Goal: Task Accomplishment & Management: Complete application form

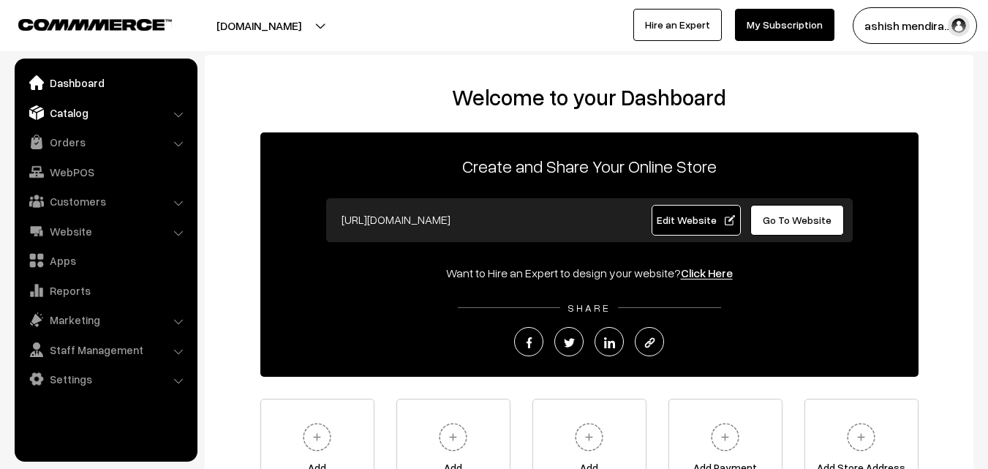
click at [67, 113] on link "Catalog" at bounding box center [105, 112] width 174 height 26
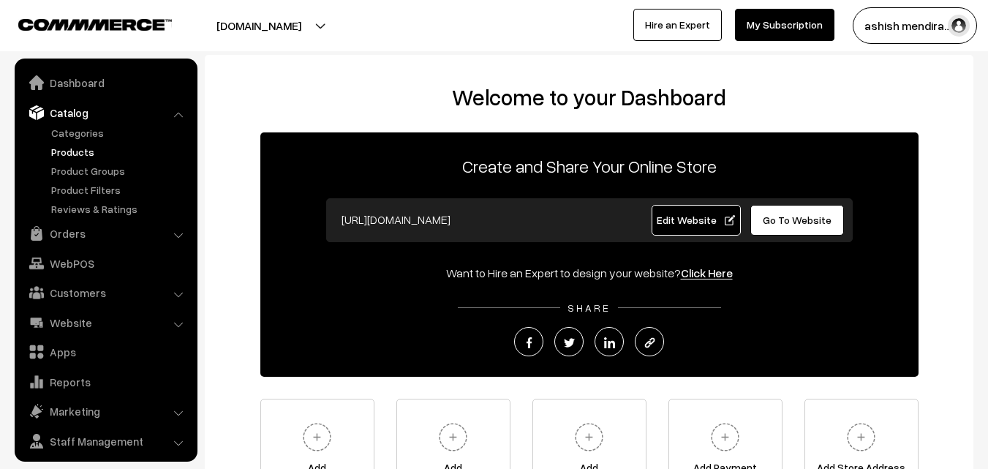
click at [72, 147] on link "Products" at bounding box center [120, 151] width 145 height 15
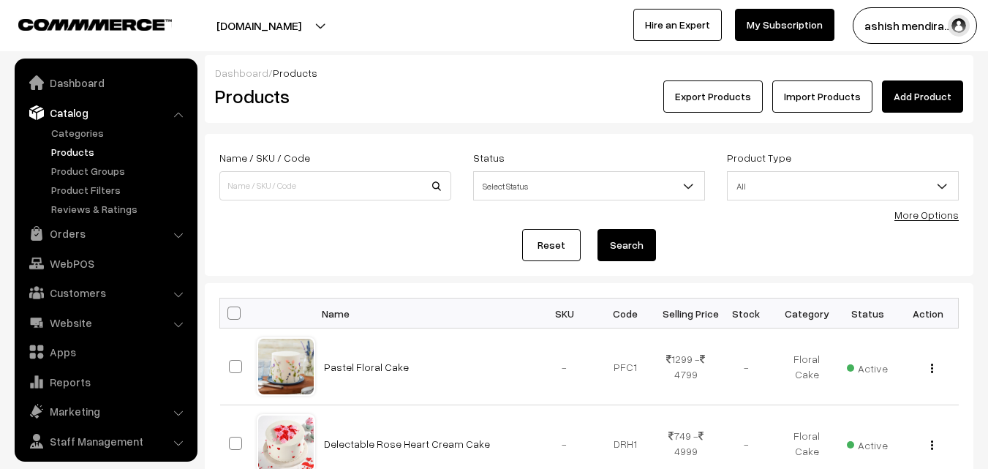
scroll to position [37, 0]
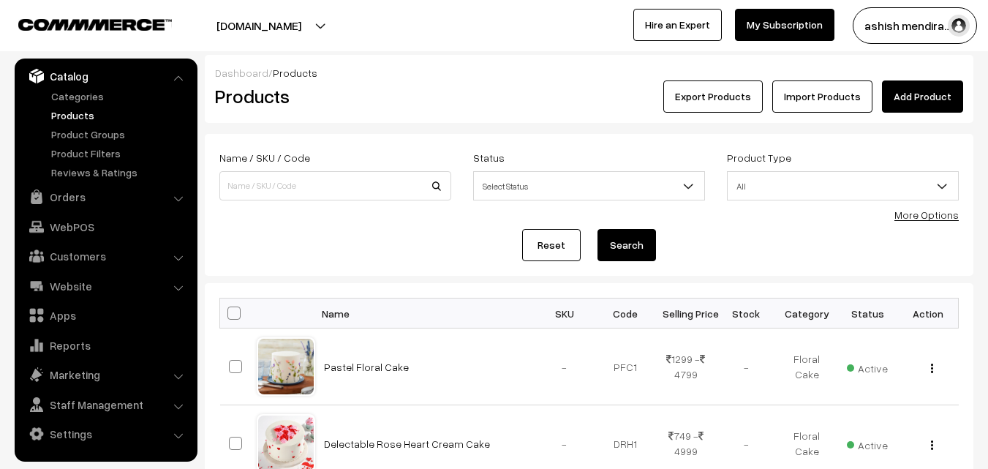
drag, startPoint x: 210, startPoint y: 13, endPoint x: 260, endPoint y: -64, distance: 91.5
click at [260, 0] on html "Thank you for showing interest. Our team will call you shortly. Close cakeapp.i…" at bounding box center [494, 234] width 988 height 469
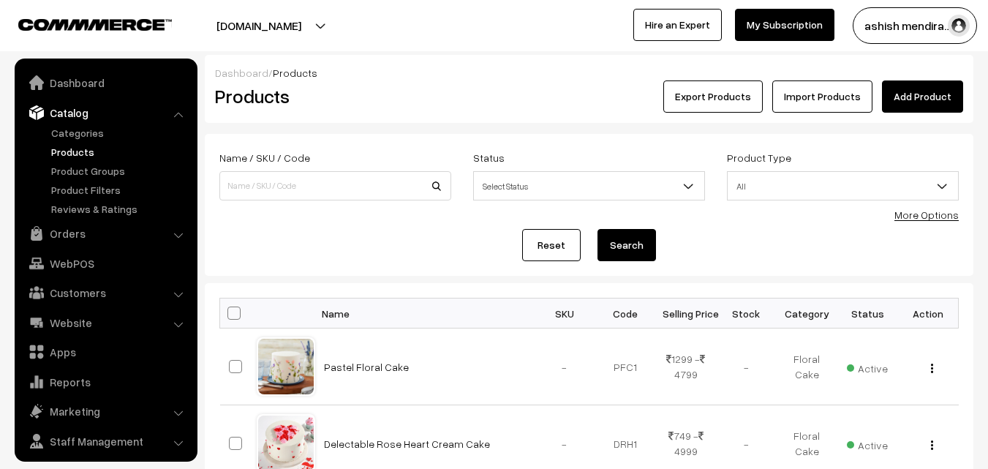
scroll to position [37, 0]
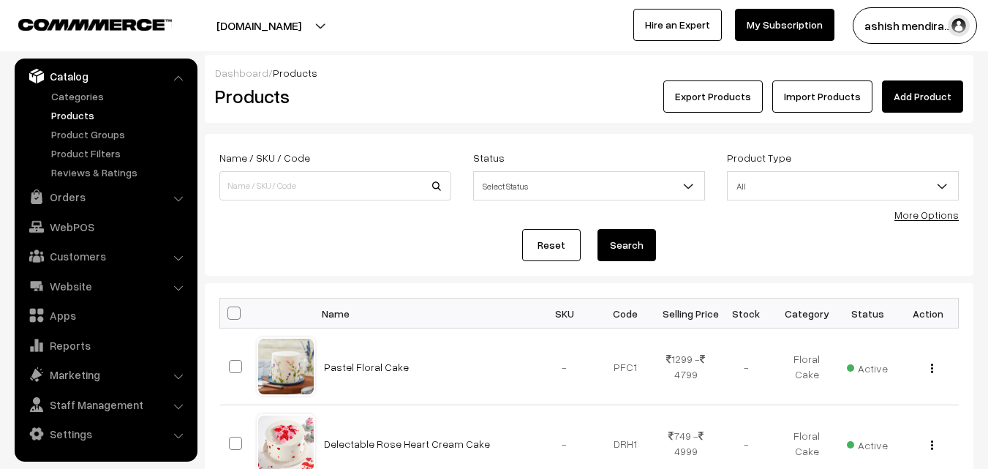
click at [926, 99] on link "Add Product" at bounding box center [922, 96] width 81 height 32
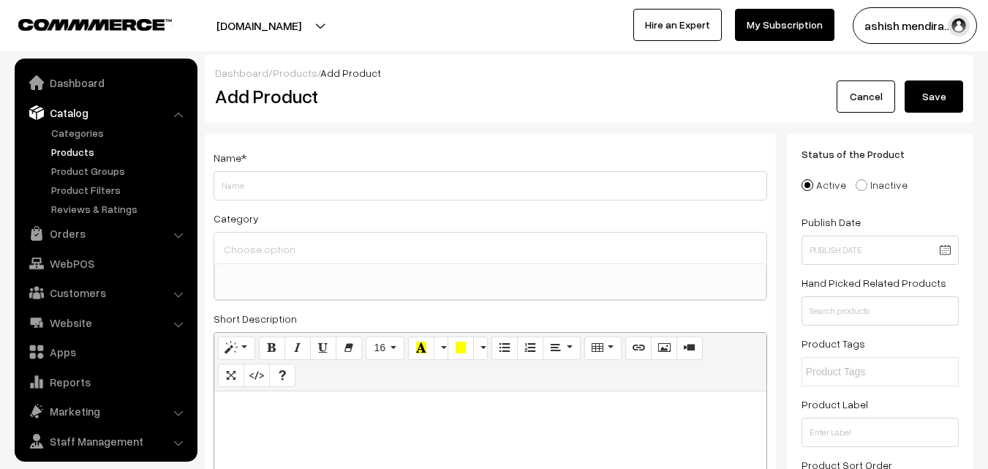
select select
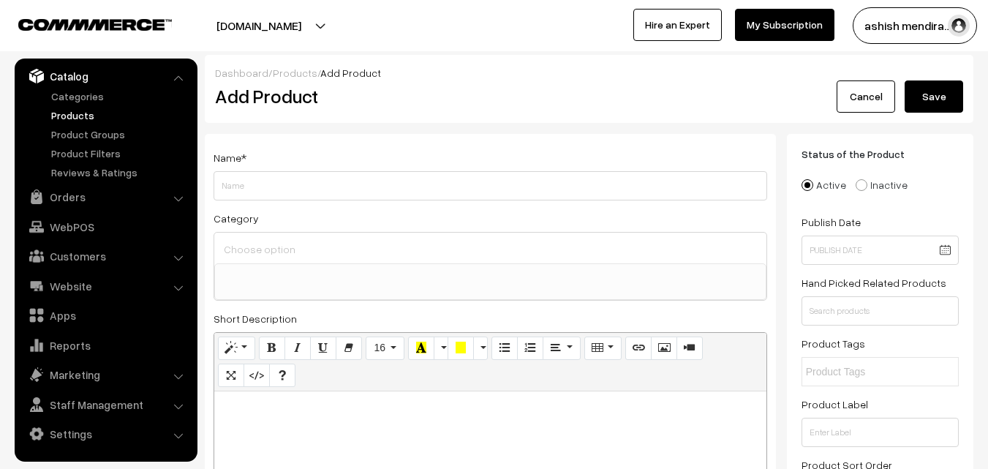
click at [414, 188] on input "Weight" at bounding box center [491, 185] width 554 height 29
type input "Scrumptious Pink Rose Cream Cake"
click at [509, 134] on div "Name * Scrumptious Pink Rose Cream Cake Category Birthday Cake Anniversary Cake…" at bounding box center [490, 474] width 571 height 680
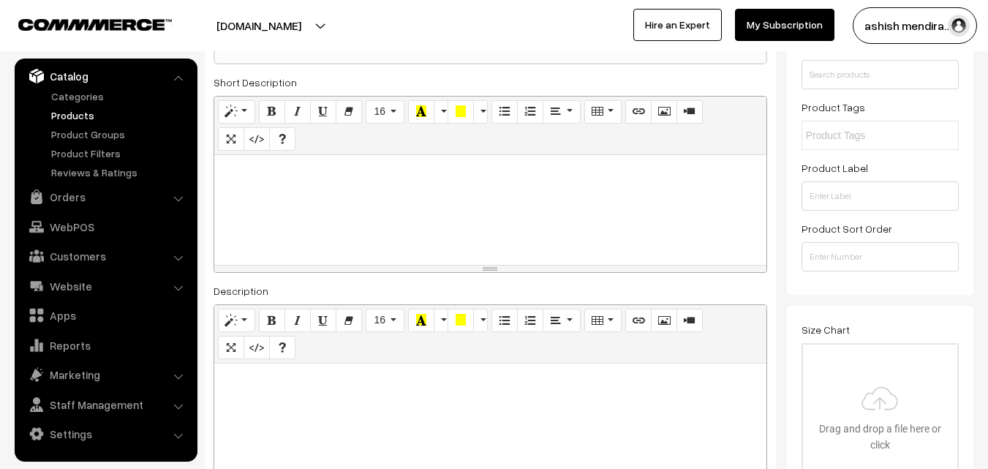
scroll to position [231, 0]
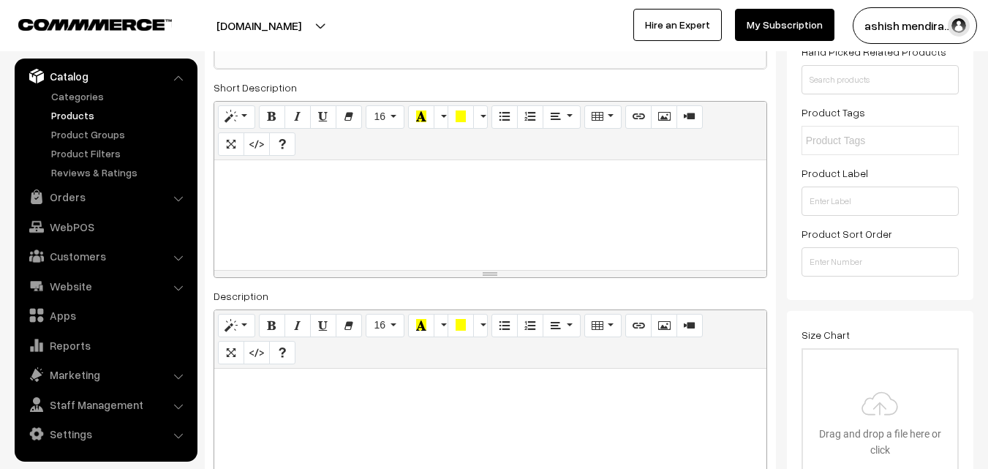
click at [290, 189] on div at bounding box center [490, 215] width 552 height 110
paste div
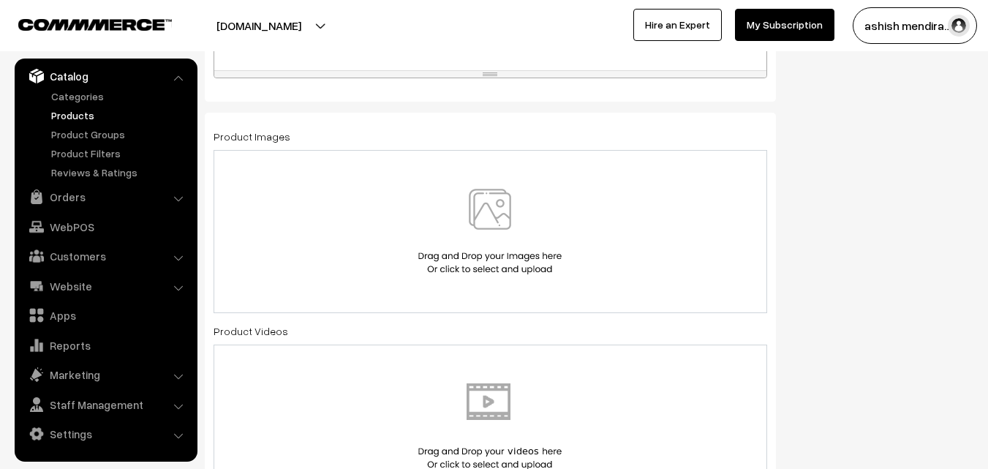
scroll to position [772, 0]
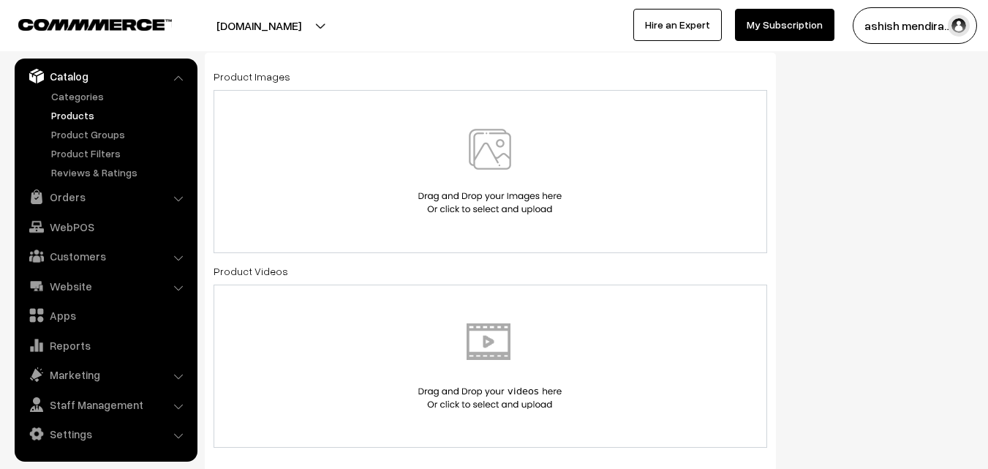
click at [498, 165] on img at bounding box center [490, 172] width 151 height 86
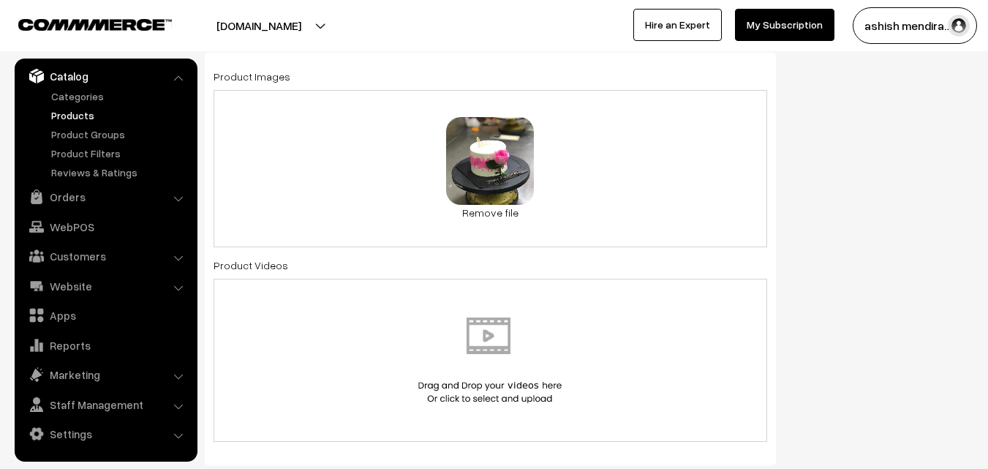
click at [860, 113] on div "Status of the Product Active Inactive Product Type -- Select -- -- Select -- Pu…" at bounding box center [885, 367] width 197 height 2010
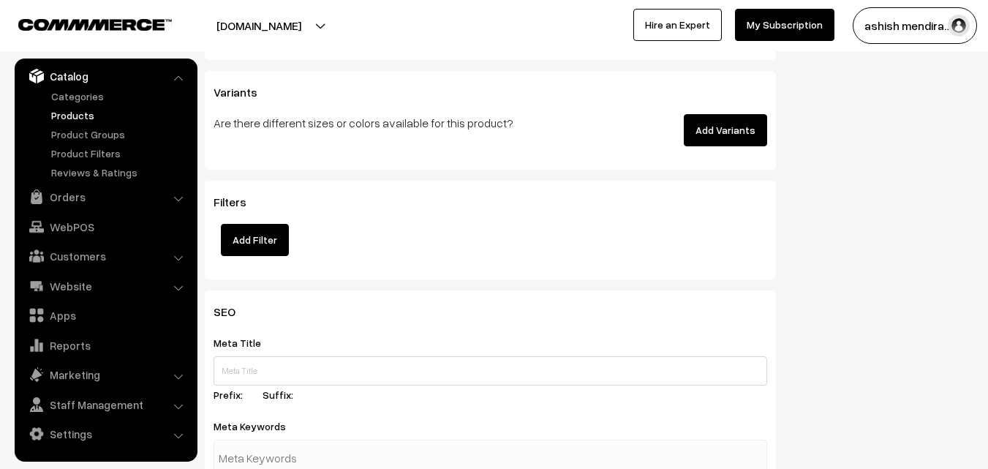
scroll to position [1855, 0]
click at [728, 125] on button "Add Variants" at bounding box center [725, 129] width 83 height 32
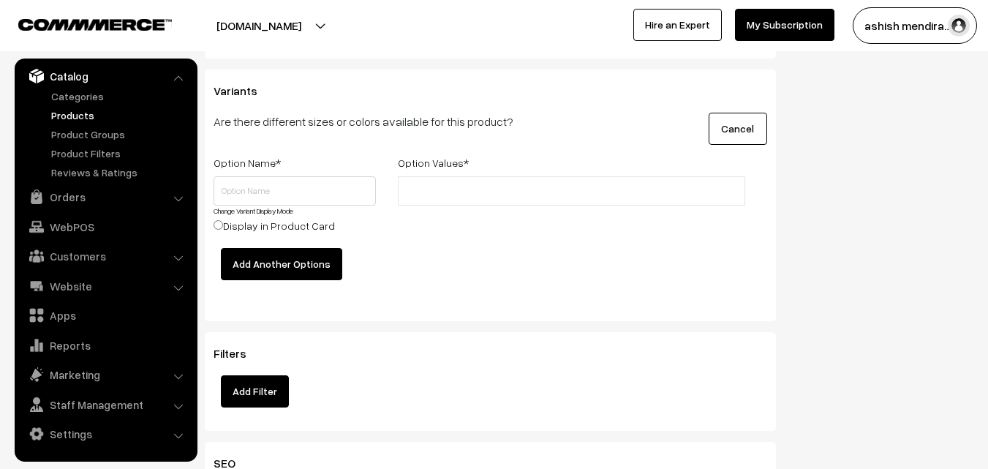
click at [464, 168] on span "*" at bounding box center [466, 162] width 5 height 12
click at [741, 127] on button "Cancel" at bounding box center [738, 129] width 59 height 32
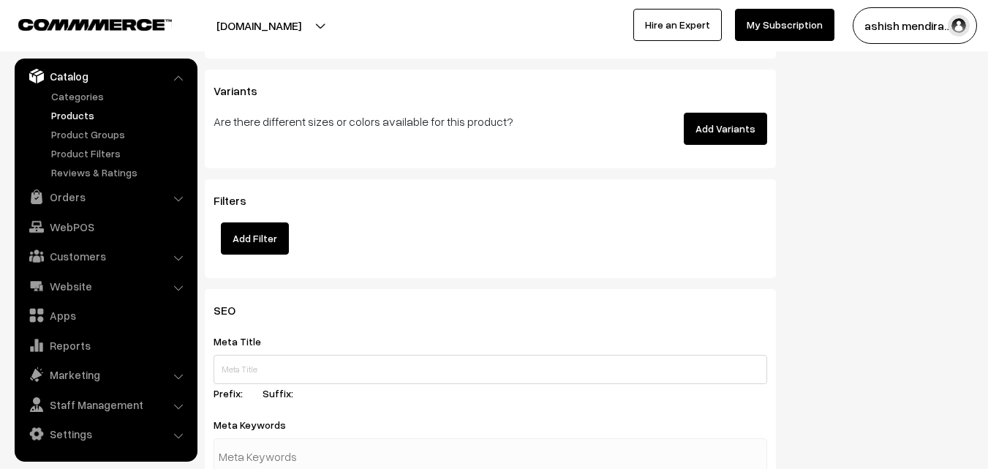
click at [741, 127] on button "Add Variants" at bounding box center [725, 129] width 83 height 32
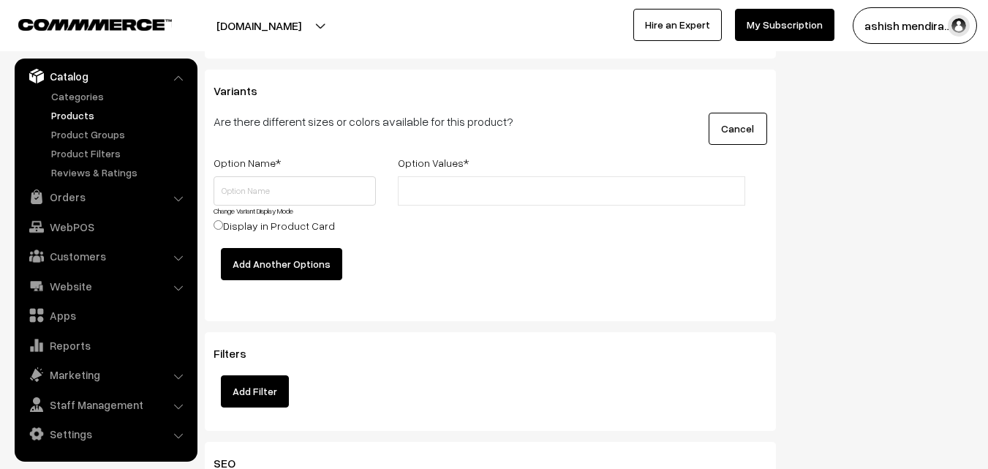
click at [246, 161] on label "Option Name *" at bounding box center [247, 162] width 67 height 15
click at [246, 190] on input "text" at bounding box center [295, 190] width 162 height 29
type input "Quantity"
click at [459, 185] on input "text" at bounding box center [466, 191] width 128 height 15
type input "0.5 kg"
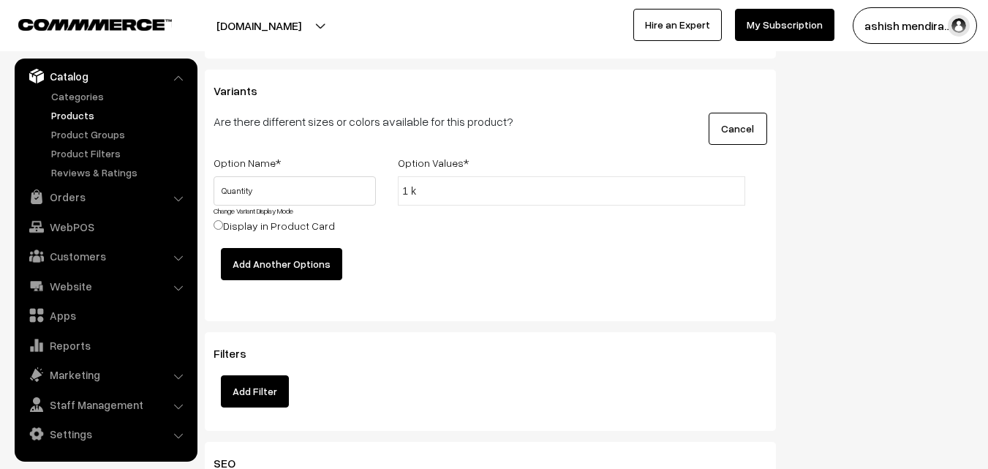
type input "1 kg"
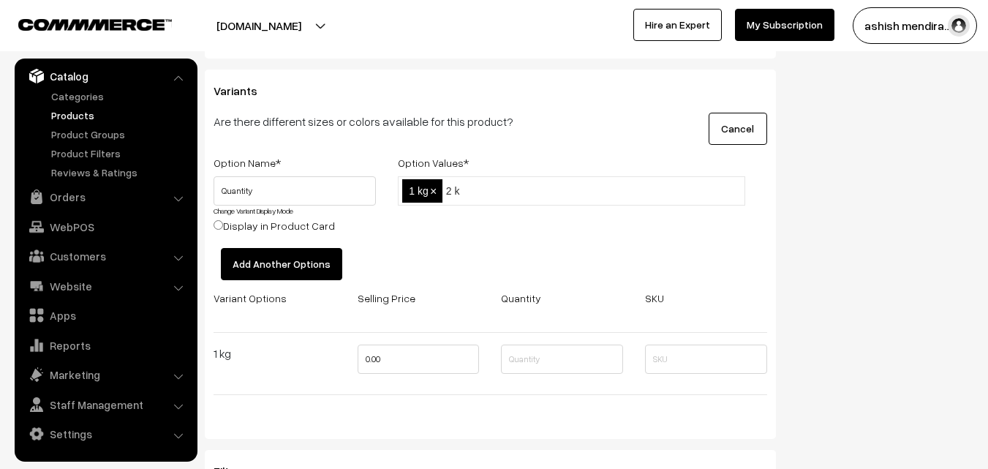
type input "2 kg"
type input "3 kg"
type input "4 kg"
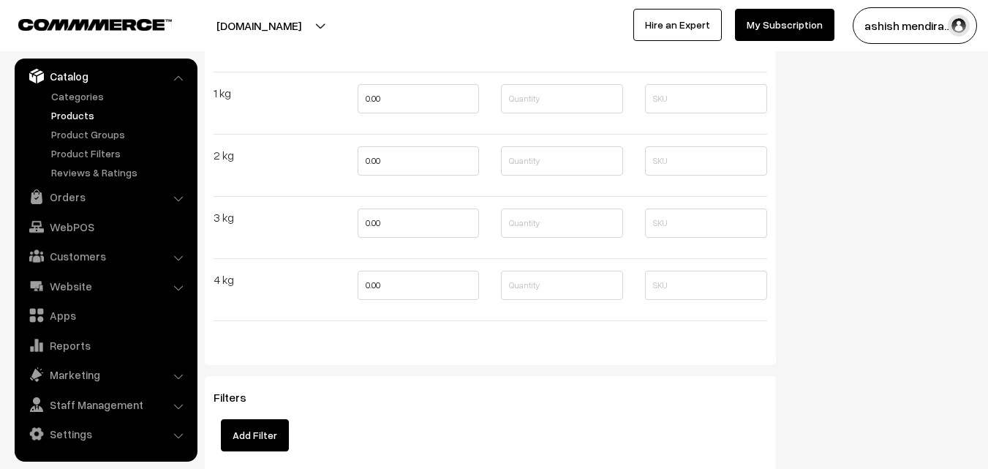
scroll to position [2118, 0]
click at [392, 90] on input "0.00" at bounding box center [419, 95] width 122 height 29
type input "0"
type input "1399"
click at [385, 167] on input "0.00" at bounding box center [419, 157] width 122 height 29
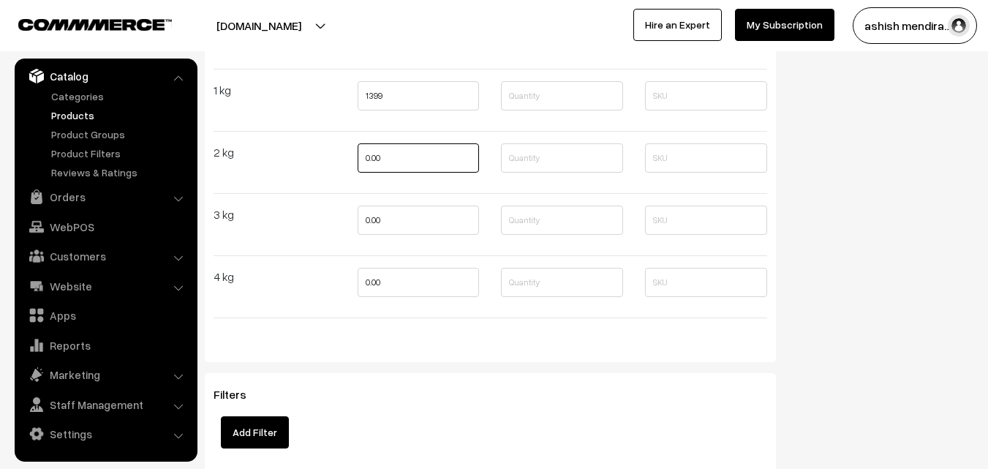
click at [385, 167] on input "0.00" at bounding box center [419, 157] width 122 height 29
type input "2399"
click at [373, 214] on input "0.00" at bounding box center [419, 219] width 122 height 29
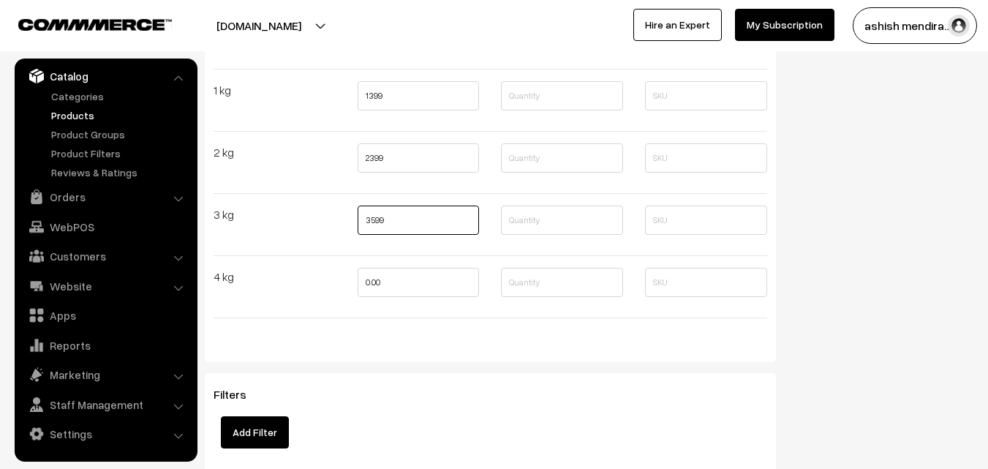
type input "3599"
click at [371, 274] on input "0.00" at bounding box center [419, 282] width 122 height 29
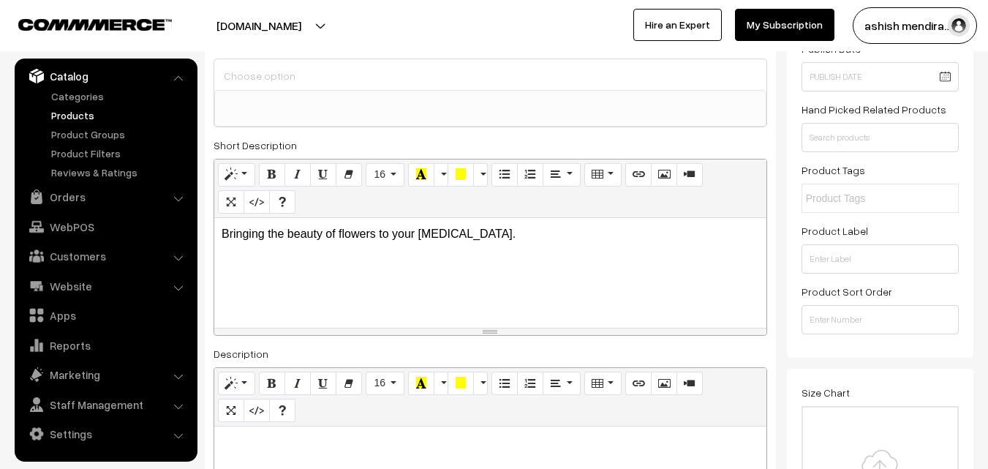
scroll to position [0, 0]
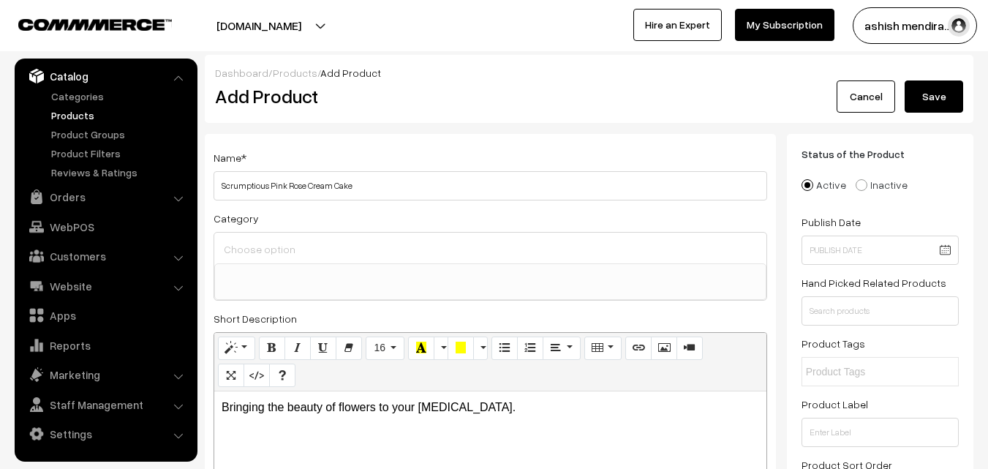
type input "4799"
click at [270, 189] on input "Scrumptious Pink Rose Cream Cake" at bounding box center [491, 185] width 554 height 29
click at [523, 135] on div "Name * Scrumptious Pink Rose Cream Cake Category Birthday Cake Anniversary Cake…" at bounding box center [490, 474] width 571 height 680
click at [935, 88] on button "Save" at bounding box center [934, 96] width 59 height 32
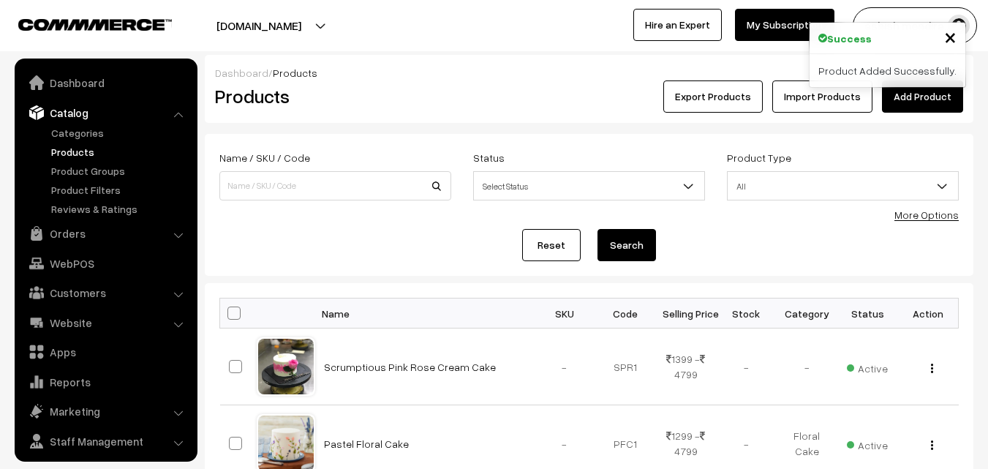
scroll to position [37, 0]
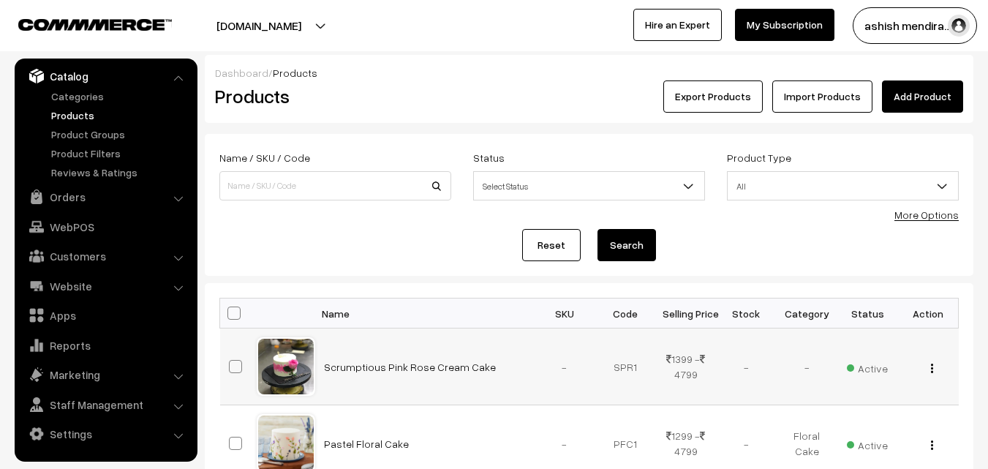
click at [931, 365] on img "button" at bounding box center [932, 368] width 2 height 10
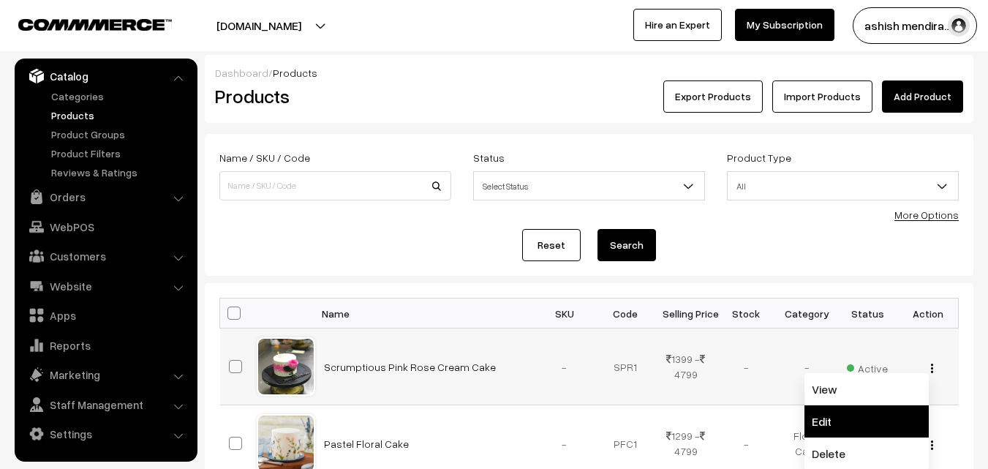
click at [842, 426] on link "Edit" at bounding box center [866, 421] width 124 height 32
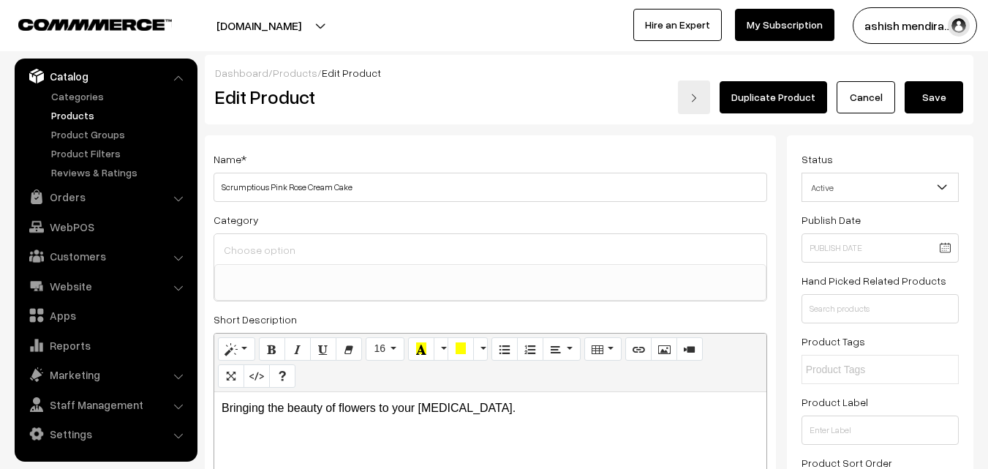
click at [263, 244] on input at bounding box center [490, 250] width 540 height 21
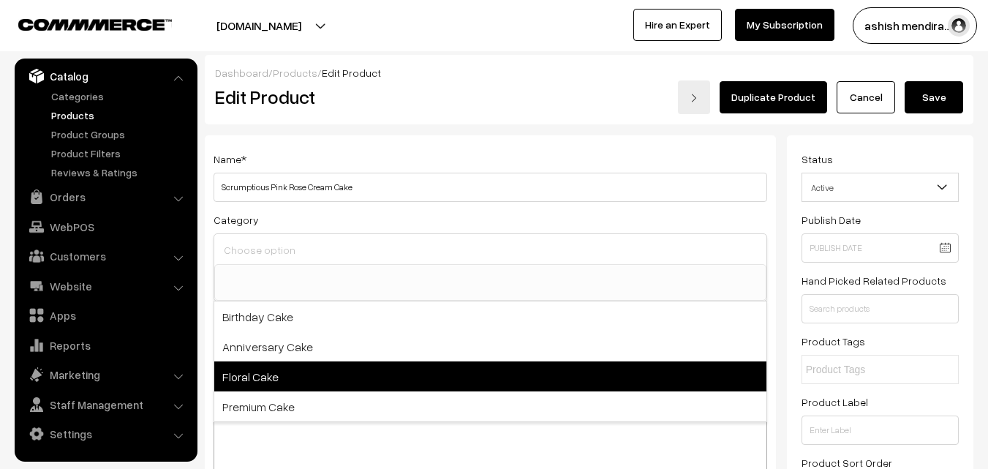
click at [265, 382] on span "Floral Cake" at bounding box center [490, 376] width 552 height 30
select select "3"
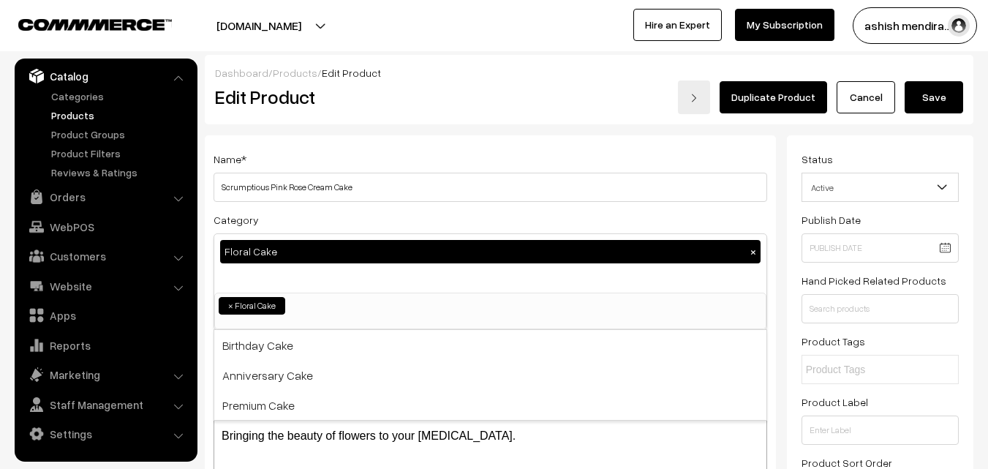
click at [931, 100] on button "Save" at bounding box center [934, 97] width 59 height 32
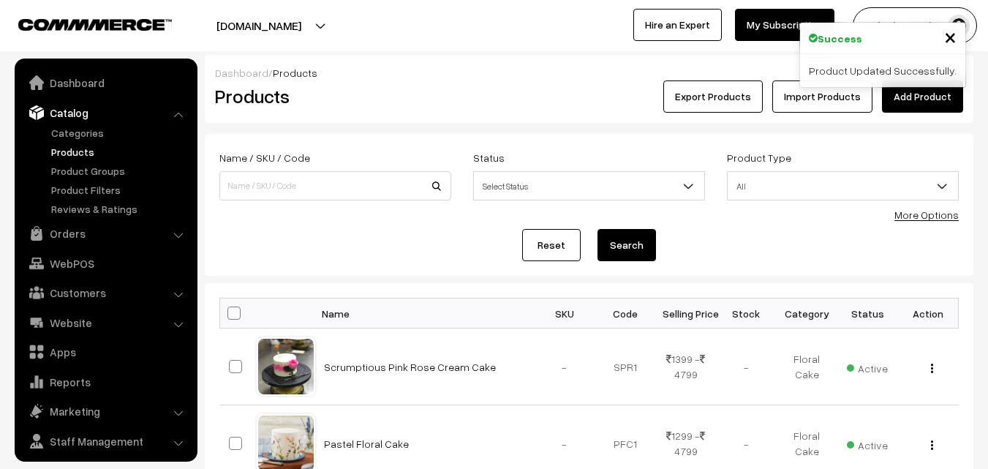
scroll to position [37, 0]
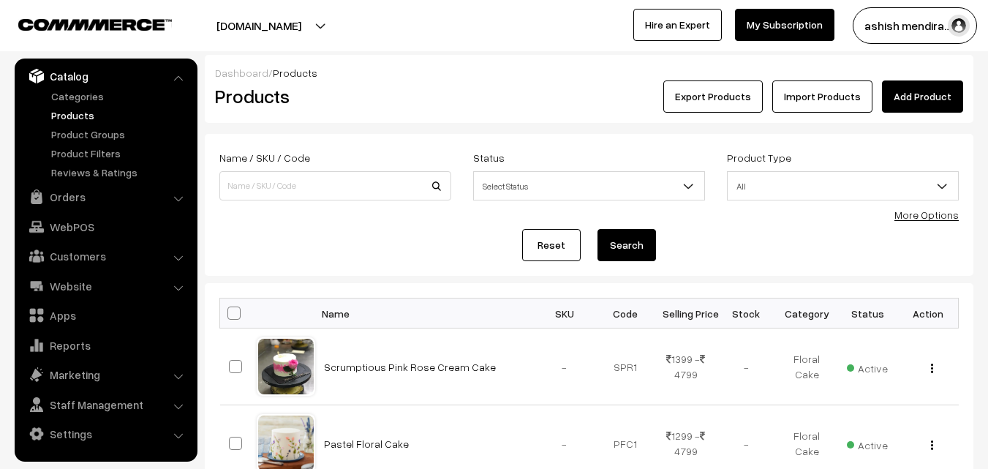
click at [853, 207] on div "Product Type All Digital Physical All" at bounding box center [843, 178] width 254 height 61
click at [918, 95] on link "Add Product" at bounding box center [922, 96] width 81 height 32
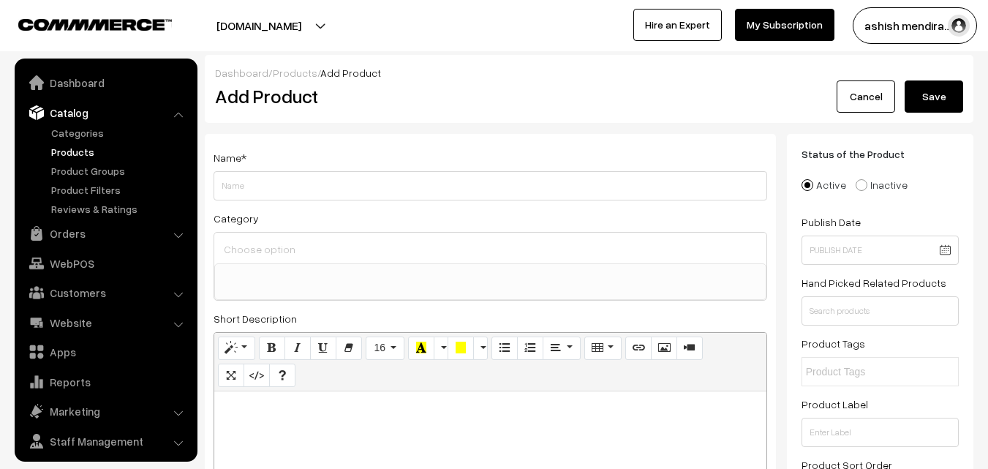
select select
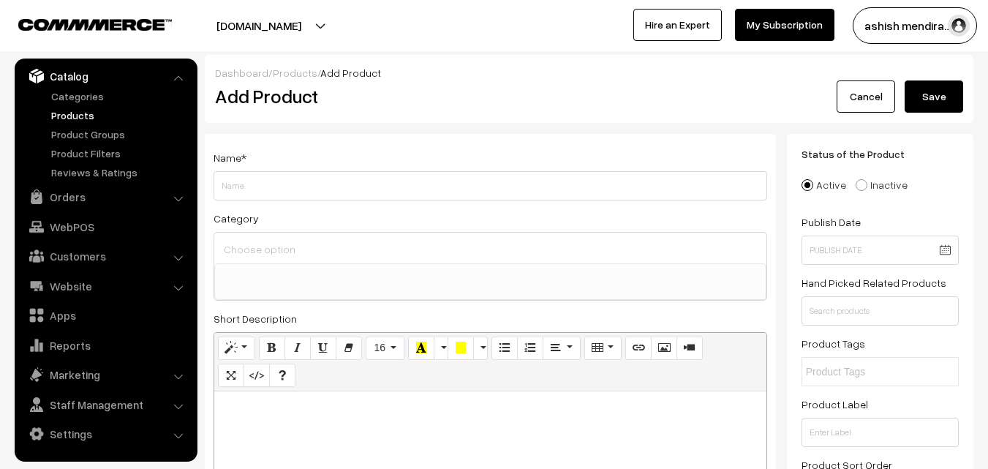
click at [441, 184] on input "Weight" at bounding box center [491, 185] width 554 height 29
type input "Delectable Floral Cake"
click at [296, 254] on input at bounding box center [490, 248] width 540 height 21
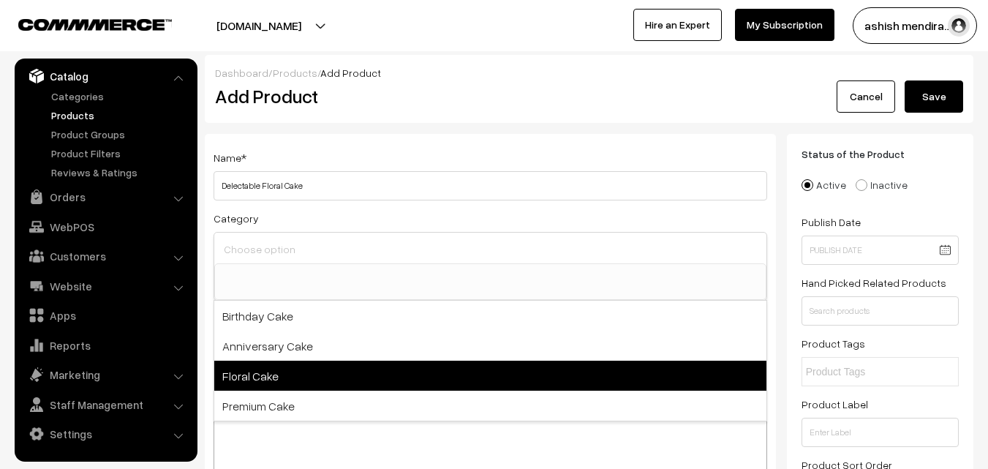
click at [278, 371] on span "Floral Cake" at bounding box center [490, 376] width 552 height 30
select select "3"
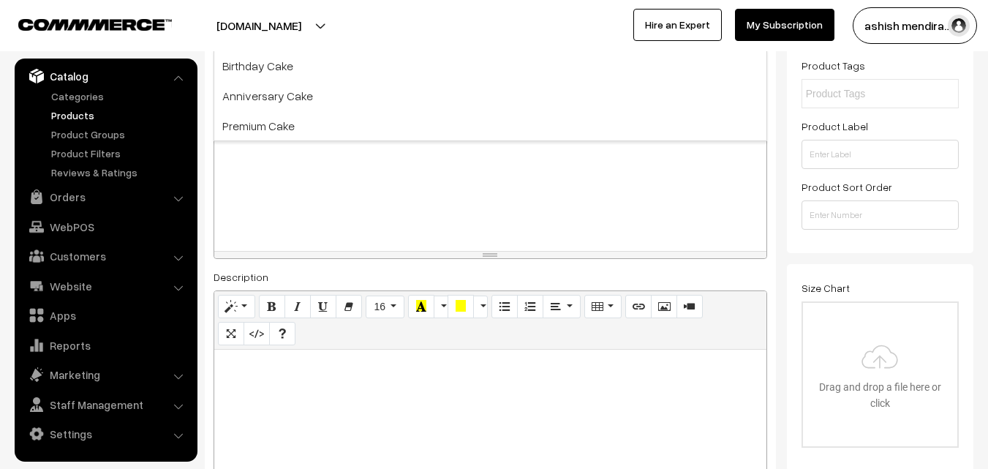
scroll to position [273, 0]
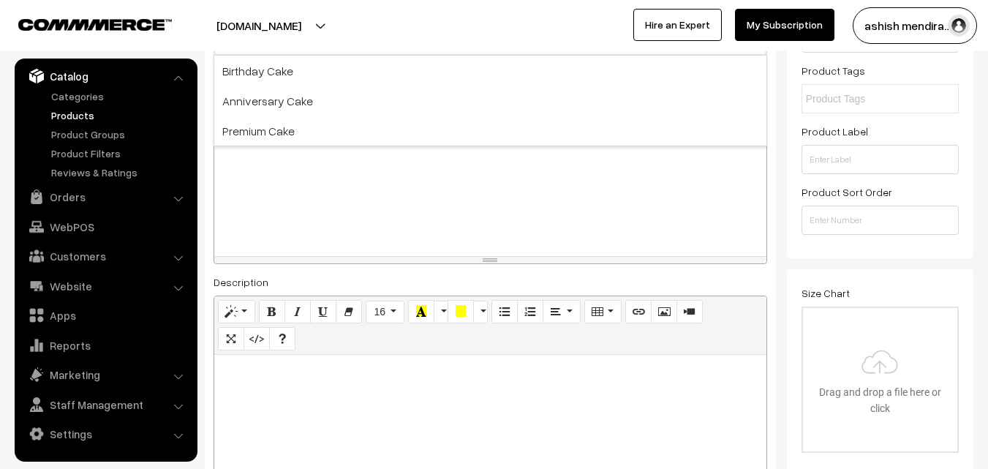
click at [262, 196] on div at bounding box center [490, 201] width 552 height 110
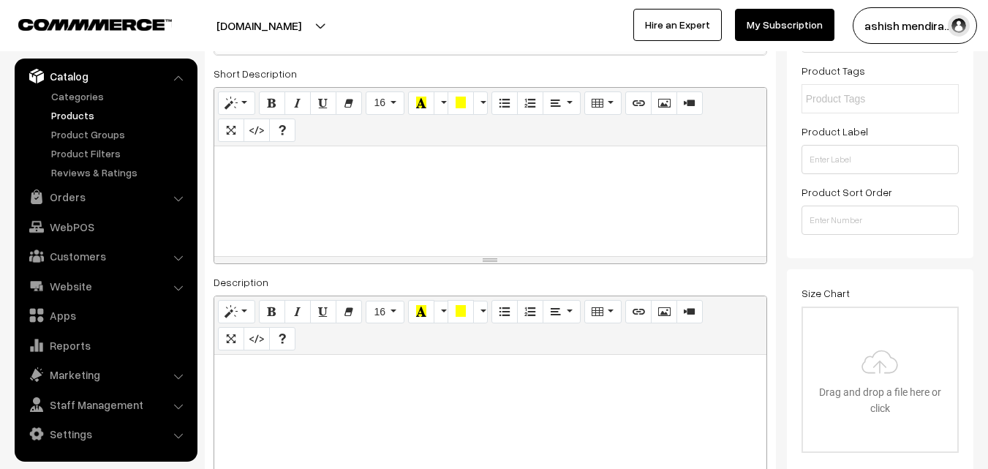
paste div
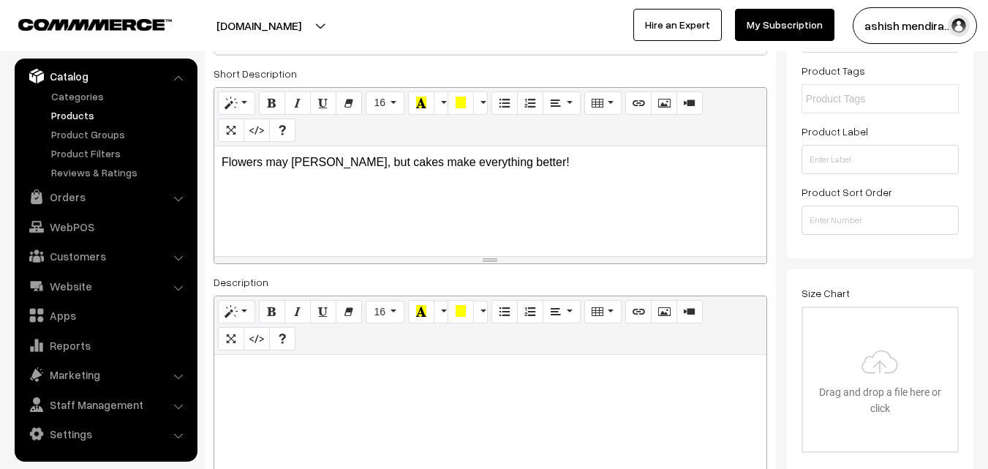
click at [522, 159] on p "Flowers may wilt, but cakes make everything better!" at bounding box center [490, 163] width 537 height 18
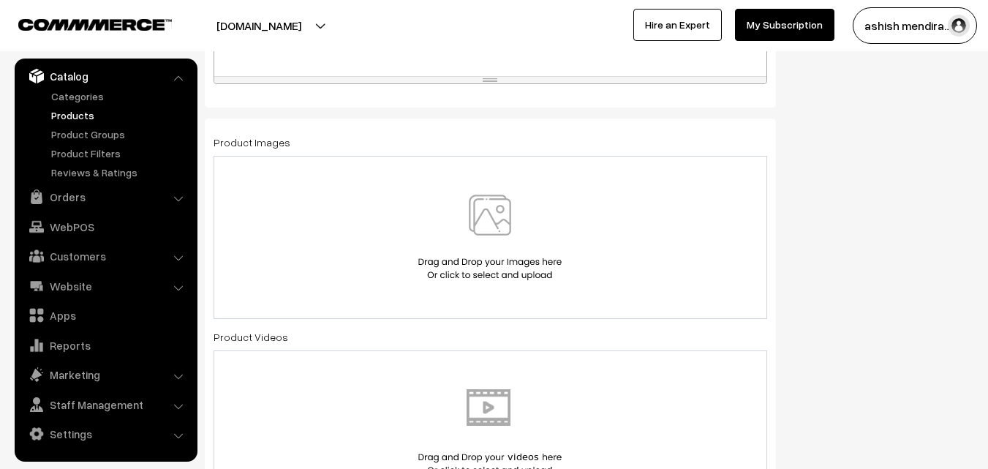
scroll to position [744, 0]
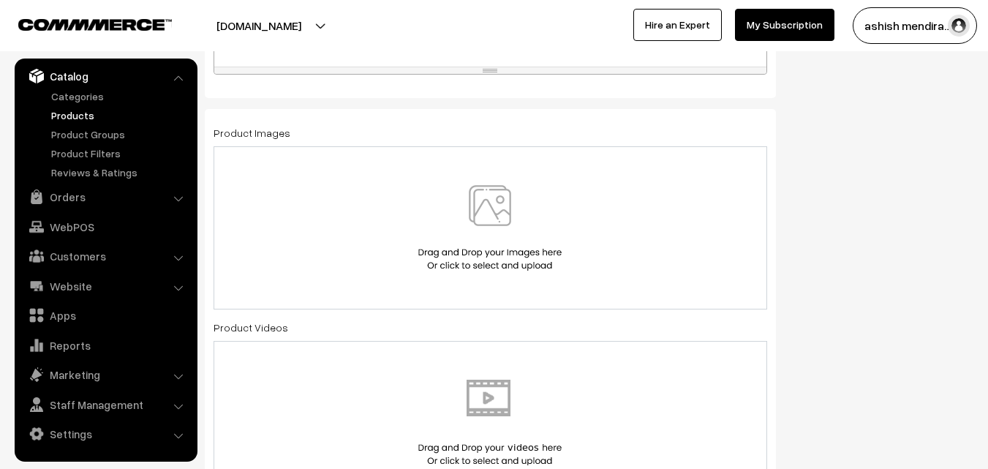
click at [486, 200] on img at bounding box center [490, 228] width 151 height 86
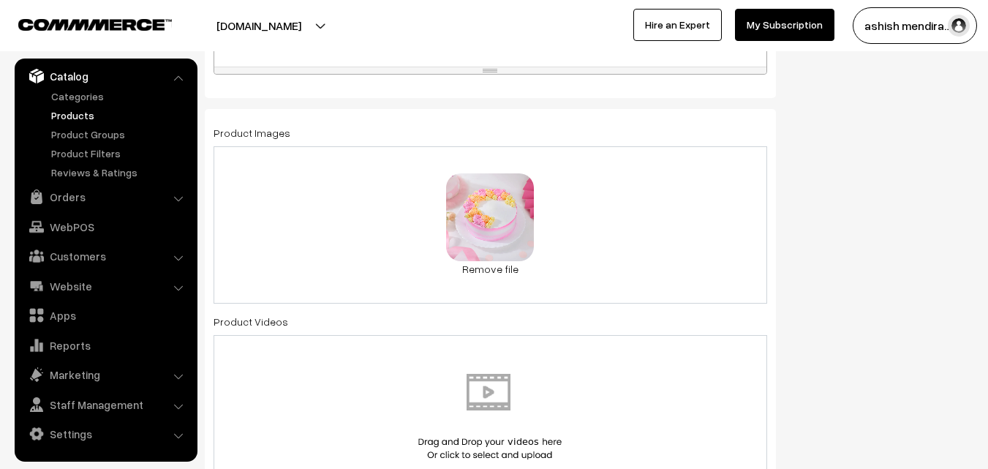
click at [878, 195] on div "Status of the Product Active Inactive Product Type -- Select -- -- Select -- Pu…" at bounding box center [885, 417] width 197 height 2055
click at [836, 197] on div "Status of the Product Active Inactive Product Type -- Select -- -- Select -- Pu…" at bounding box center [885, 417] width 197 height 2055
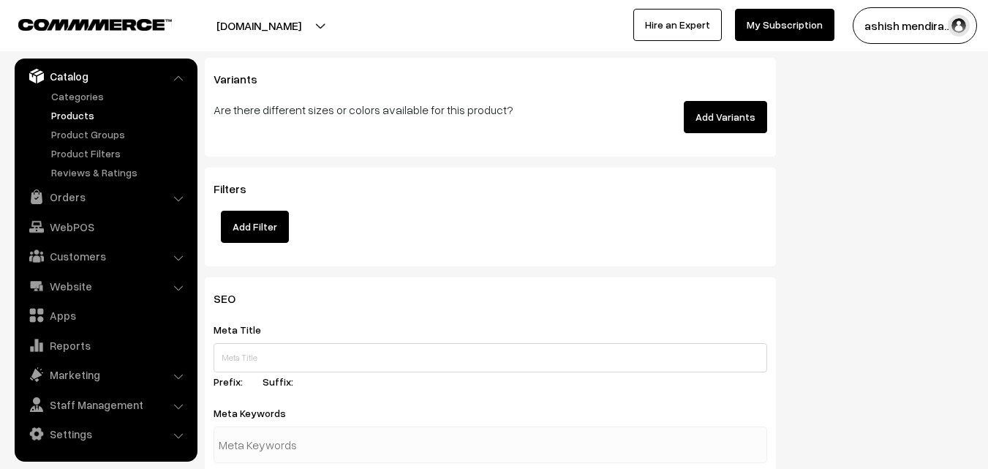
scroll to position [1914, 0]
click at [725, 115] on button "Add Variants" at bounding box center [725, 115] width 83 height 32
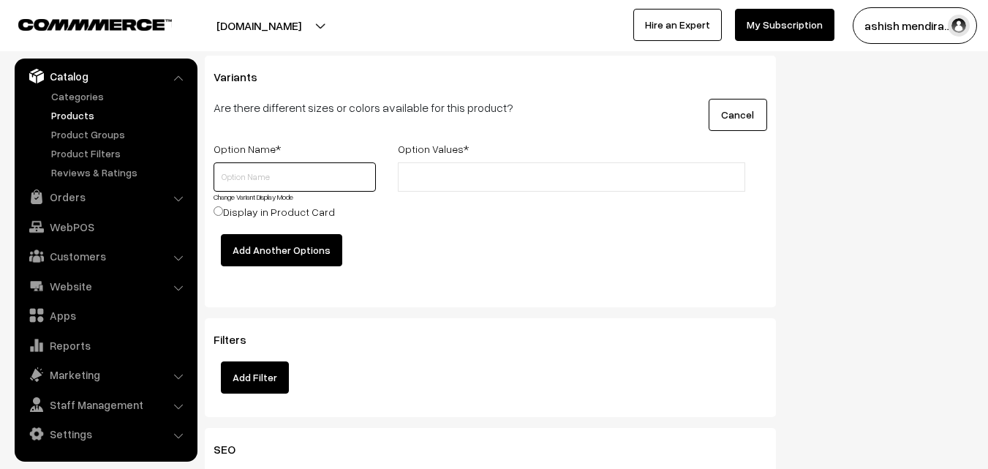
click at [295, 173] on input "text" at bounding box center [295, 176] width 162 height 29
type input "Quantiy"
click at [459, 176] on input "text" at bounding box center [466, 177] width 128 height 15
type input "0.5 kg"
type input "1 kg"
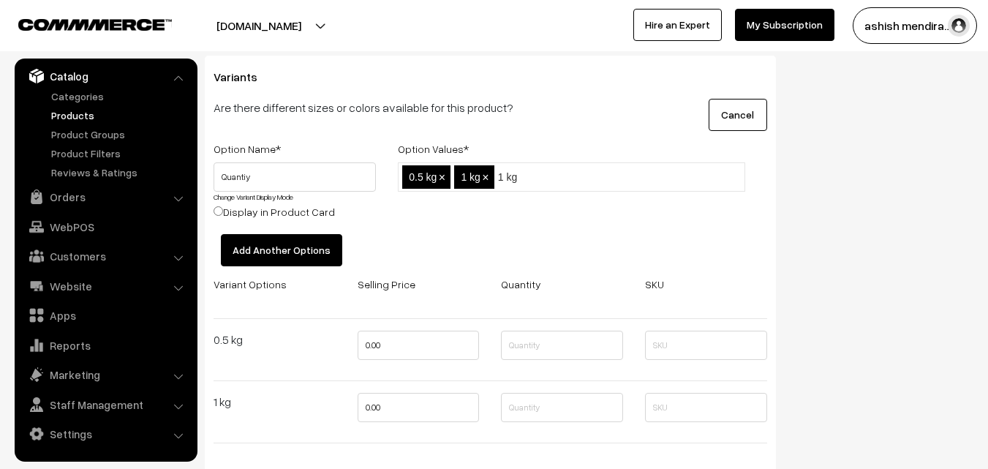
click at [529, 167] on li "1 kg" at bounding box center [563, 176] width 131 height 23
type input "1"
type input "2 kg"
type input "3"
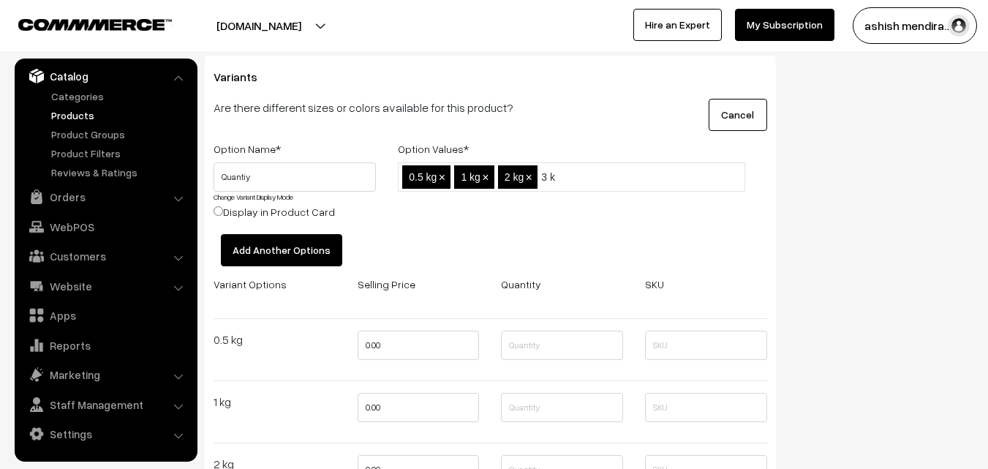
type input "3 kg"
type input "4 kg"
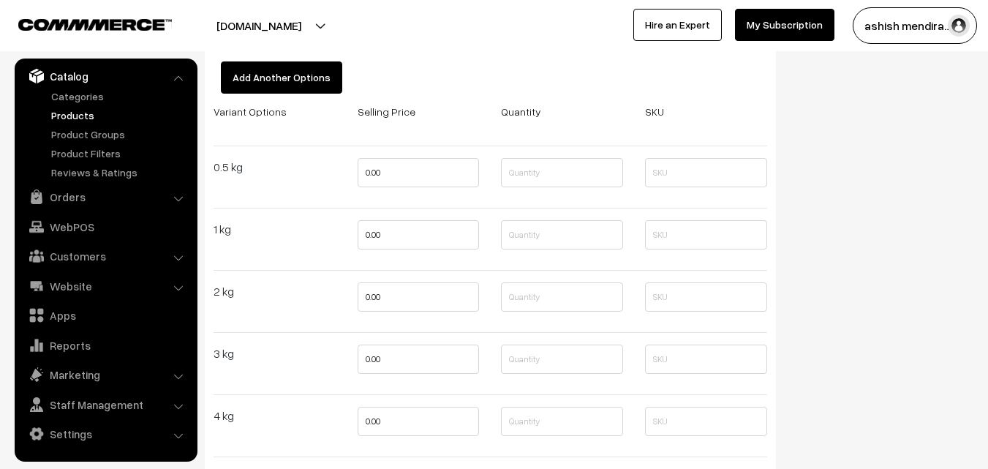
scroll to position [2089, 0]
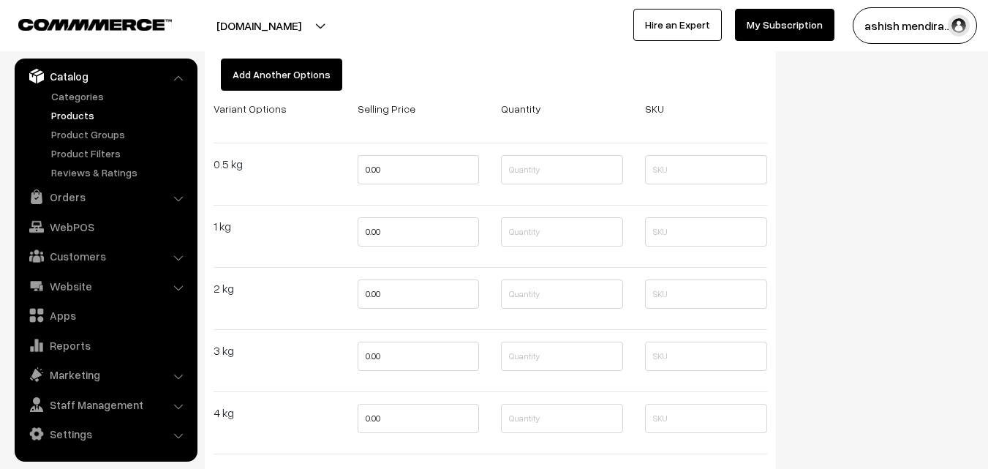
click at [266, 73] on button "Add Another Options" at bounding box center [281, 75] width 121 height 32
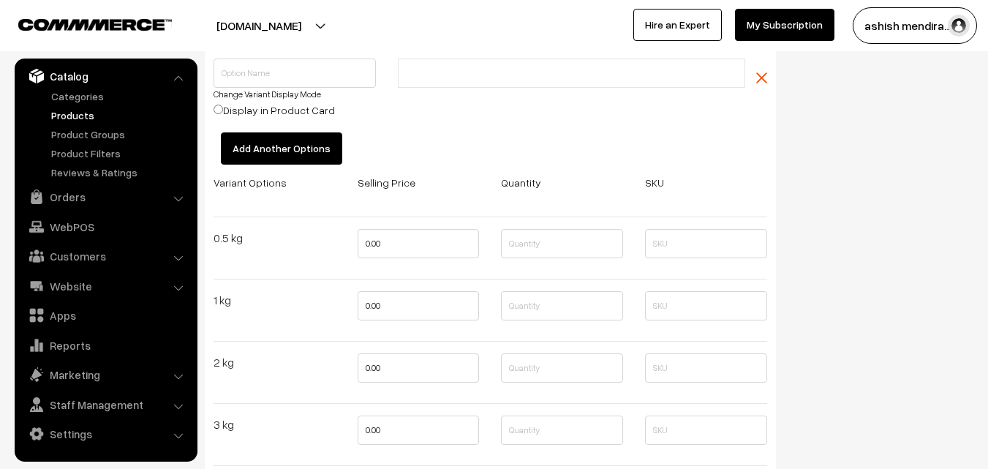
click at [303, 142] on button "Add Another Options" at bounding box center [281, 148] width 121 height 32
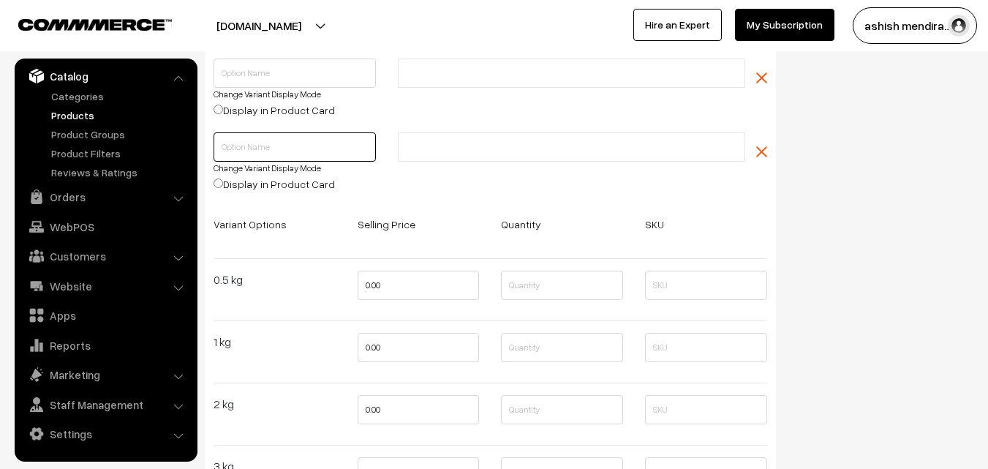
click at [273, 143] on input "text" at bounding box center [295, 146] width 162 height 29
type input "Flavours"
click at [462, 146] on input "text" at bounding box center [466, 147] width 128 height 15
type input "Black Forest"
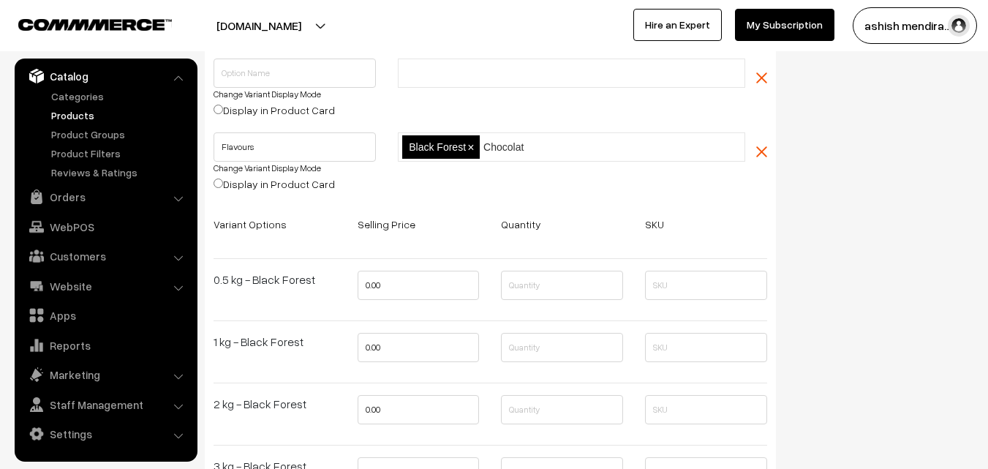
type input "Chocolate"
click at [573, 144] on input "text" at bounding box center [618, 147] width 128 height 15
type input "Vanilla"
type input "P"
type input "Pineapple"
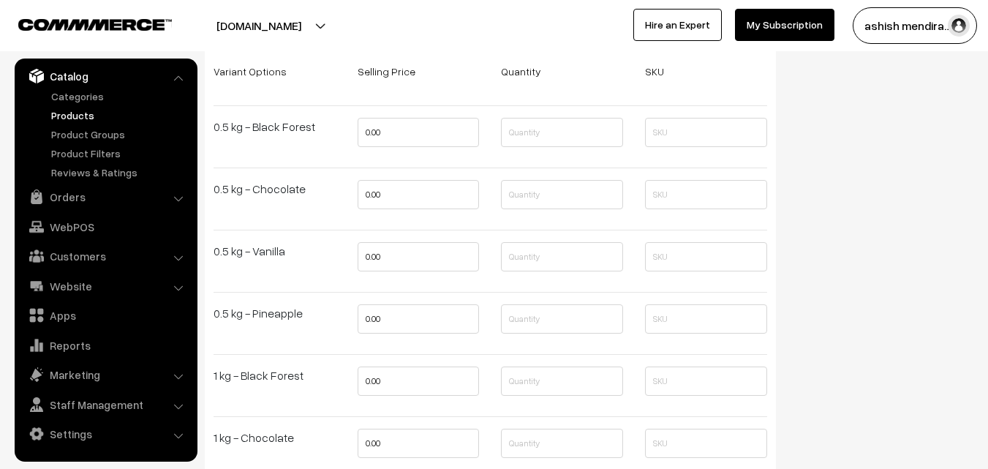
scroll to position [2249, 0]
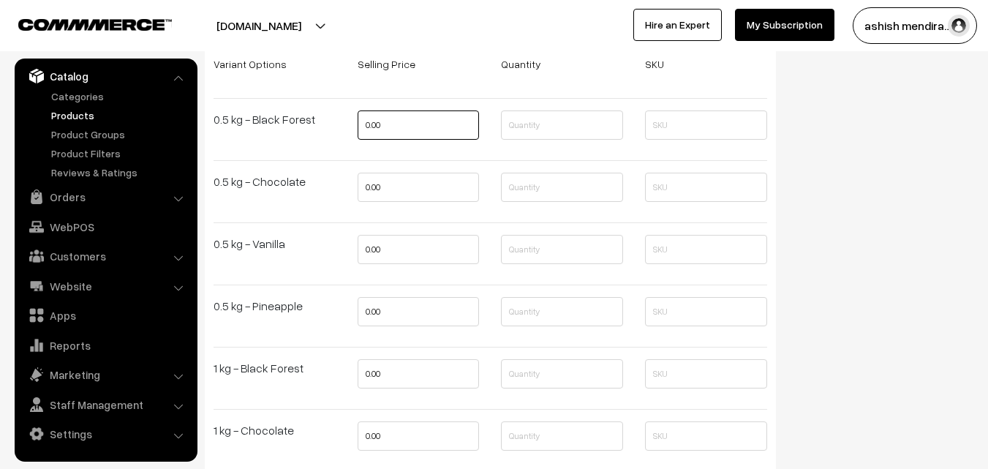
click at [394, 127] on input "0.00" at bounding box center [419, 124] width 122 height 29
type input "0"
type input "749"
click at [390, 186] on input "0.00" at bounding box center [419, 187] width 122 height 29
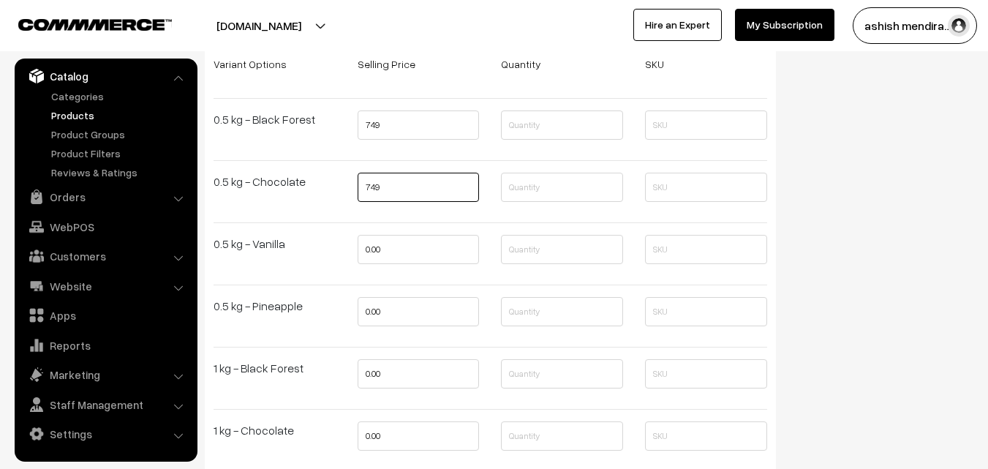
type input "749"
click at [396, 256] on input "0.00" at bounding box center [419, 249] width 122 height 29
type input "749"
click at [392, 303] on input "0.00" at bounding box center [419, 311] width 122 height 29
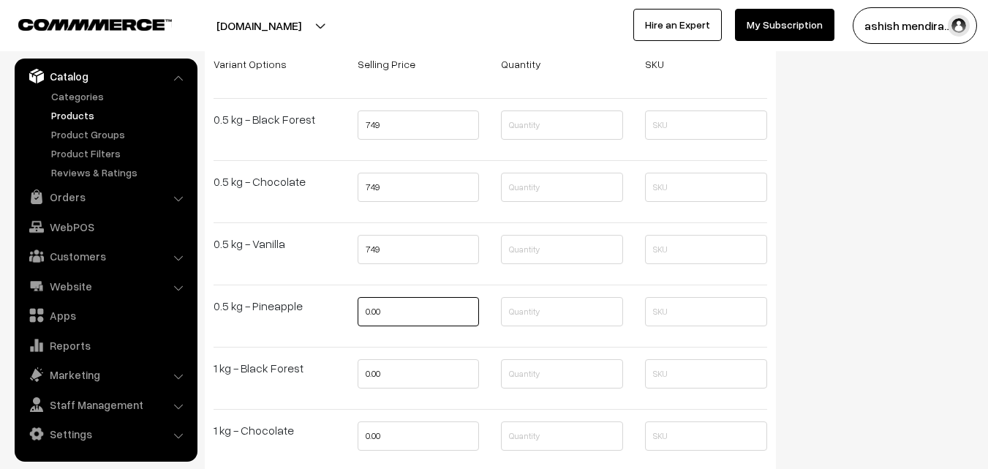
click at [392, 303] on input "0.00" at bounding box center [419, 311] width 122 height 29
type input "749"
click at [394, 361] on input "0.00" at bounding box center [419, 373] width 122 height 29
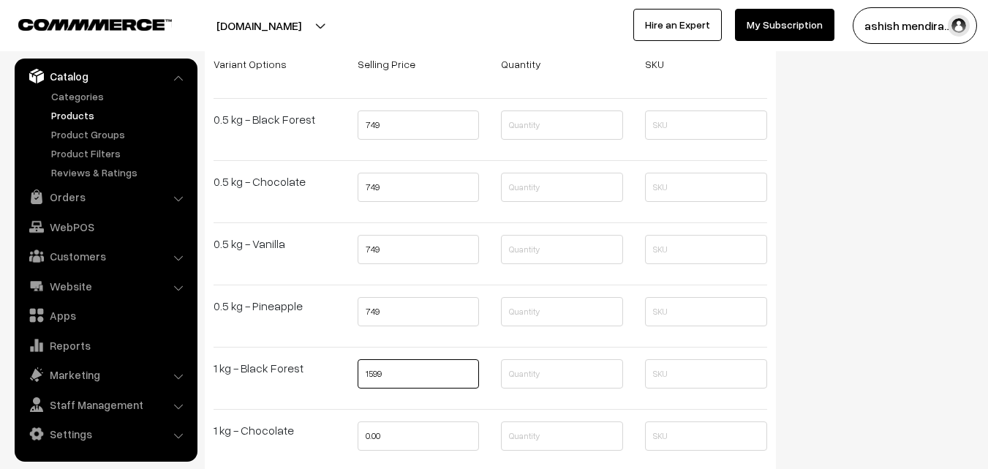
type input "1599"
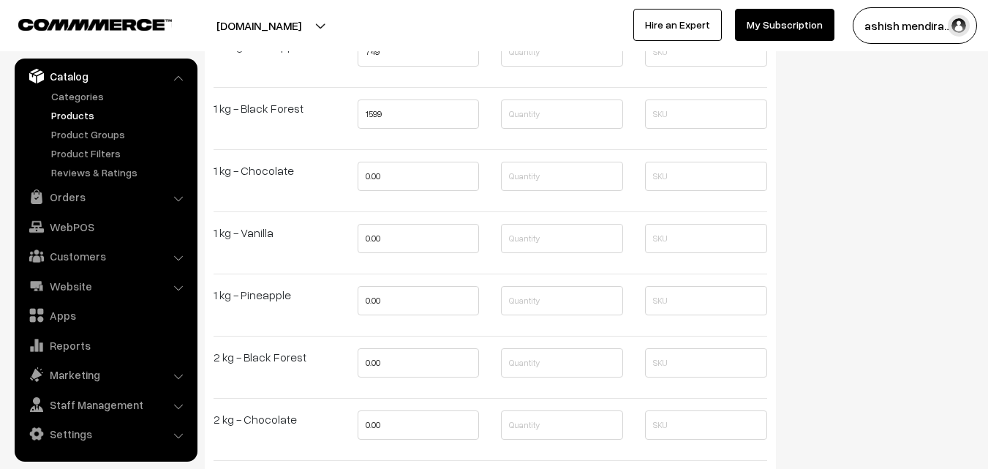
scroll to position [2513, 0]
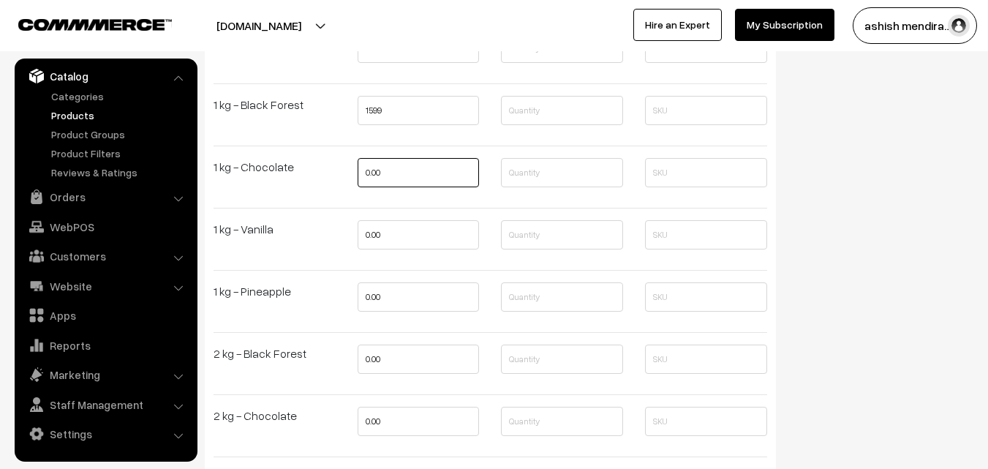
click at [390, 168] on input "0.00" at bounding box center [419, 172] width 122 height 29
type input "1599"
click at [397, 236] on input "0.00" at bounding box center [419, 234] width 122 height 29
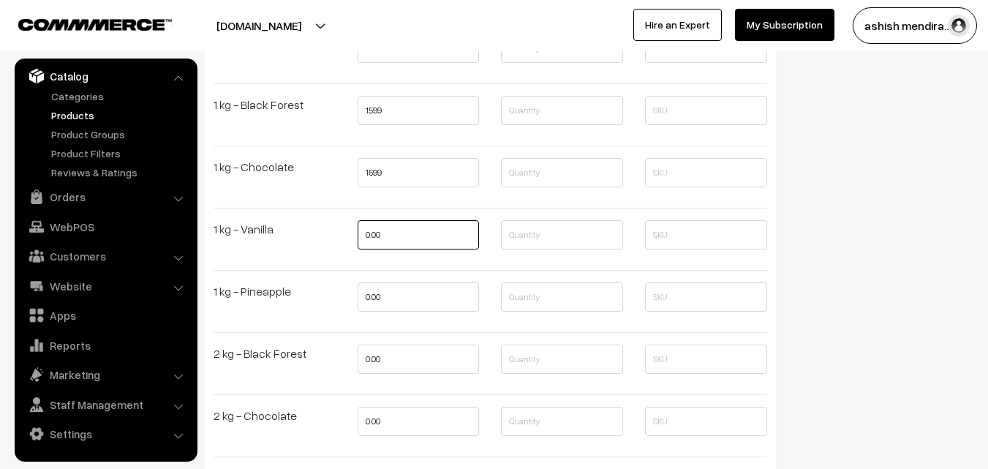
click at [397, 236] on input "0.00" at bounding box center [419, 234] width 122 height 29
type input "1599"
click at [391, 291] on input "0.00" at bounding box center [419, 296] width 122 height 29
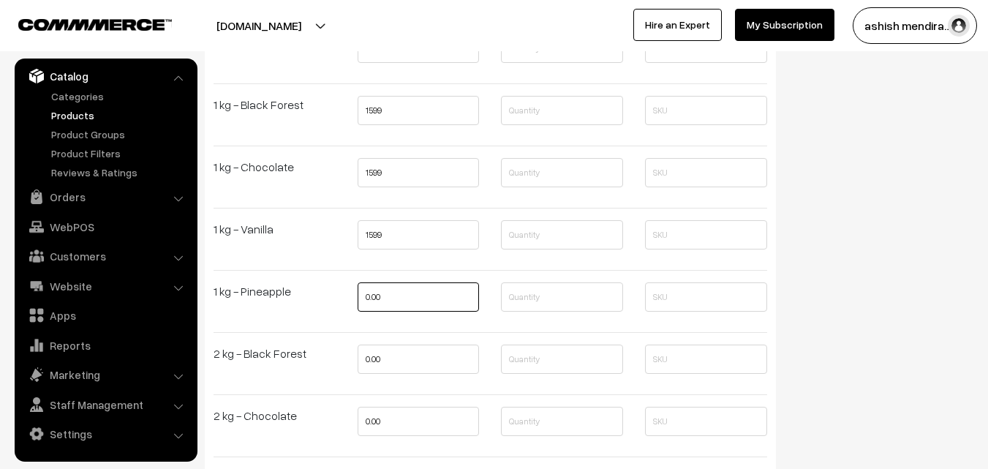
click at [391, 291] on input "0.00" at bounding box center [419, 296] width 122 height 29
type input "1599"
click at [390, 352] on input "0.00" at bounding box center [419, 358] width 122 height 29
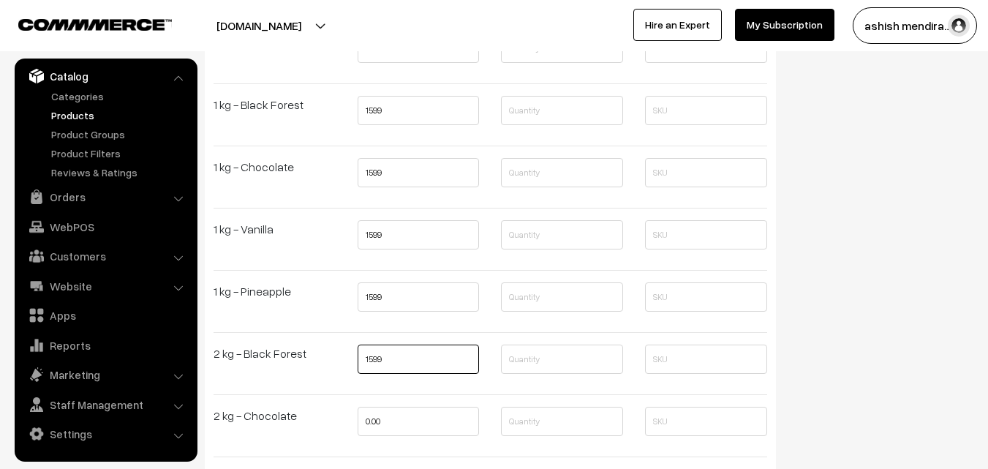
type input "1599"
click at [391, 412] on input "0.00" at bounding box center [419, 421] width 122 height 29
type input "1"
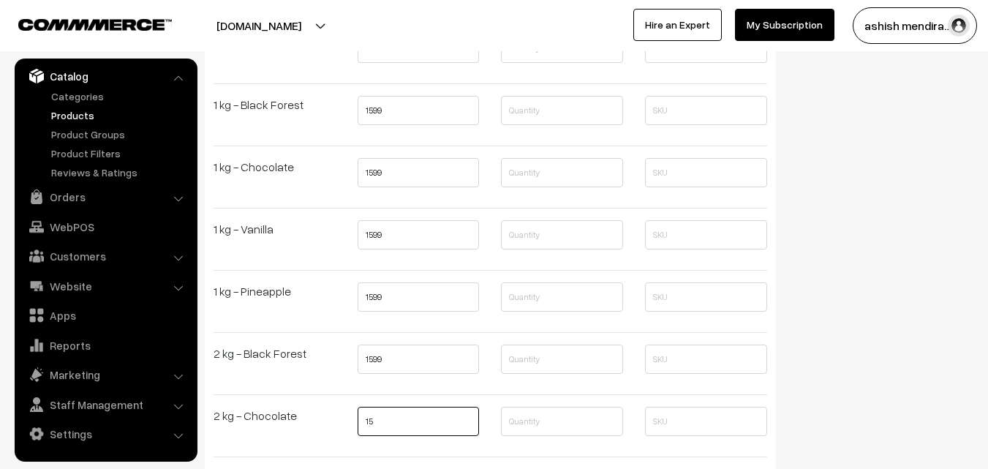
type input "1"
type input "1599"
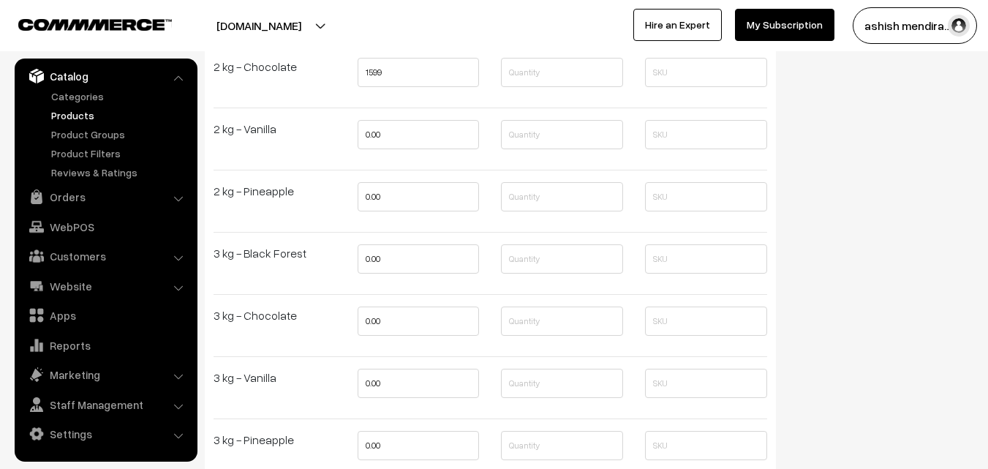
scroll to position [2864, 0]
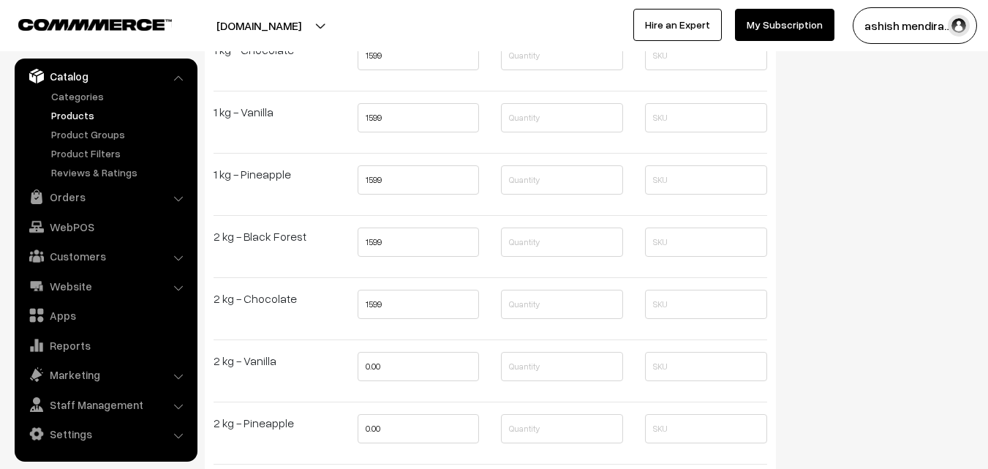
scroll to position [2659, 0]
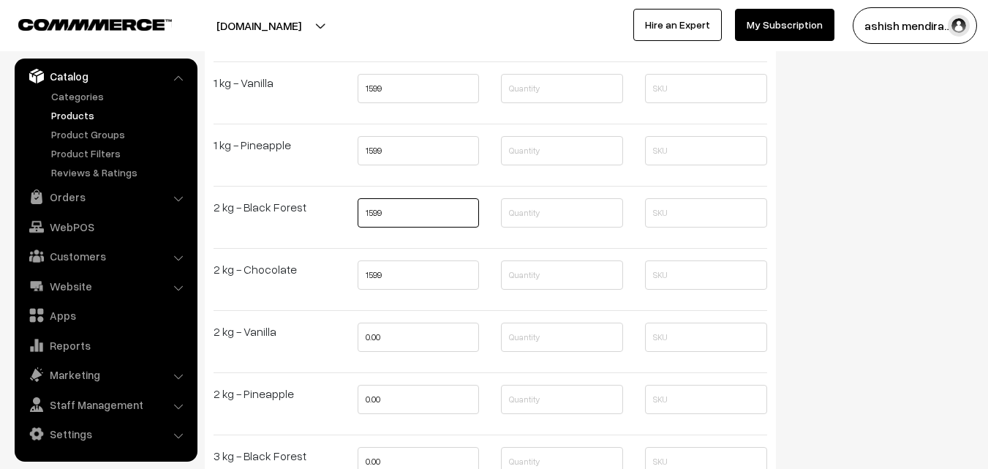
click at [392, 210] on input "1599" at bounding box center [419, 212] width 122 height 29
type input "1"
type input "2699"
click at [393, 273] on input "1599" at bounding box center [419, 274] width 122 height 29
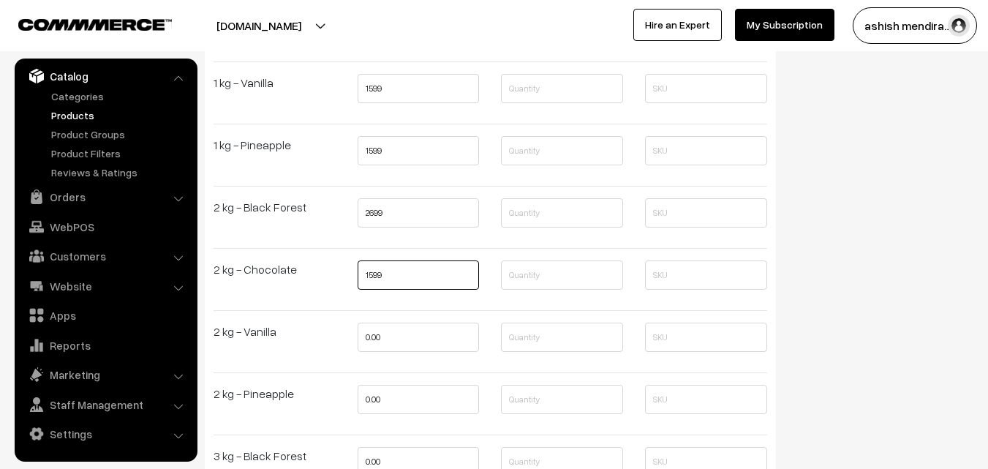
click at [393, 273] on input "1599" at bounding box center [419, 274] width 122 height 29
type input "2699"
click at [399, 350] on input "0.00" at bounding box center [419, 336] width 122 height 29
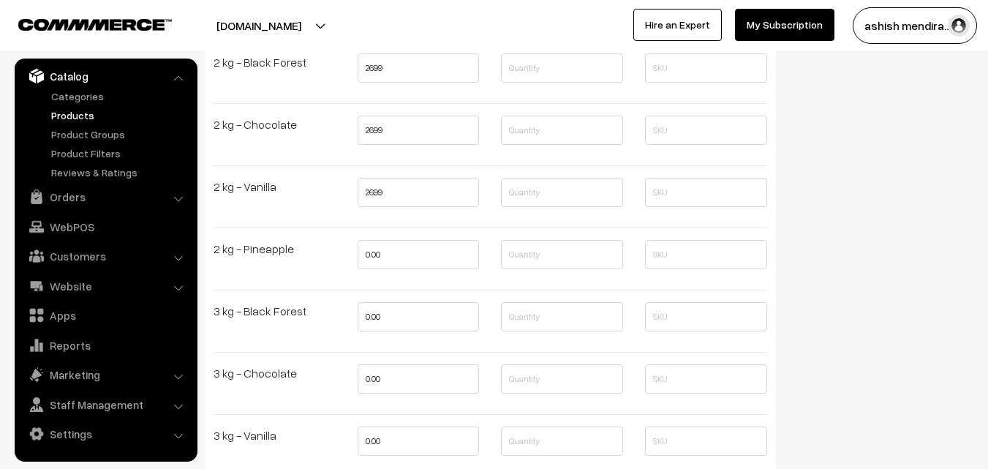
scroll to position [2805, 0]
click at [380, 186] on input "2699" at bounding box center [419, 190] width 122 height 29
type input "2699"
click at [387, 250] on input "0.00" at bounding box center [419, 252] width 122 height 29
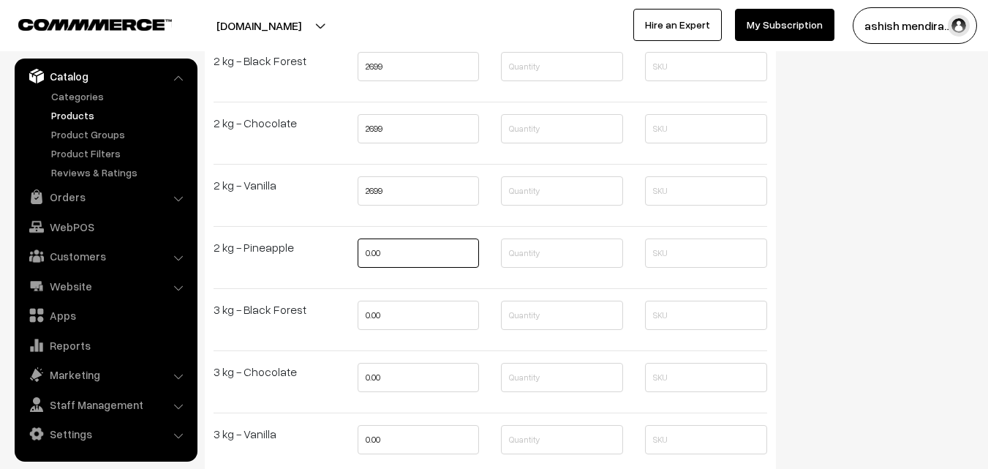
click at [387, 250] on input "0.00" at bounding box center [419, 252] width 122 height 29
type input "2699"
click at [377, 314] on input "0.00" at bounding box center [419, 315] width 122 height 29
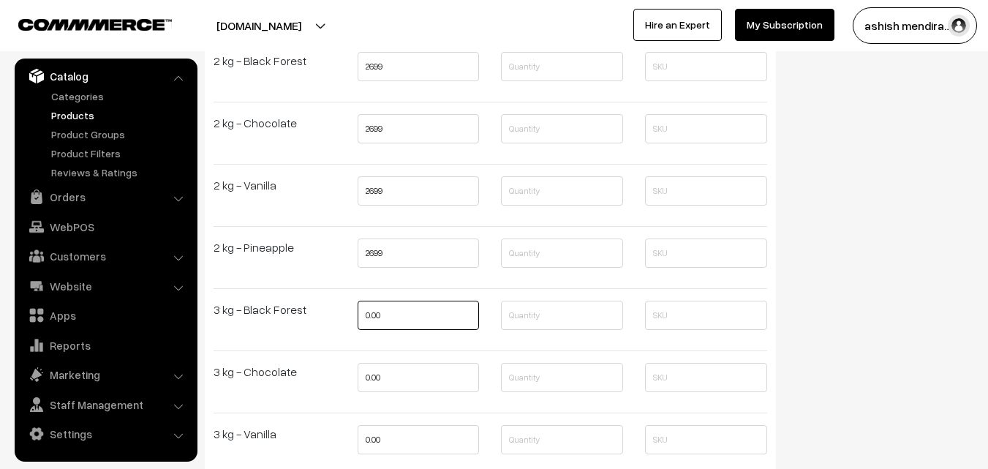
click at [377, 314] on input "0.00" at bounding box center [419, 315] width 122 height 29
type input "0"
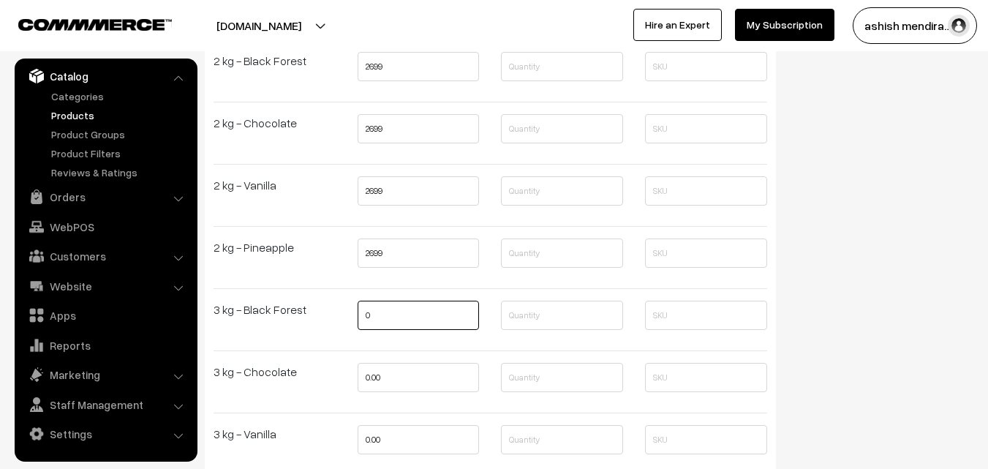
click at [419, 302] on input "0" at bounding box center [419, 315] width 122 height 29
click at [396, 312] on input "text" at bounding box center [419, 315] width 122 height 29
type input "3799"
click at [389, 376] on input "0.00" at bounding box center [419, 377] width 122 height 29
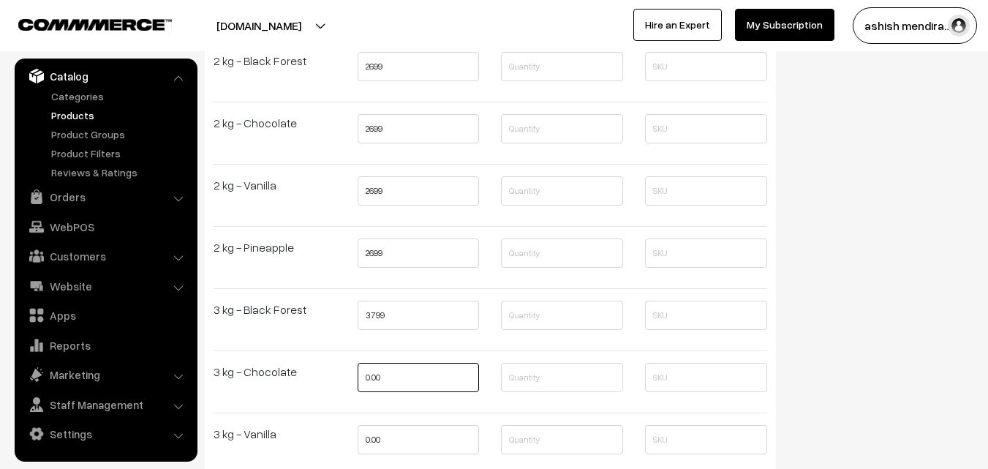
click at [389, 376] on input "0.00" at bounding box center [419, 377] width 122 height 29
type input "3799"
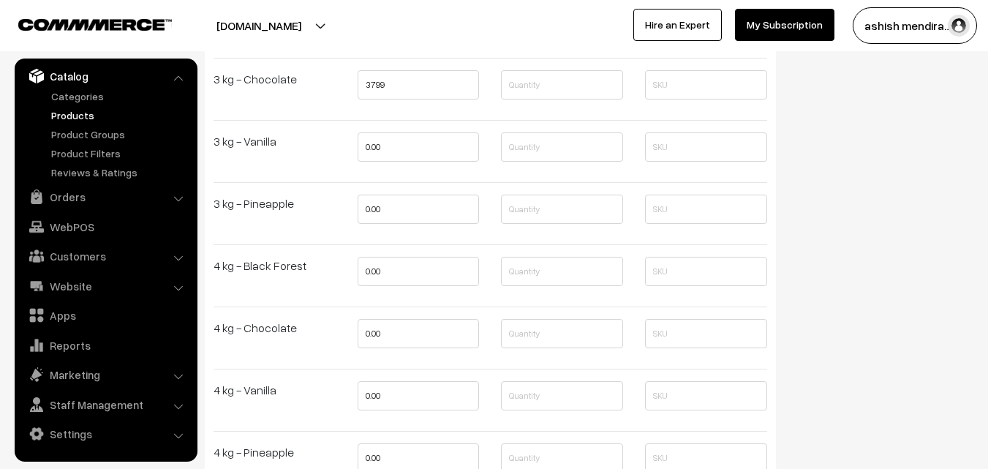
scroll to position [3127, 0]
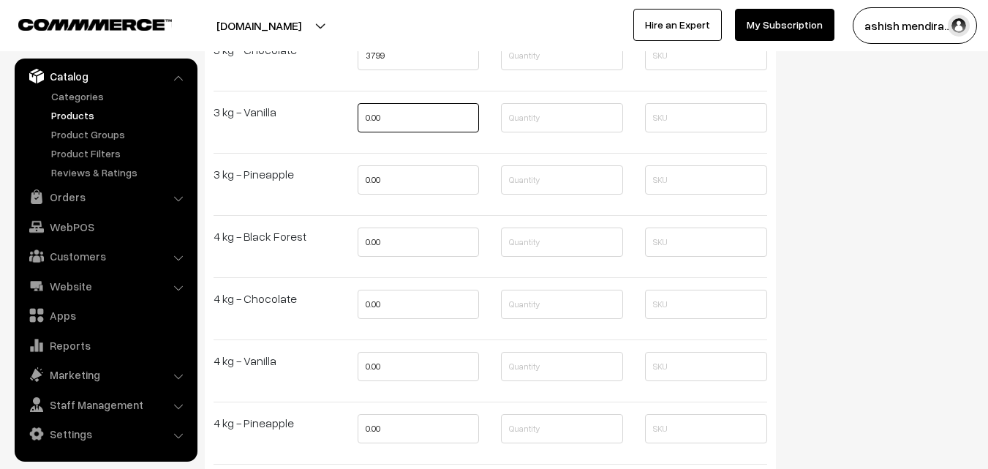
click at [410, 113] on input "0.00" at bounding box center [419, 117] width 122 height 29
type input "3799"
click at [392, 171] on input "0.00" at bounding box center [419, 179] width 122 height 29
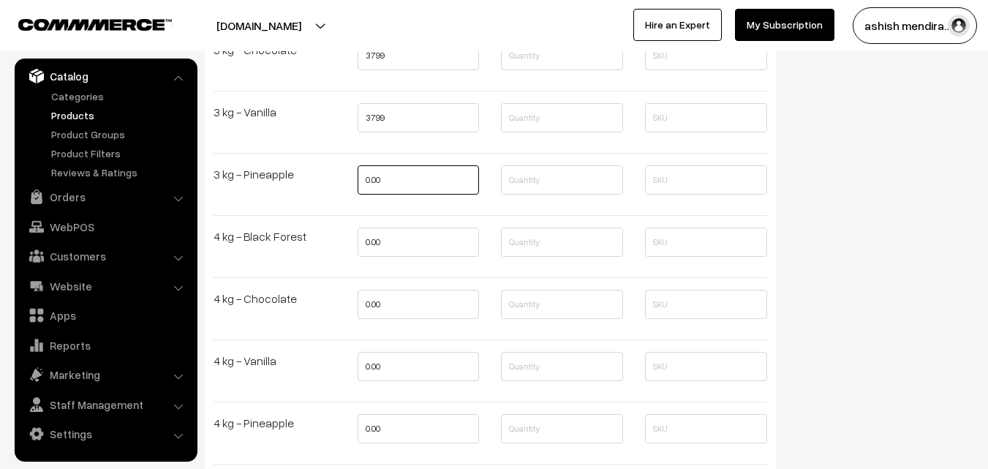
click at [392, 171] on input "0.00" at bounding box center [419, 179] width 122 height 29
type input "3799"
click at [391, 241] on input "0.00" at bounding box center [419, 241] width 122 height 29
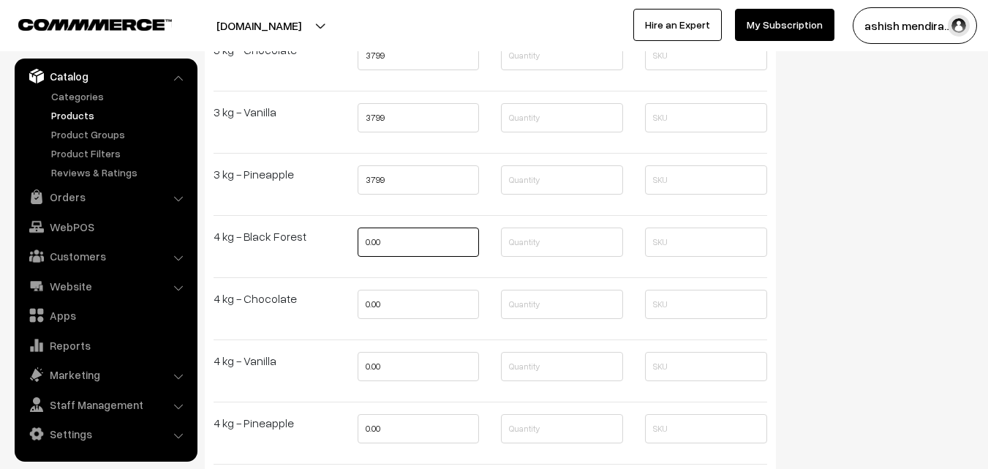
click at [391, 241] on input "0.00" at bounding box center [419, 241] width 122 height 29
type input "3799"
click at [383, 312] on input "0.00" at bounding box center [419, 304] width 122 height 29
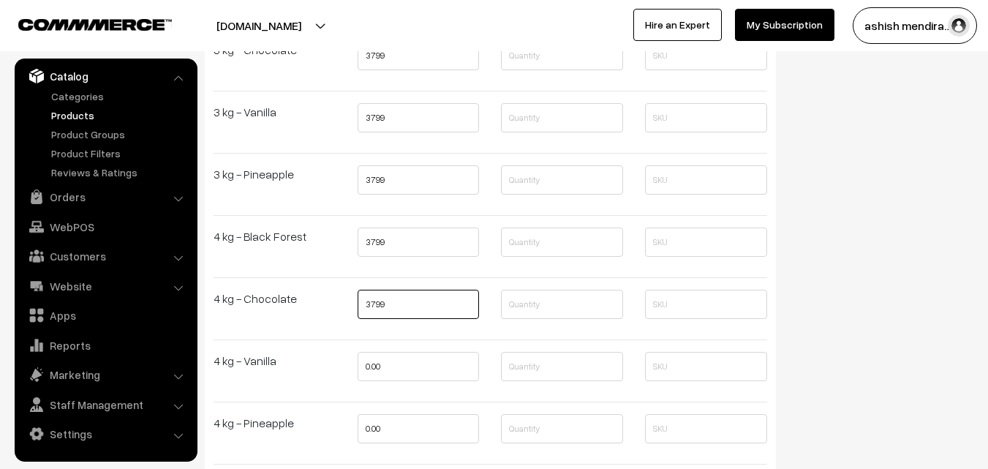
type input "3799"
click at [401, 360] on input "0.00" at bounding box center [419, 366] width 122 height 29
type input "3799"
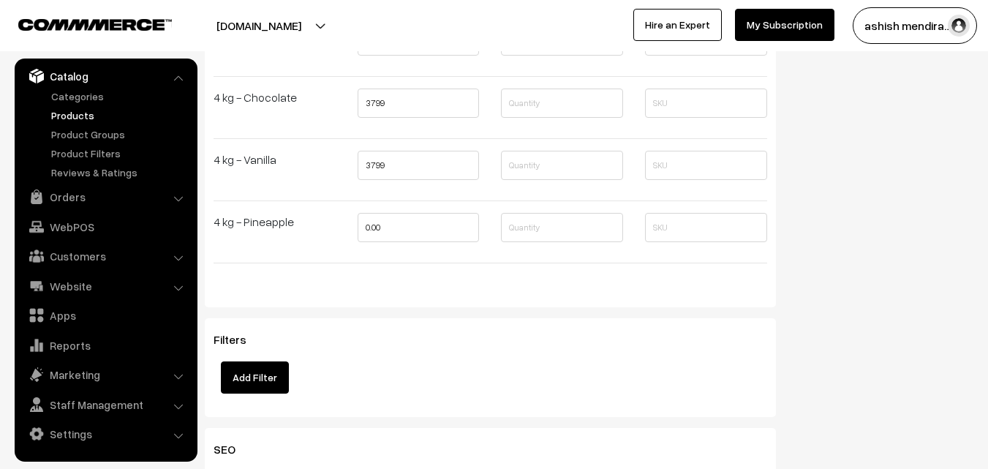
scroll to position [3332, 0]
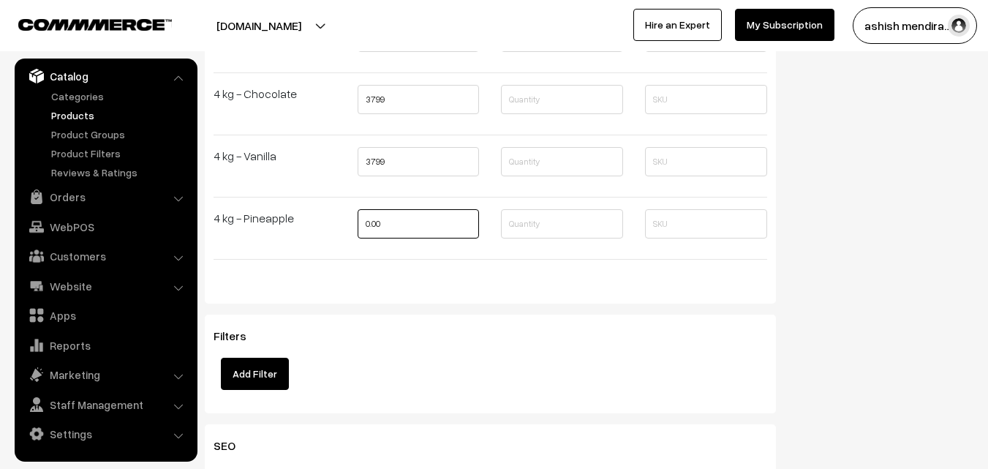
click at [395, 222] on input "0.00" at bounding box center [419, 223] width 122 height 29
type input "0"
type input "3799"
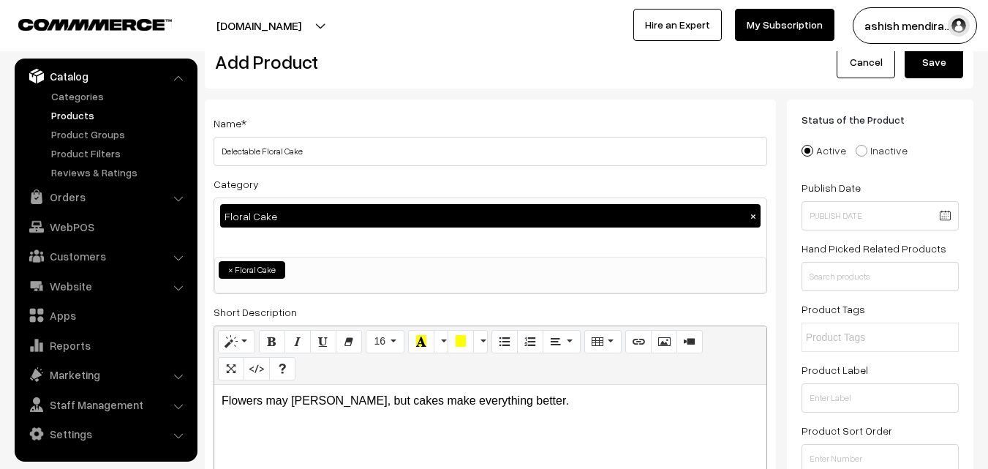
scroll to position [0, 0]
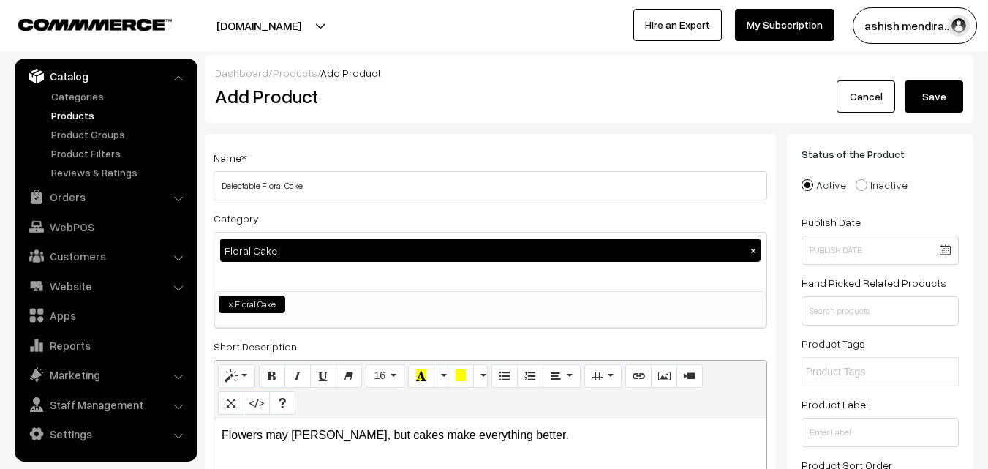
click at [927, 96] on button "Save" at bounding box center [934, 96] width 59 height 32
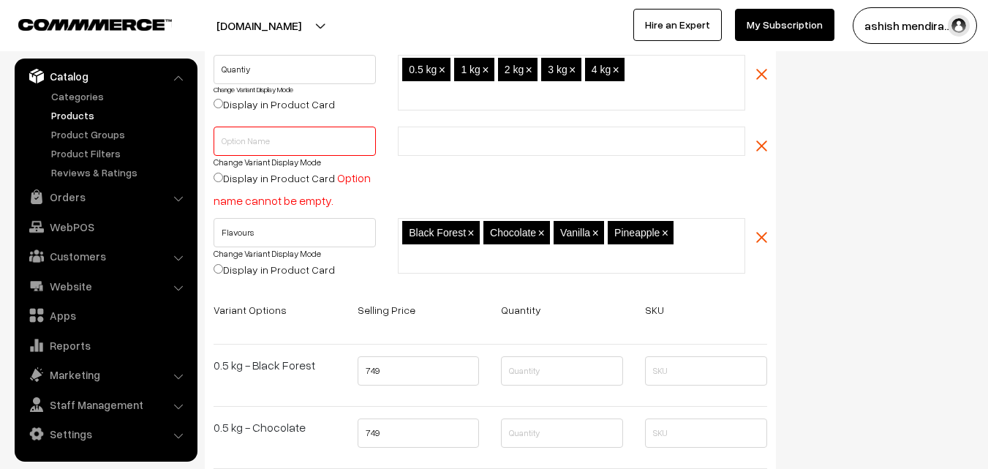
scroll to position [2075, 0]
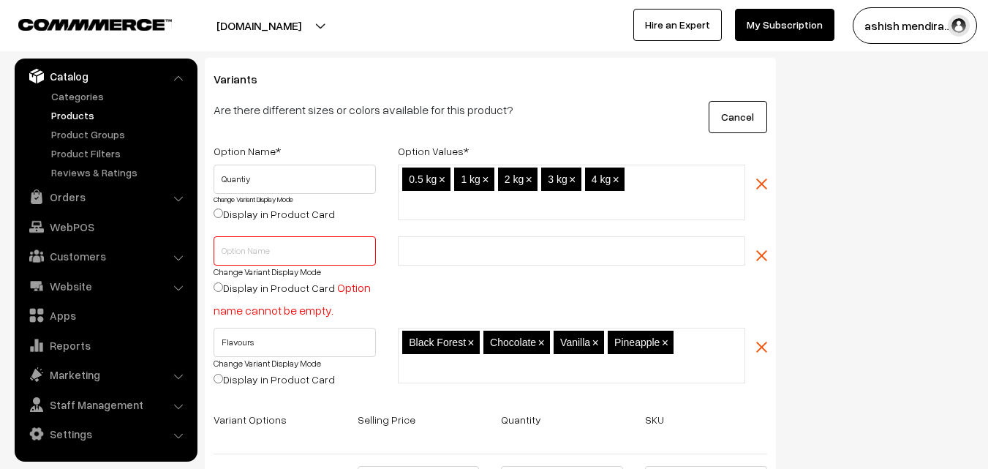
scroll to position [1899, 0]
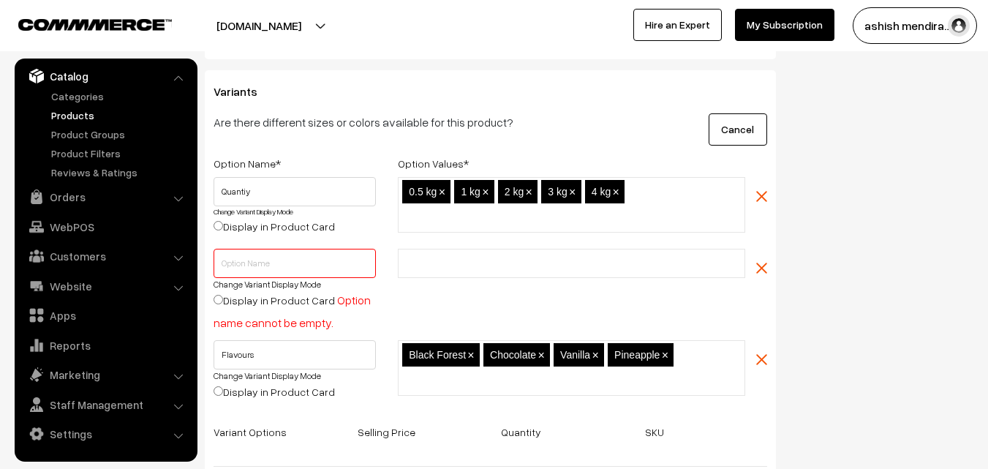
click at [277, 258] on input "text" at bounding box center [295, 263] width 162 height 29
type input "Flavours"
click at [905, 227] on div "Status of the Product Active Inactive Product Type -- Select -- -- Select -- Pu…" at bounding box center [885, 55] width 197 height 3640
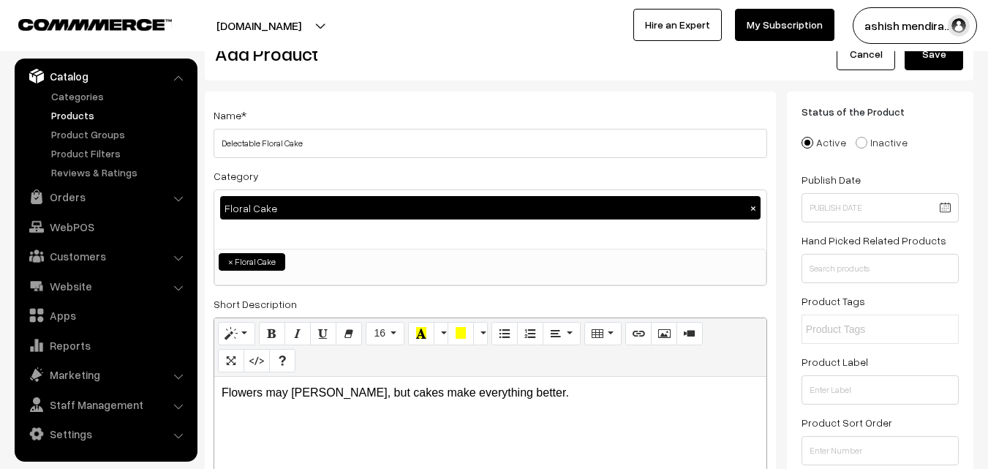
scroll to position [0, 0]
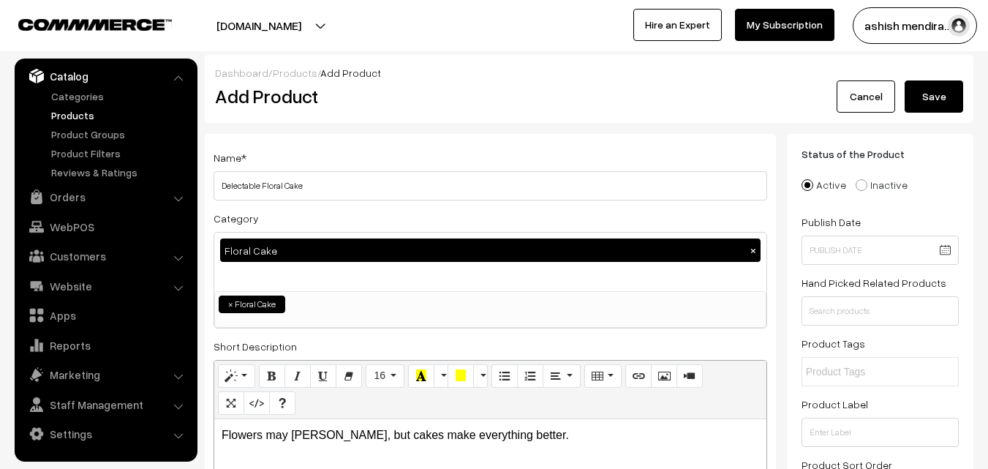
click at [929, 92] on button "Save" at bounding box center [934, 96] width 59 height 32
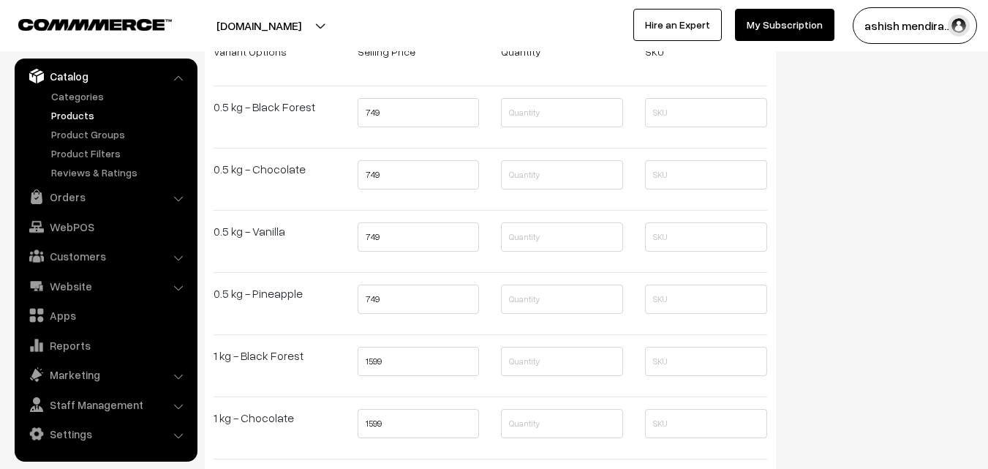
scroll to position [2382, 0]
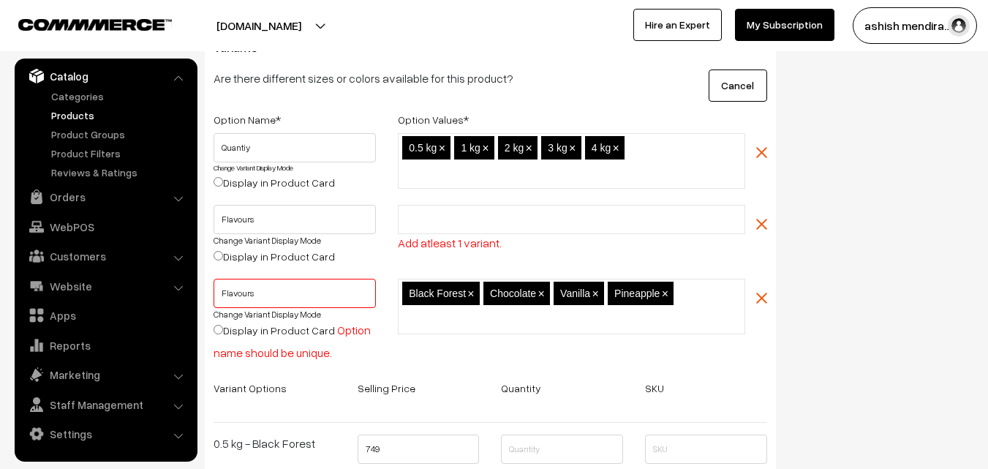
scroll to position [1914, 0]
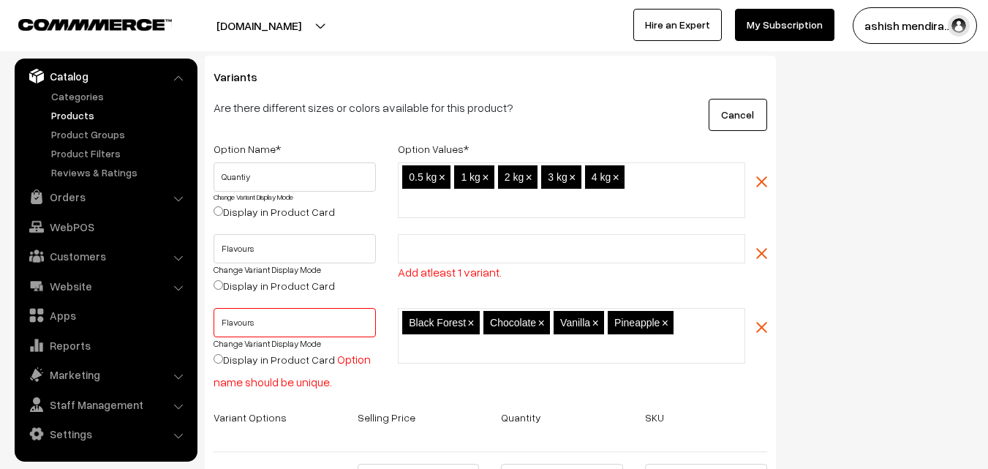
click at [763, 253] on img "button" at bounding box center [761, 253] width 11 height 11
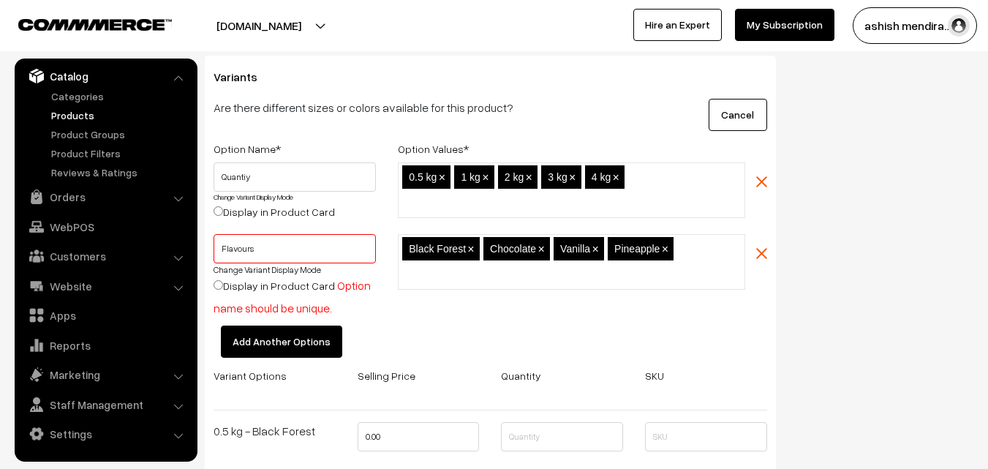
click at [872, 141] on div "Status of the Product Active Inactive Product Type -- Select -- -- Select -- Pu…" at bounding box center [885, 19] width 197 height 3598
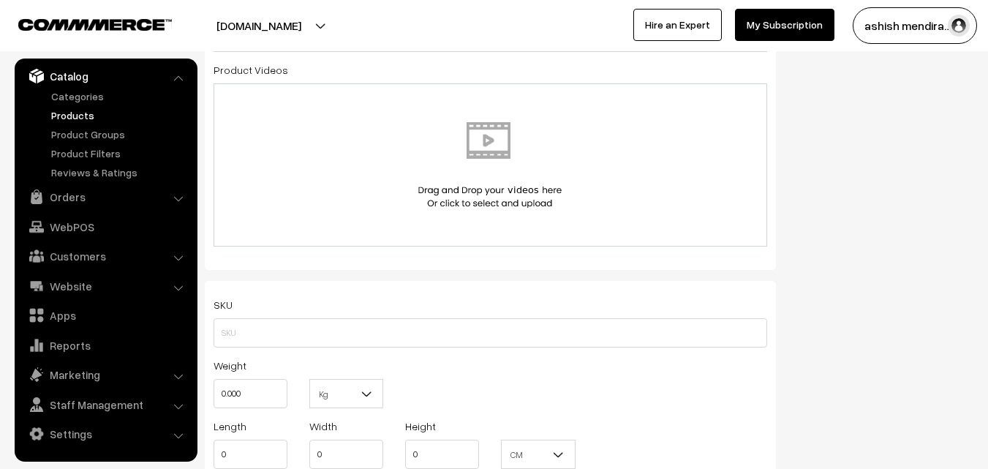
scroll to position [0, 0]
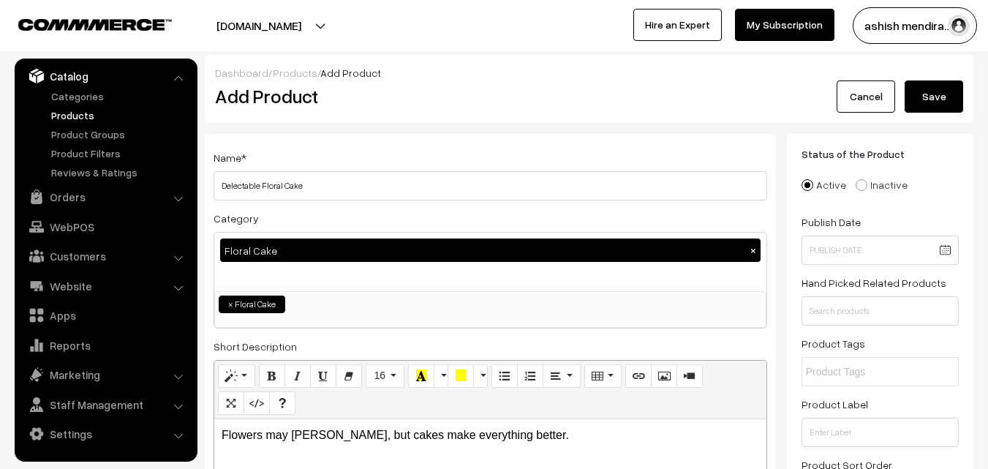
click at [935, 94] on button "Save" at bounding box center [934, 96] width 59 height 32
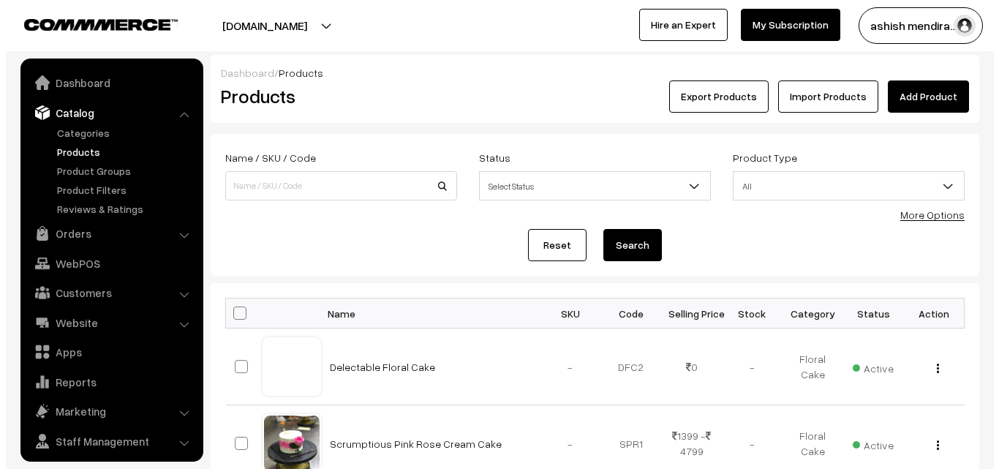
scroll to position [37, 0]
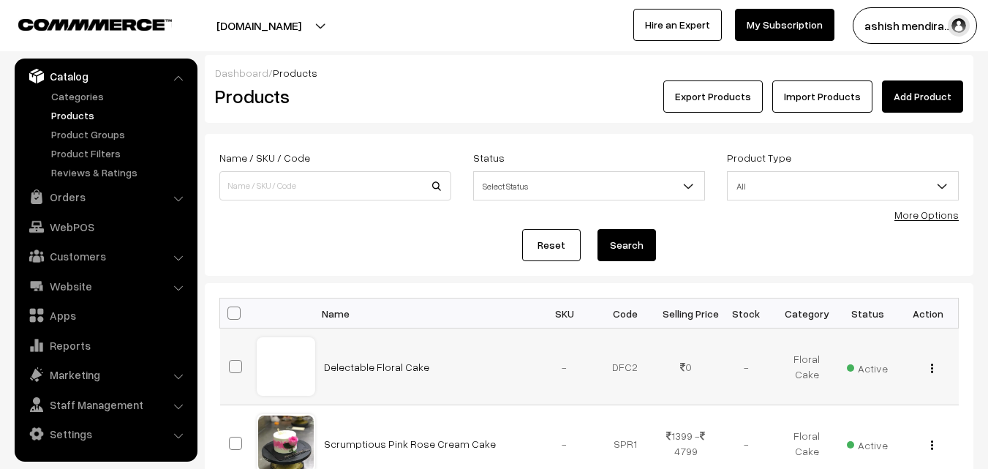
click at [930, 370] on button "button" at bounding box center [932, 368] width 4 height 12
click at [832, 450] on link "Delete" at bounding box center [866, 453] width 124 height 32
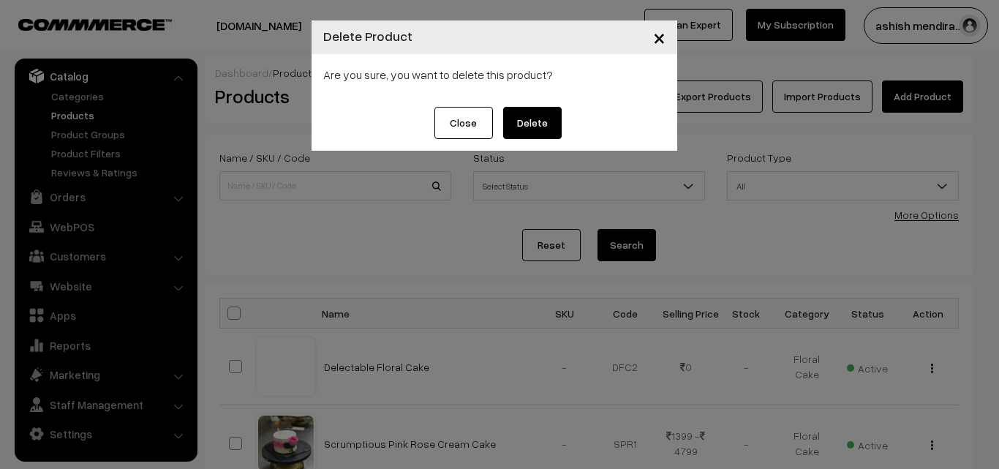
click at [529, 127] on button "Delete" at bounding box center [532, 123] width 59 height 32
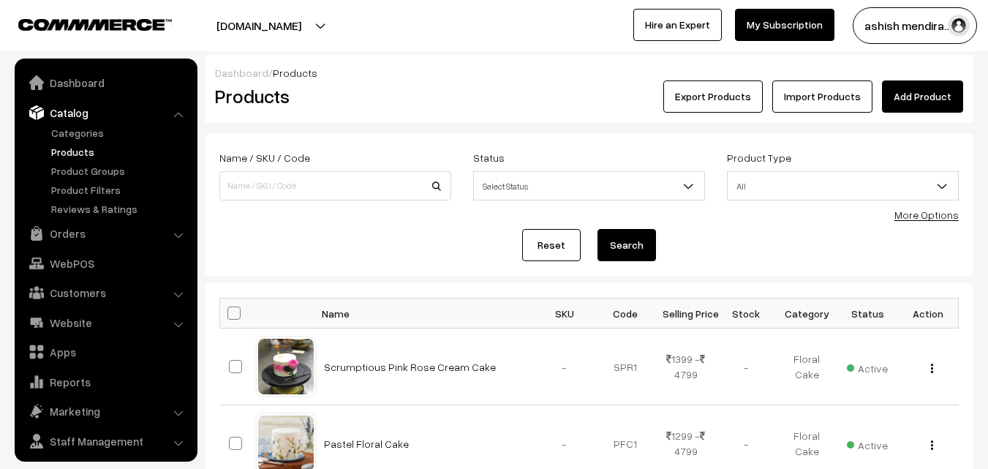
scroll to position [37, 0]
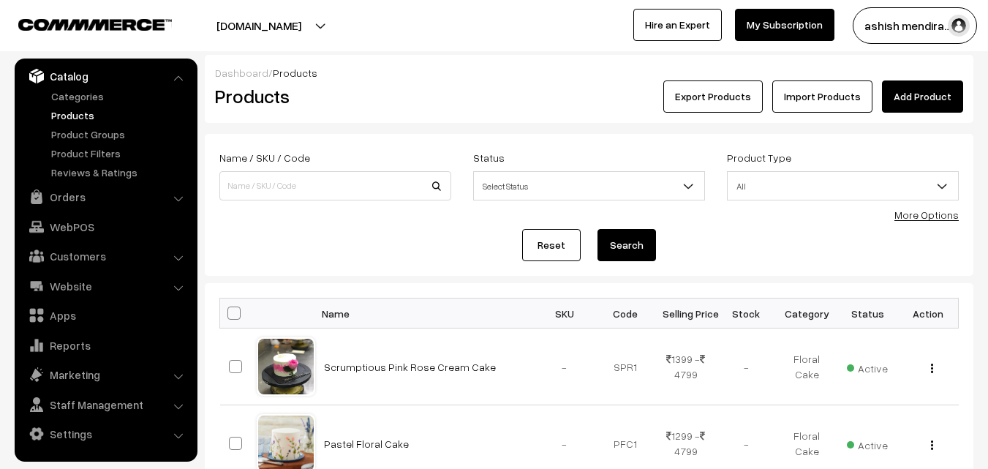
click at [918, 99] on link "Add Product" at bounding box center [922, 96] width 81 height 32
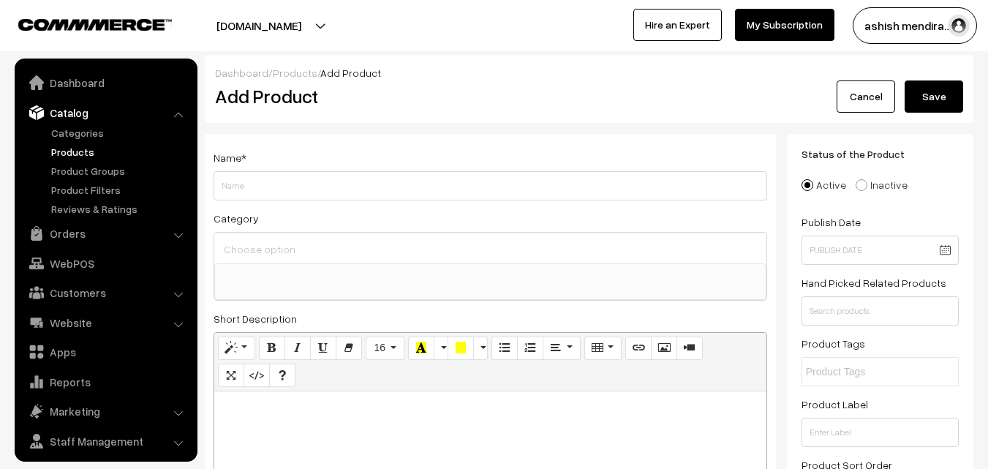
select select
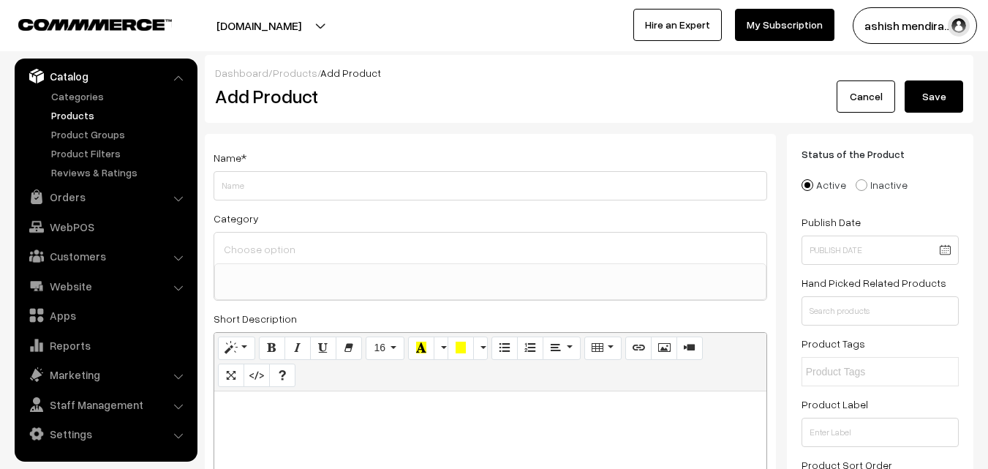
click at [376, 186] on input "Weight" at bounding box center [491, 185] width 554 height 29
type input "Flowers may [PERSON_NAME], but cakes make everything better."
type input "Delectable Floral Cake"
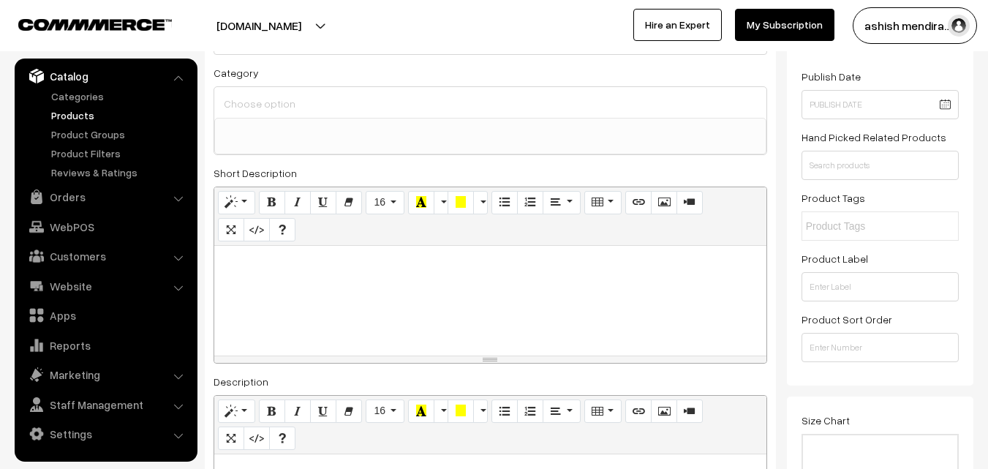
scroll to position [146, 0]
click at [280, 107] on input at bounding box center [490, 102] width 540 height 21
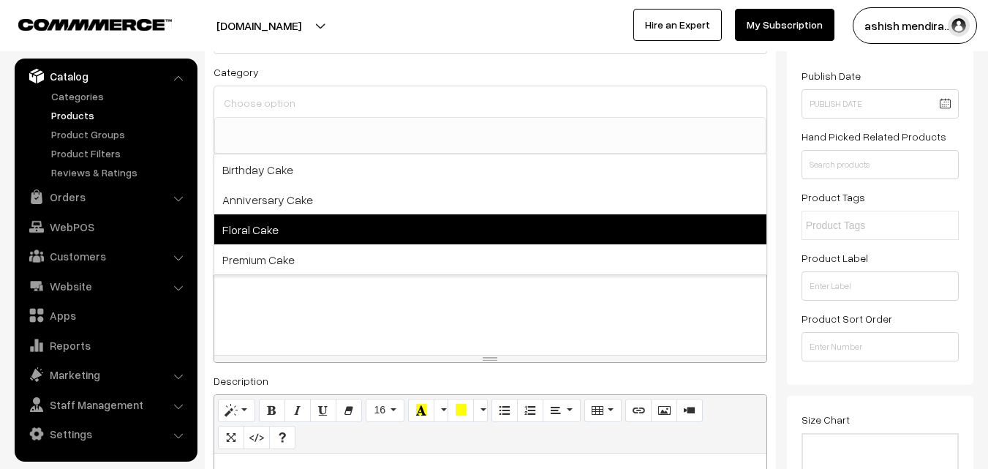
click at [266, 227] on span "Floral Cake" at bounding box center [490, 229] width 552 height 30
select select "3"
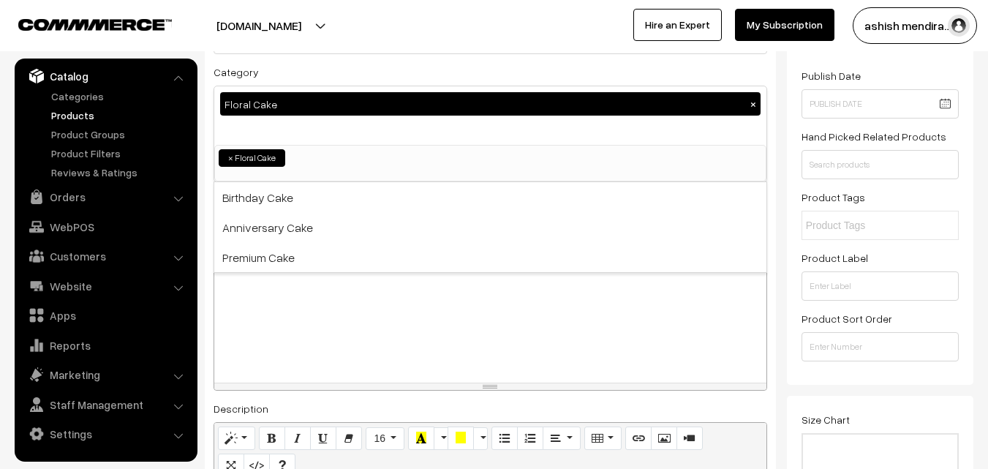
click at [268, 287] on p at bounding box center [490, 289] width 537 height 18
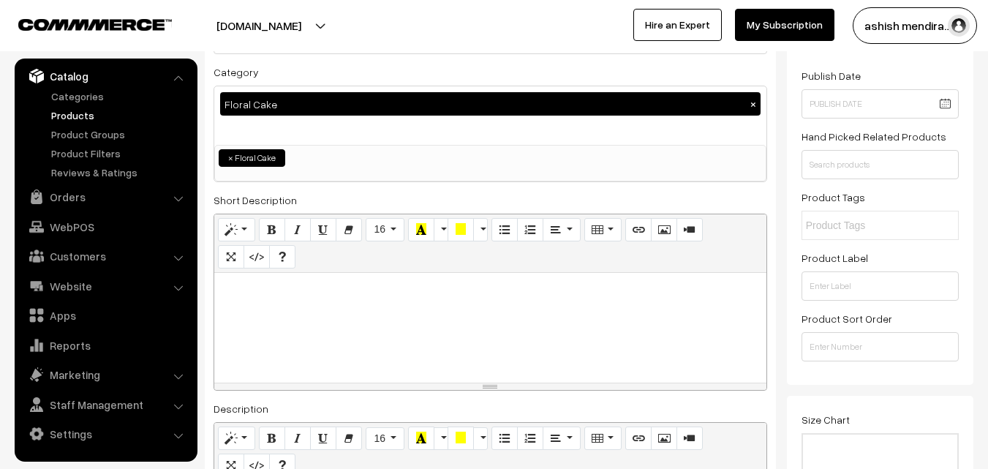
click at [298, 290] on p at bounding box center [490, 289] width 537 height 18
paste div
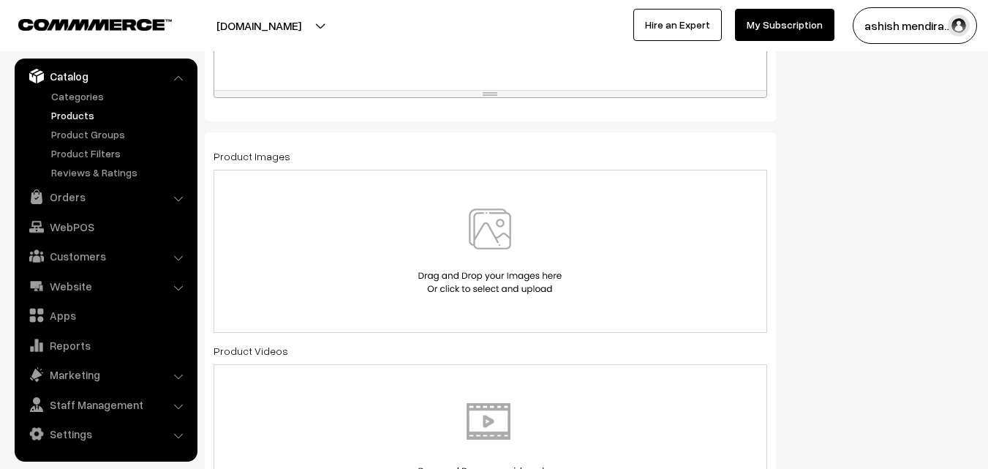
scroll to position [734, 0]
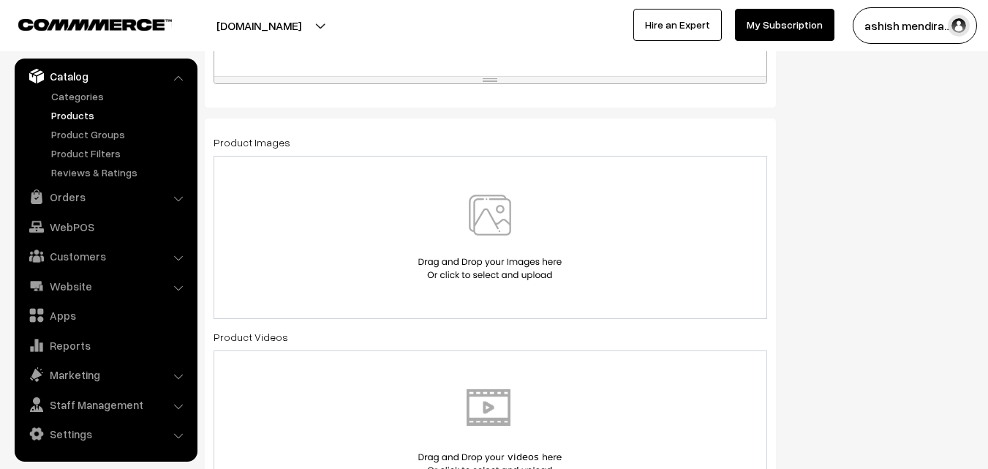
click at [491, 211] on img at bounding box center [490, 238] width 151 height 86
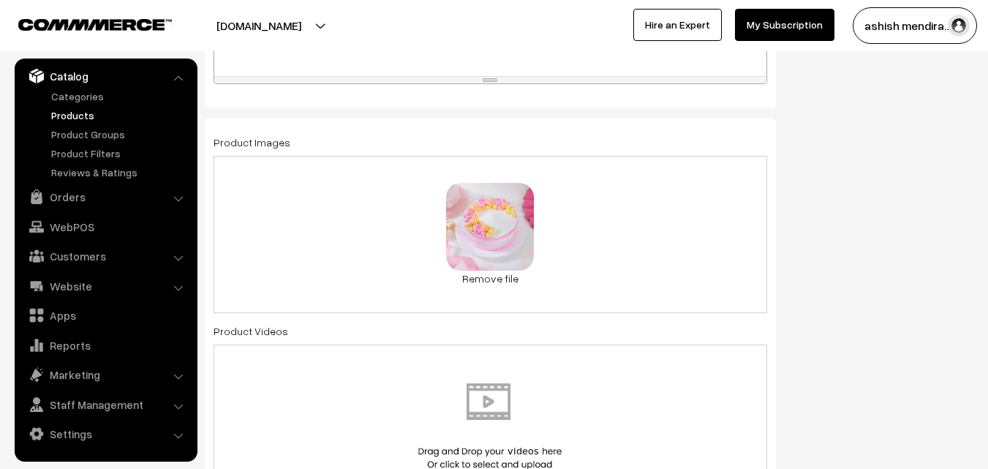
click at [956, 153] on div "Status of the Product Active Inactive Product Type -- Select -- -- Select -- Pu…" at bounding box center [885, 427] width 197 height 2055
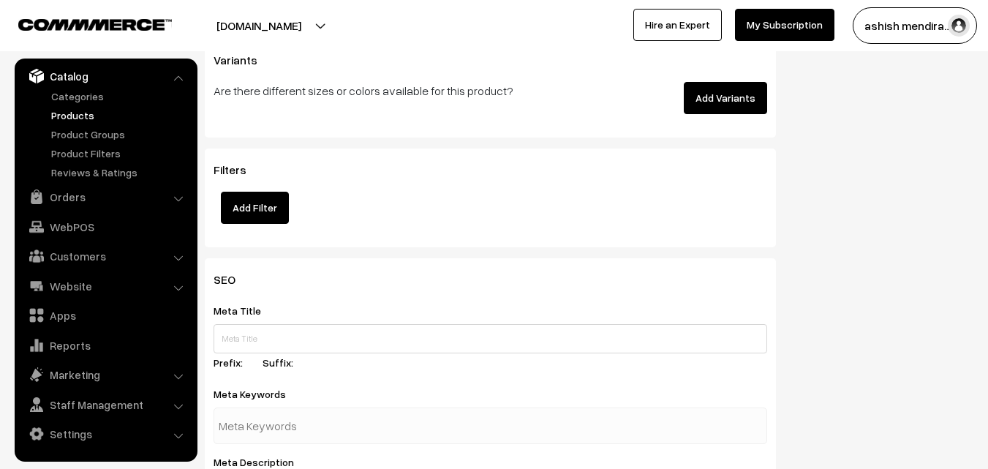
scroll to position [1934, 0]
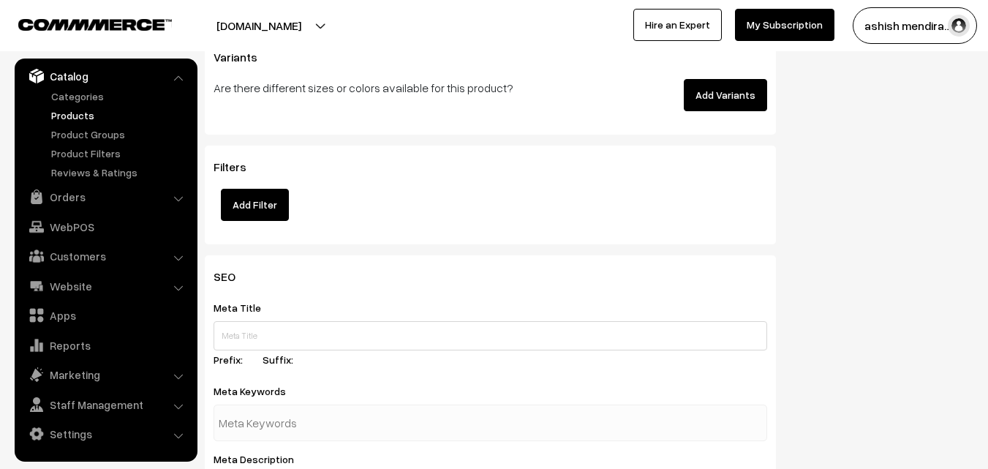
click at [719, 86] on button "Add Variants" at bounding box center [725, 95] width 83 height 32
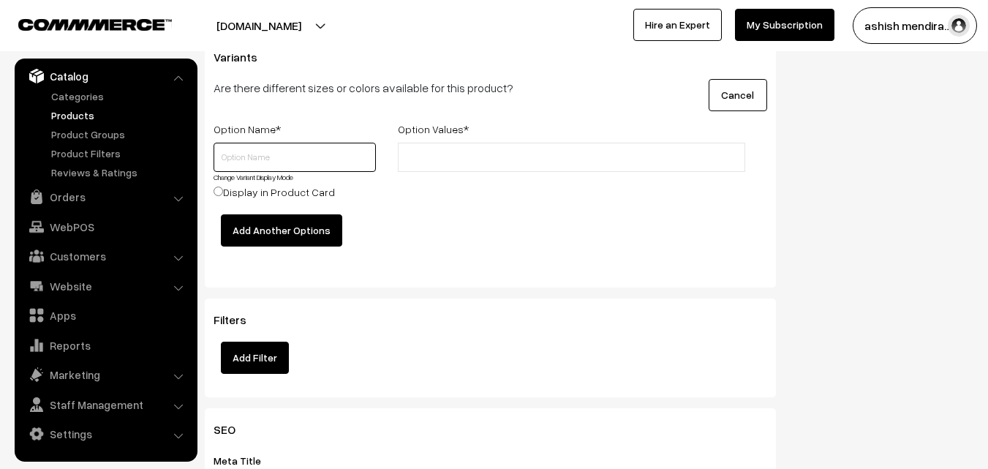
click at [249, 154] on input "text" at bounding box center [295, 157] width 162 height 29
type input "Quantity"
click at [437, 160] on input "text" at bounding box center [466, 157] width 128 height 15
type input "0.5 kg"
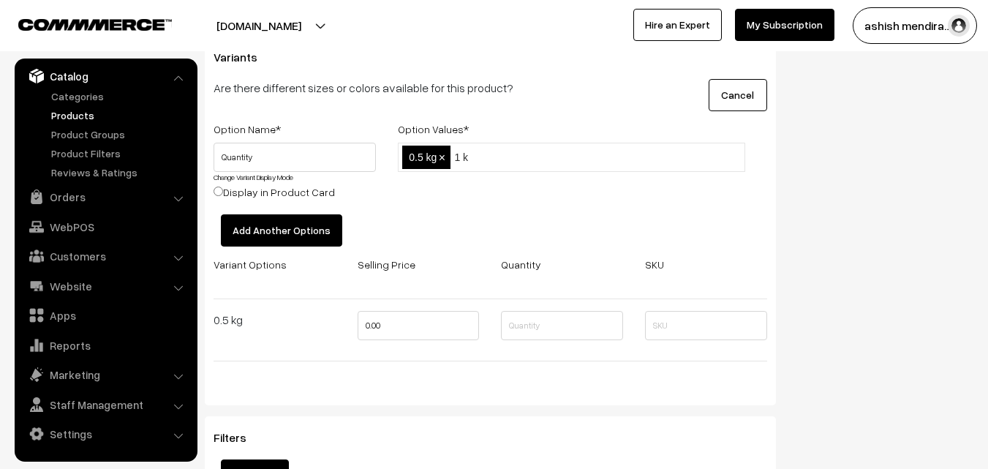
type input "1 kg"
type input "2 kg"
type input "3 kg"
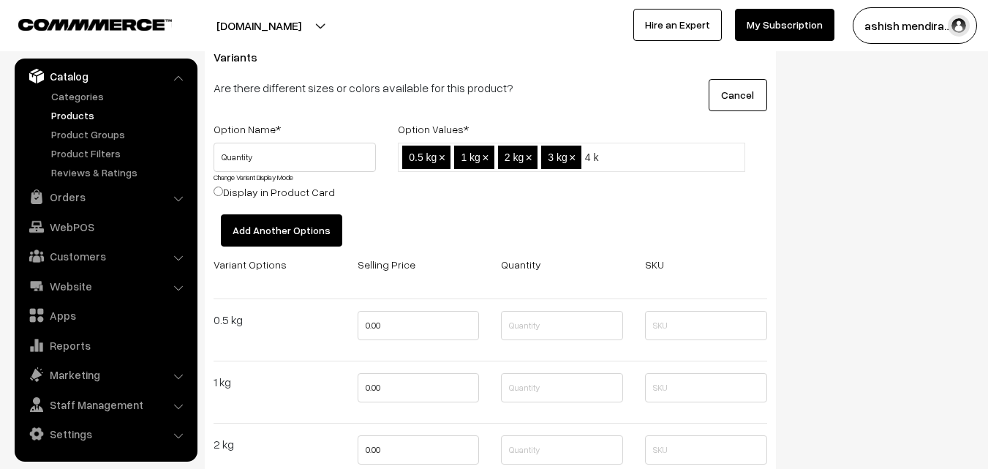
type input "4 kg"
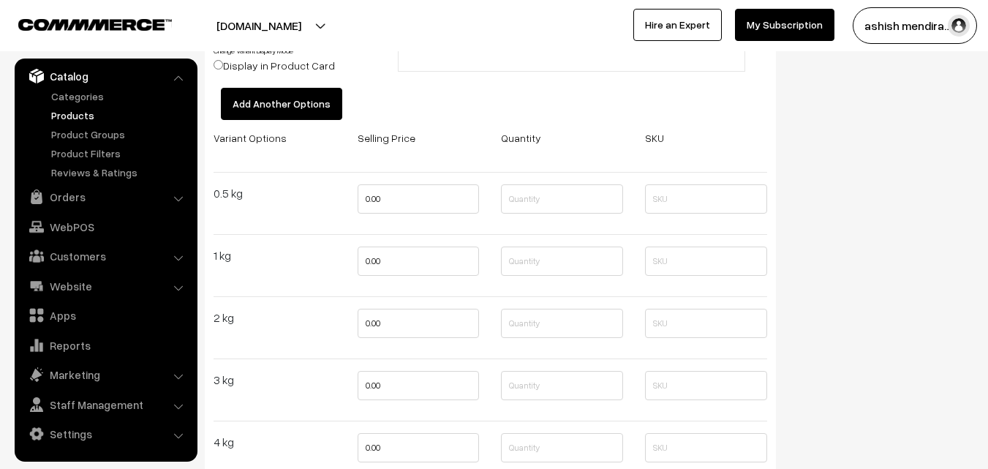
scroll to position [2080, 0]
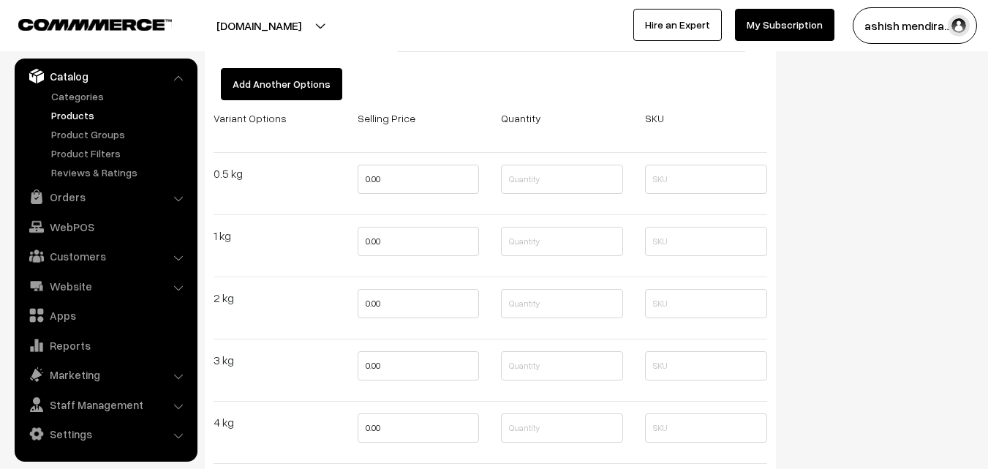
click at [273, 85] on button "Add Another Options" at bounding box center [281, 84] width 121 height 32
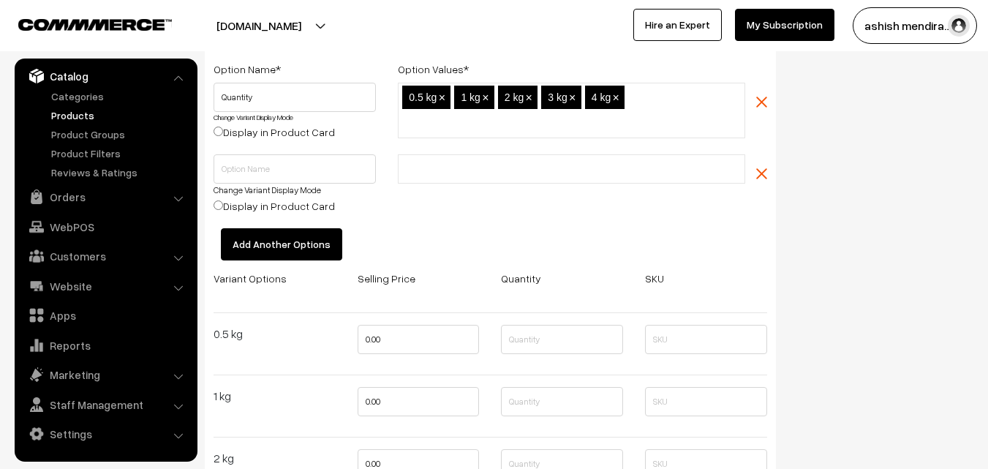
scroll to position [1992, 0]
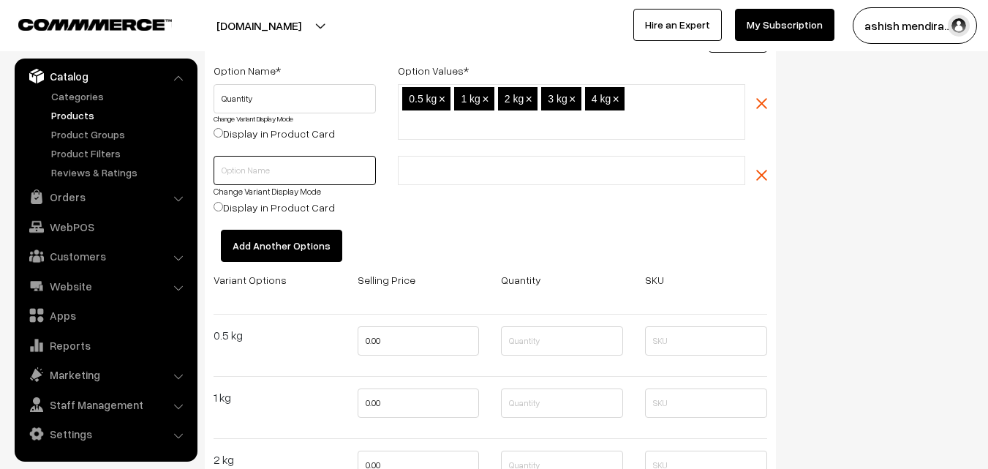
click at [241, 174] on input "text" at bounding box center [295, 170] width 162 height 29
type input "Flavours"
click at [442, 179] on li at bounding box center [467, 170] width 131 height 23
click at [442, 166] on input "text" at bounding box center [466, 170] width 128 height 15
type input "Chocolate"
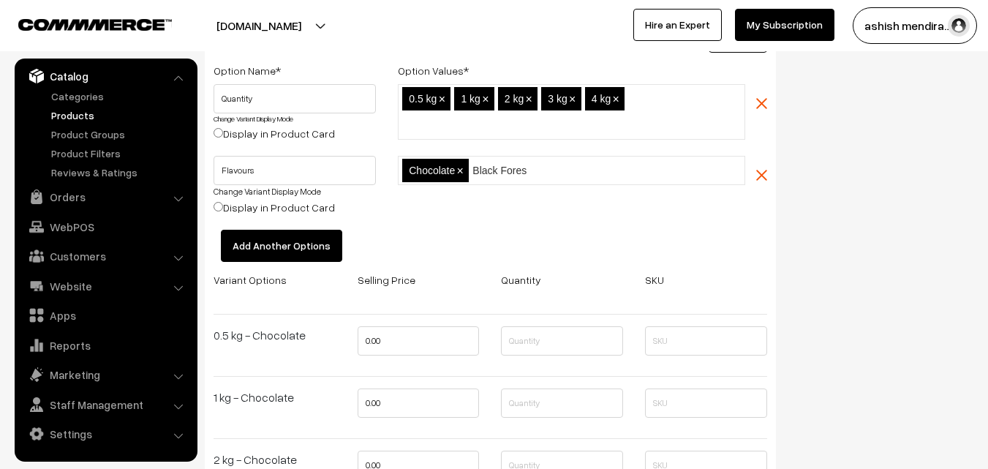
type input "Black Forest"
type input "Pineapple"
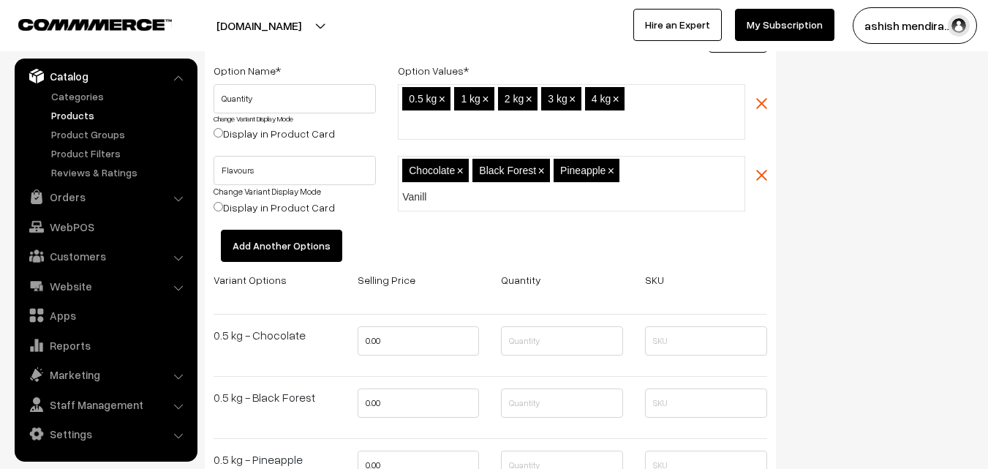
type input "Vanilla"
type input "Butter Scotch"
click at [877, 186] on div "Status of the Product Active Inactive Product Type -- Select -- -- Select -- Pu…" at bounding box center [885, 87] width 197 height 3891
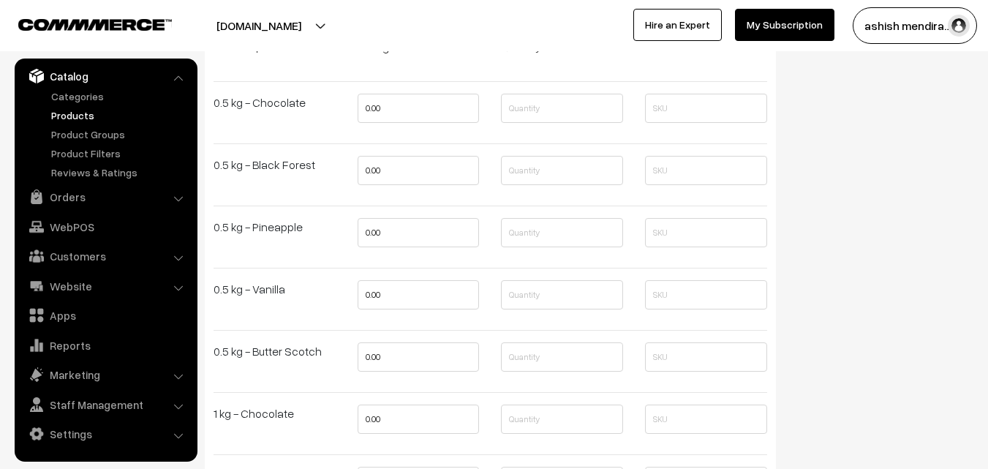
scroll to position [2226, 0]
click at [374, 112] on input "0.00" at bounding box center [419, 106] width 122 height 29
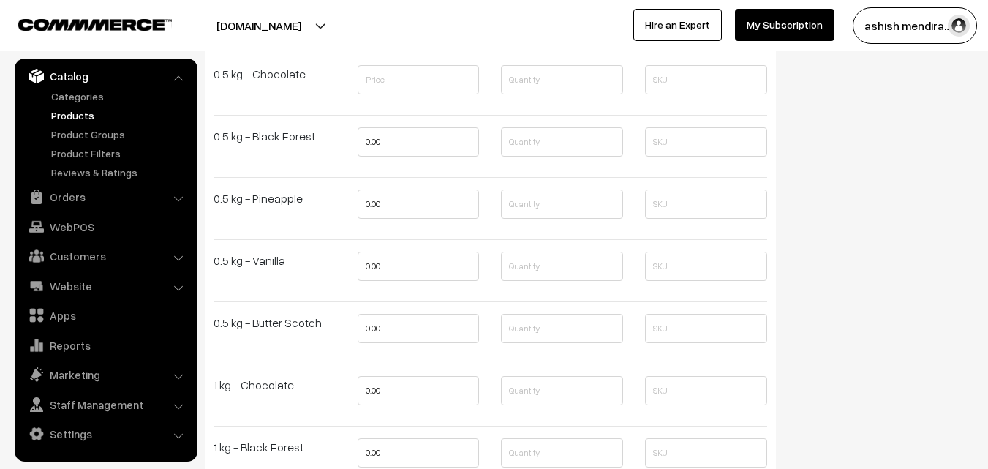
scroll to position [2255, 0]
click at [422, 80] on input "text" at bounding box center [419, 77] width 122 height 29
type input "749"
click at [401, 134] on input "0.00" at bounding box center [419, 139] width 122 height 29
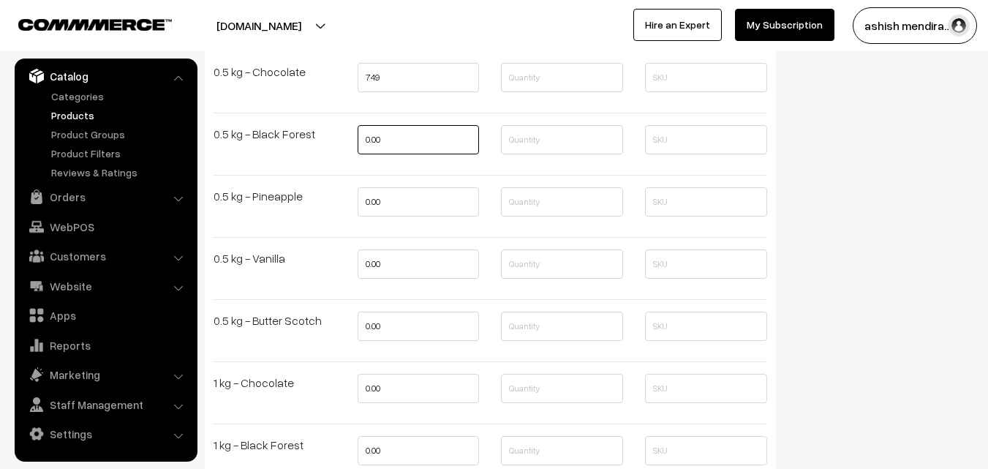
click at [401, 134] on input "0.00" at bounding box center [419, 139] width 122 height 29
type input "749"
click at [397, 195] on input "0.00" at bounding box center [419, 201] width 122 height 29
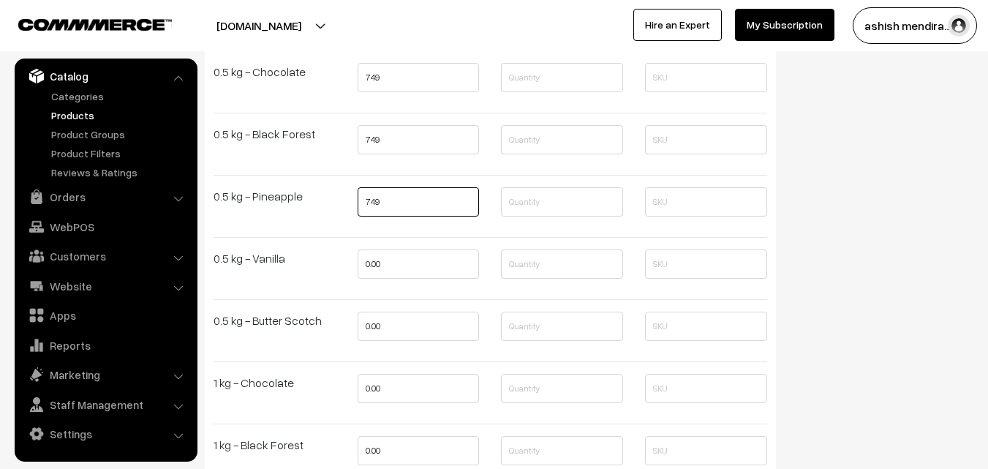
type input "749"
click at [388, 263] on input "0.00" at bounding box center [419, 263] width 122 height 29
type input "749"
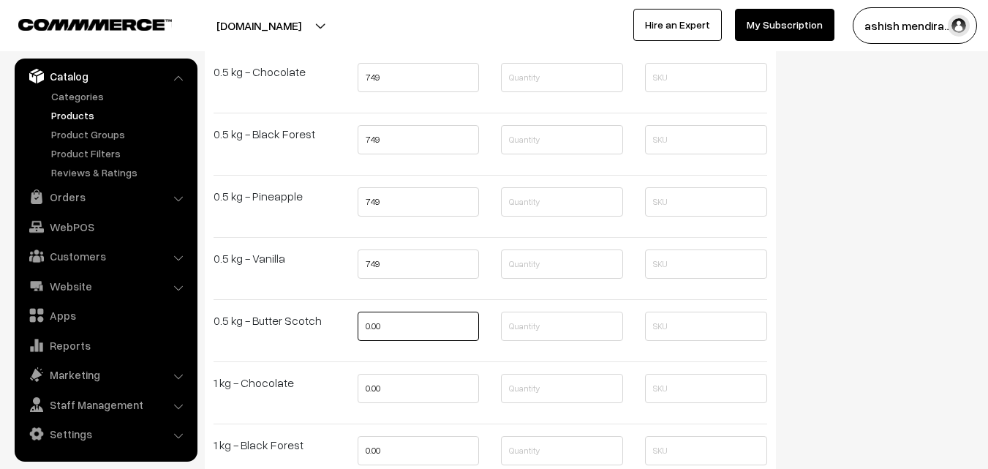
click at [390, 328] on input "0.00" at bounding box center [419, 326] width 122 height 29
type input "749"
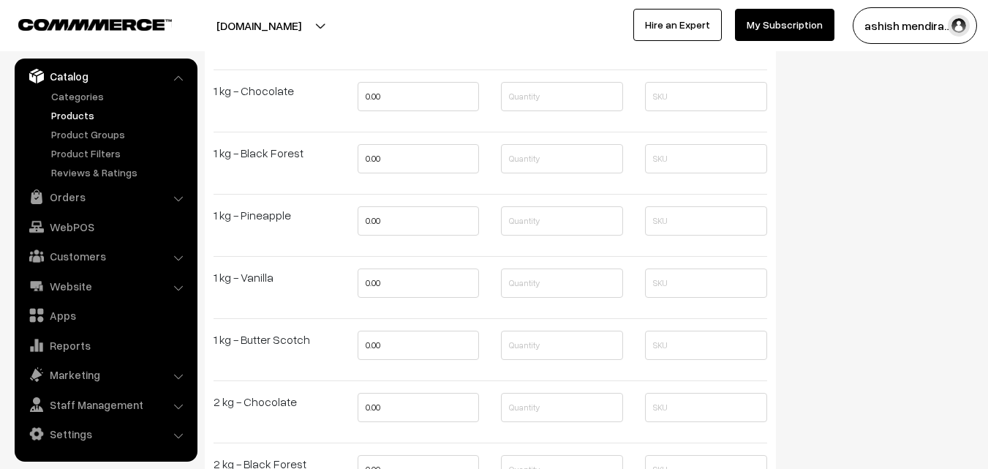
scroll to position [2548, 0]
click at [377, 97] on input "0.00" at bounding box center [419, 95] width 122 height 29
type input "1499"
click at [372, 157] on input "0.00" at bounding box center [419, 157] width 122 height 29
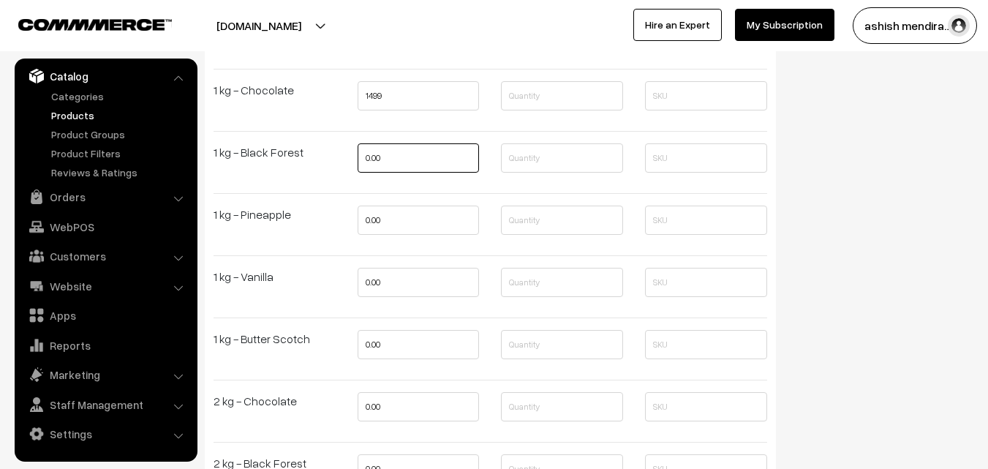
click at [372, 157] on input "0.00" at bounding box center [419, 157] width 122 height 29
type input "1499"
click at [374, 222] on input "0.00" at bounding box center [419, 219] width 122 height 29
type input "1499"
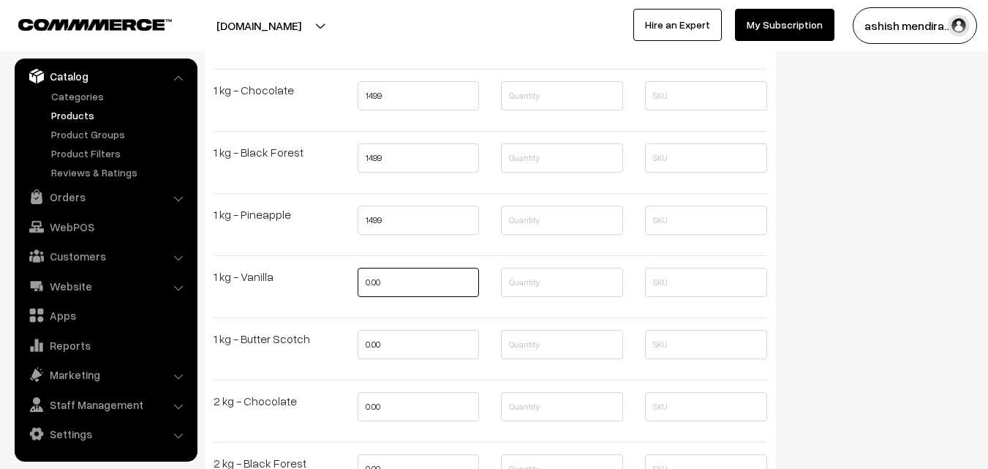
click at [373, 282] on input "0.00" at bounding box center [419, 282] width 122 height 29
type input "1499"
click at [372, 344] on input "0.00" at bounding box center [419, 344] width 122 height 29
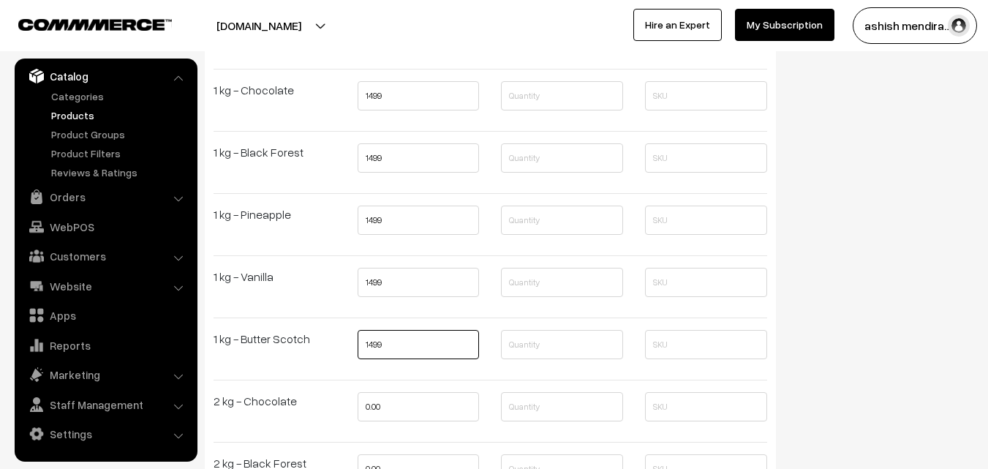
type input "1499"
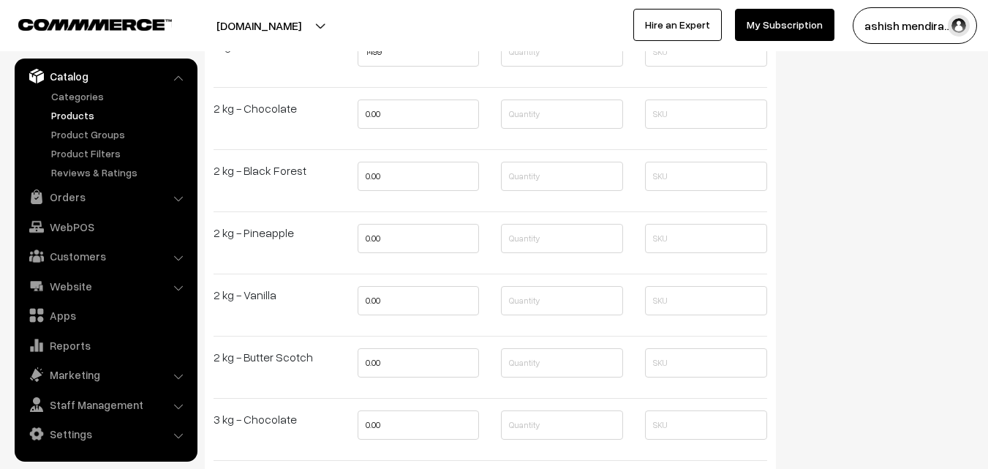
scroll to position [2811, 0]
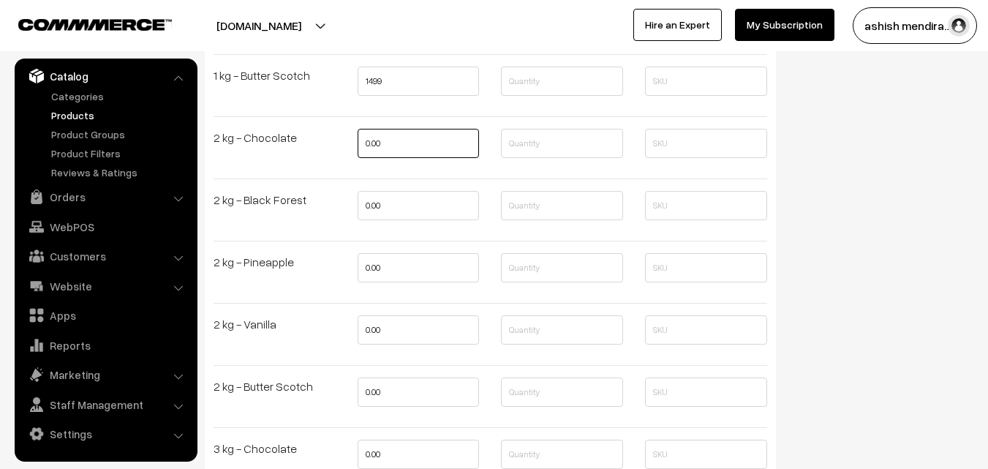
click at [372, 142] on input "0.00" at bounding box center [419, 143] width 122 height 29
type input "2499"
click at [370, 205] on input "0.00" at bounding box center [419, 205] width 122 height 29
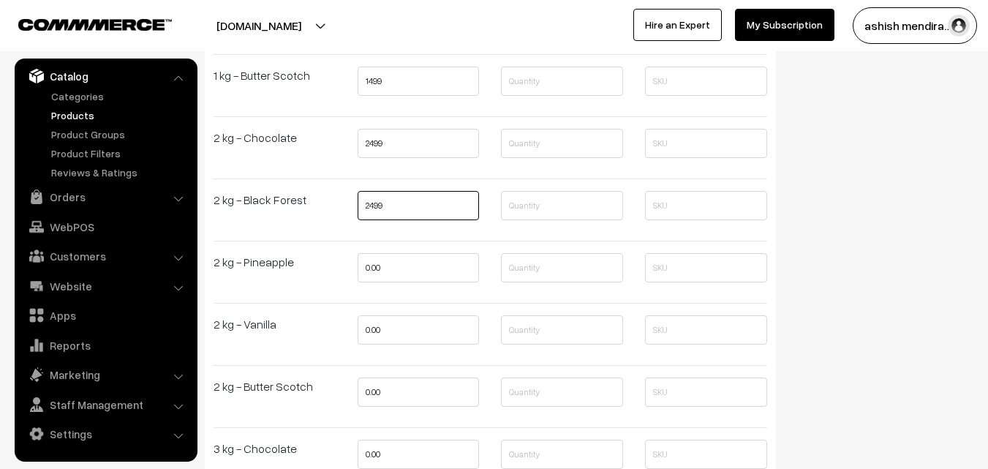
type input "2499"
click at [374, 273] on input "0.00" at bounding box center [419, 267] width 122 height 29
type input "2499"
click at [374, 322] on input "0.00" at bounding box center [419, 329] width 122 height 29
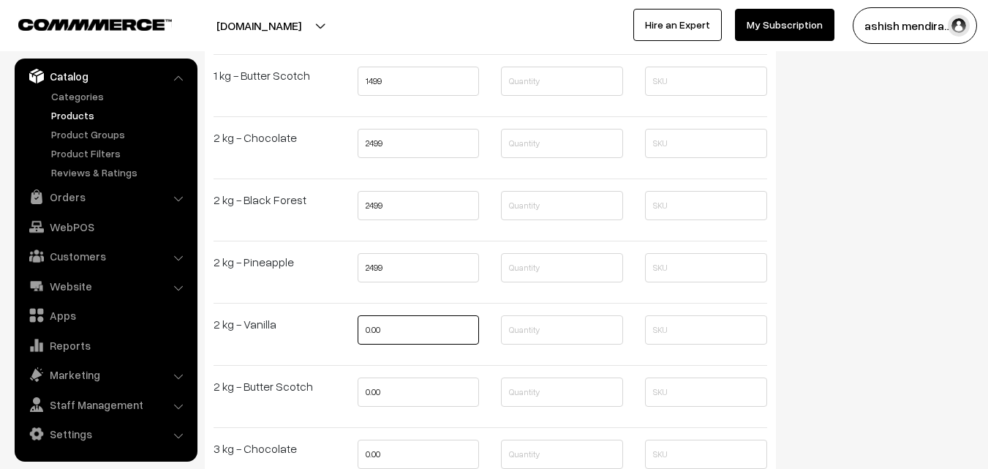
click at [374, 322] on input "0.00" at bounding box center [419, 329] width 122 height 29
type input "2499"
click at [370, 393] on input "0.00" at bounding box center [419, 391] width 122 height 29
type input "2499"
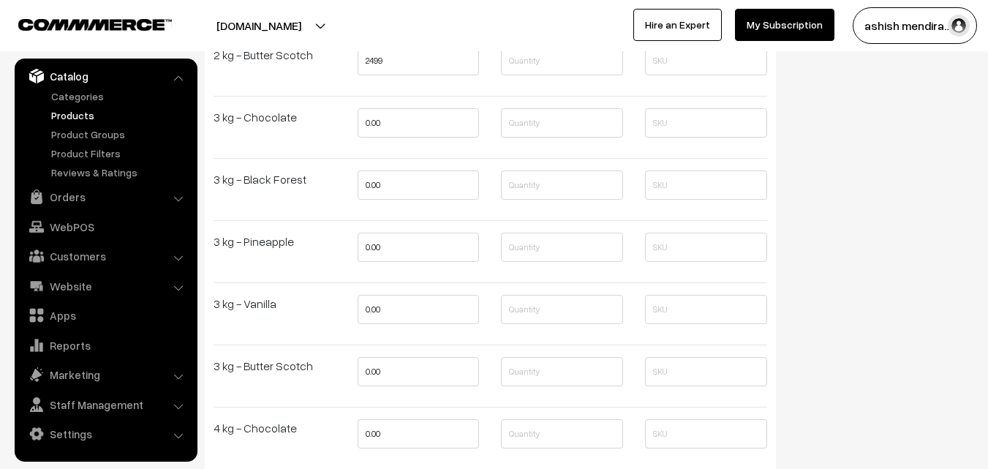
scroll to position [3162, 0]
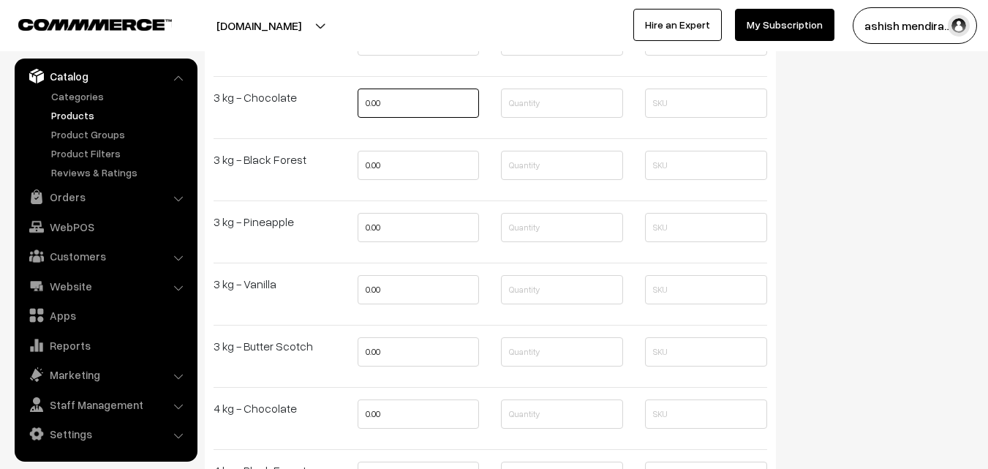
click at [374, 105] on input "0.00" at bounding box center [419, 102] width 122 height 29
type input "3699"
click at [373, 164] on input "0.00" at bounding box center [419, 165] width 122 height 29
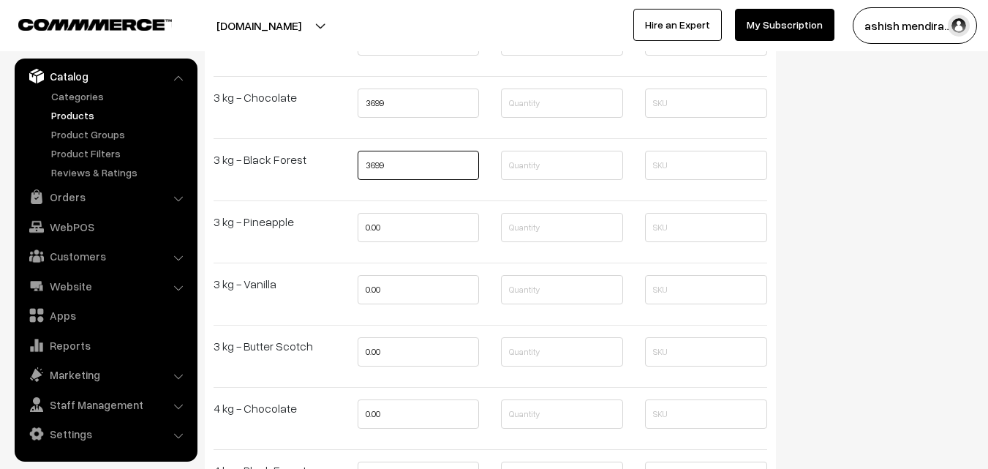
type input "3699"
click at [373, 220] on input "0.00" at bounding box center [419, 227] width 122 height 29
type input "3699"
click at [374, 289] on input "0.00" at bounding box center [419, 289] width 122 height 29
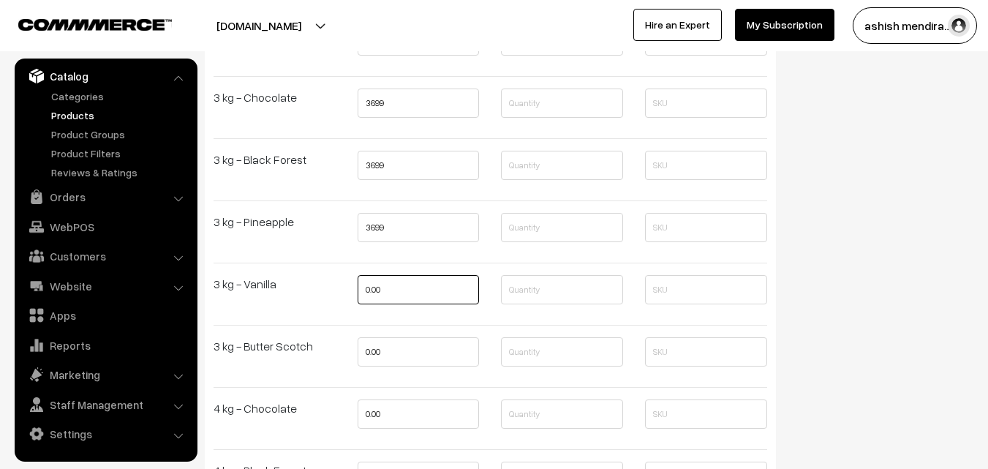
click at [374, 289] on input "0.00" at bounding box center [419, 289] width 122 height 29
type input "3699"
click at [373, 350] on input "0.00" at bounding box center [419, 351] width 122 height 29
type input "3699"
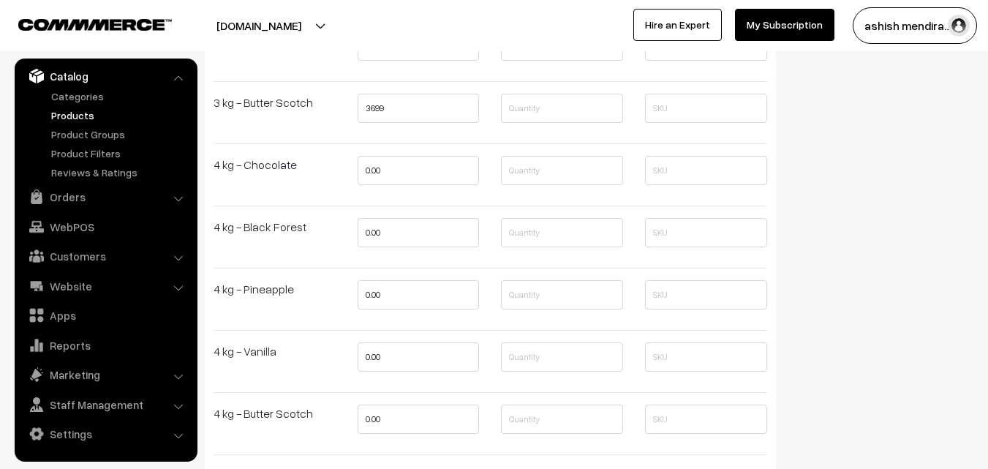
scroll to position [3425, 0]
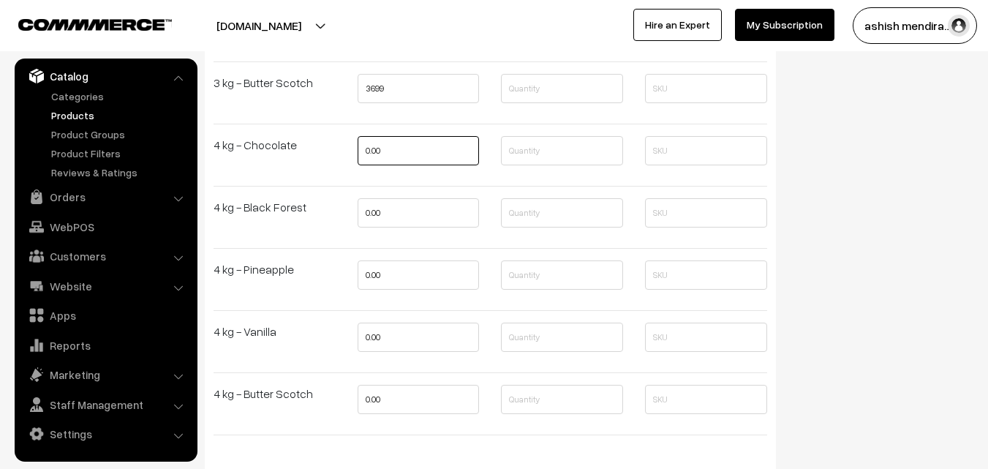
click at [371, 153] on input "0.00" at bounding box center [419, 150] width 122 height 29
type input "4799"
click at [370, 209] on input "0.00" at bounding box center [419, 212] width 122 height 29
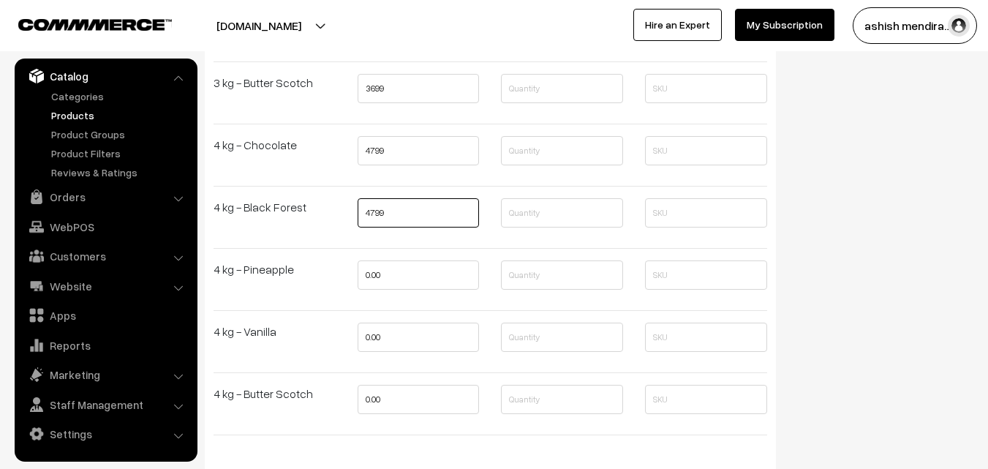
type input "4799"
click at [371, 272] on input "0.00" at bounding box center [419, 274] width 122 height 29
type input "4799"
click at [374, 337] on input "0.00" at bounding box center [419, 336] width 122 height 29
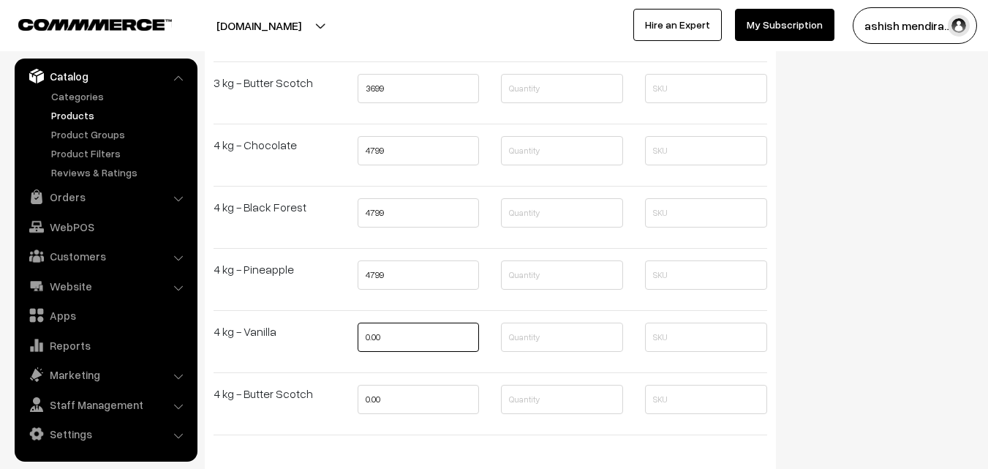
click at [374, 337] on input "0.00" at bounding box center [419, 336] width 122 height 29
type input "4799"
click at [371, 394] on input "0.00" at bounding box center [419, 399] width 122 height 29
type input "4"
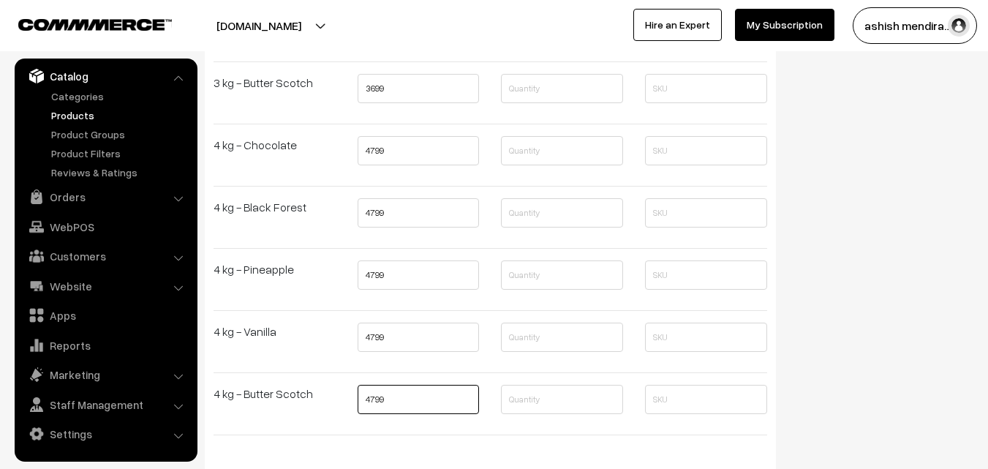
type input "4799"
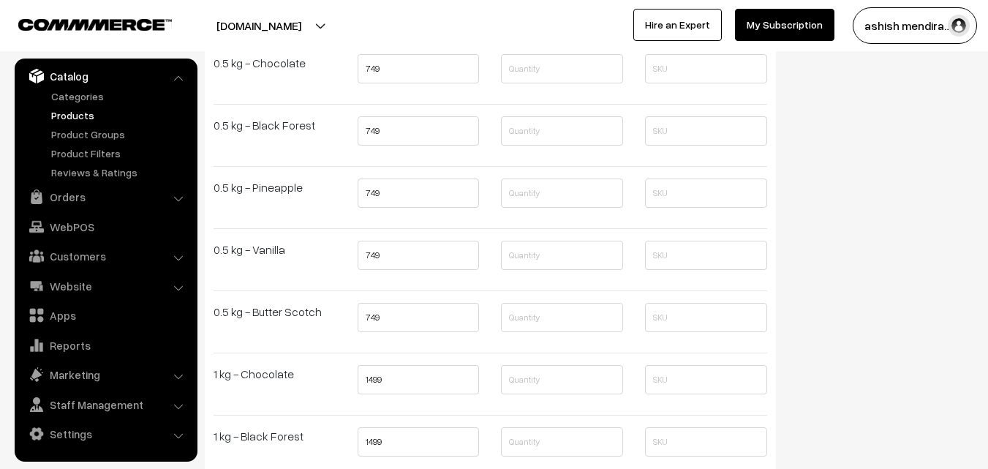
scroll to position [0, 0]
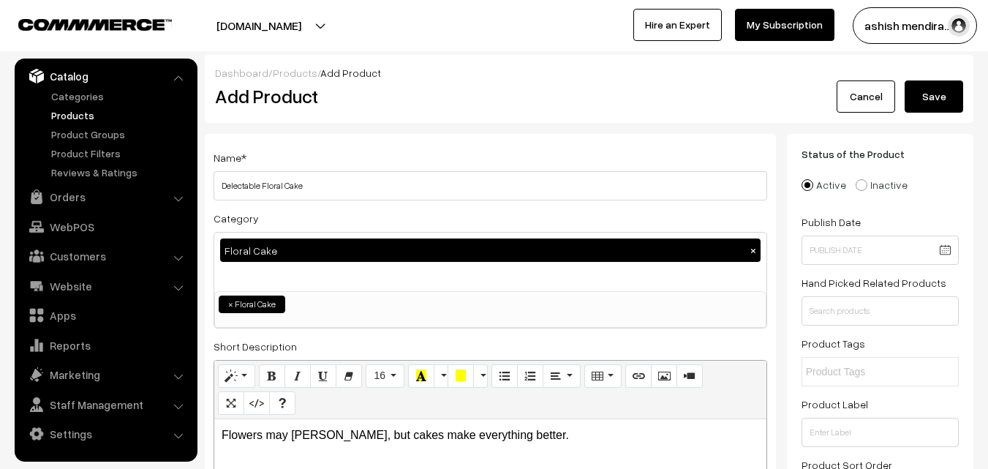
click at [945, 90] on button "Save" at bounding box center [934, 96] width 59 height 32
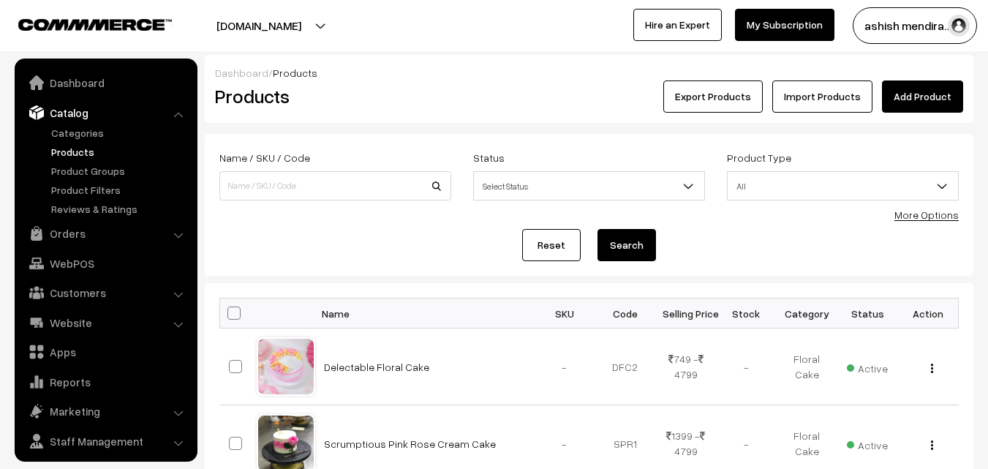
scroll to position [37, 0]
